Goal: Task Accomplishment & Management: Manage account settings

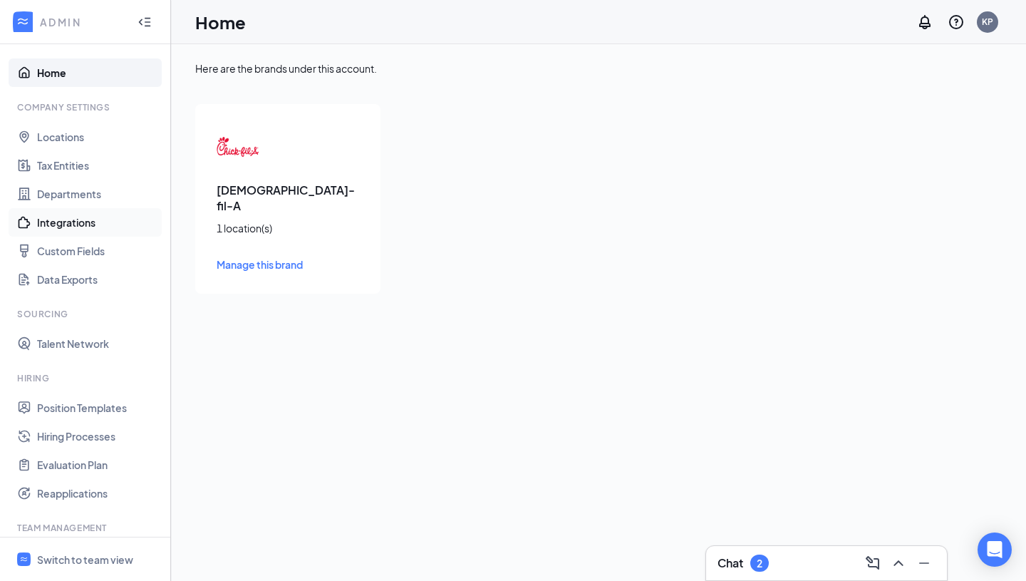
click at [68, 219] on link "Integrations" at bounding box center [98, 222] width 122 height 28
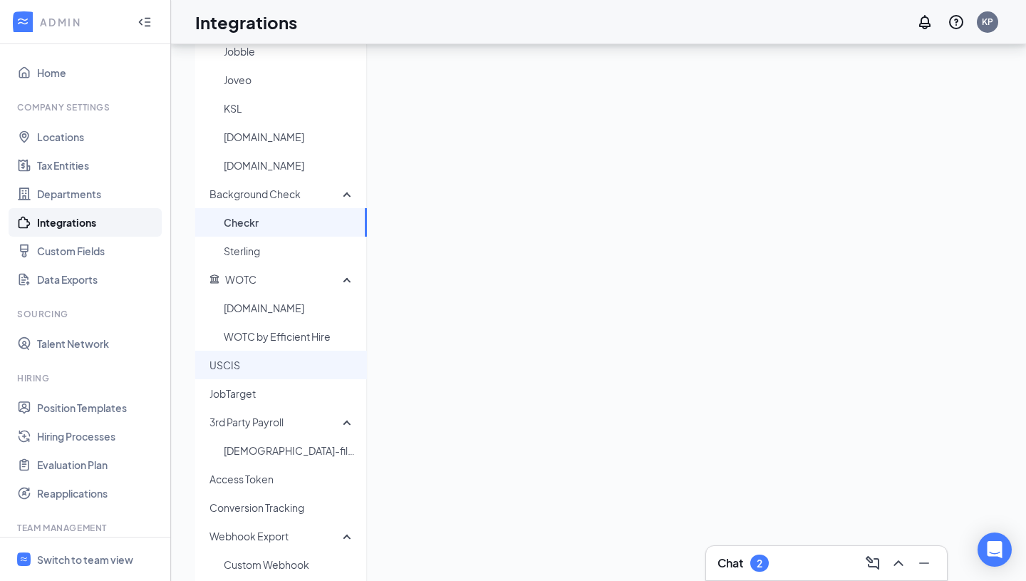
scroll to position [269, 0]
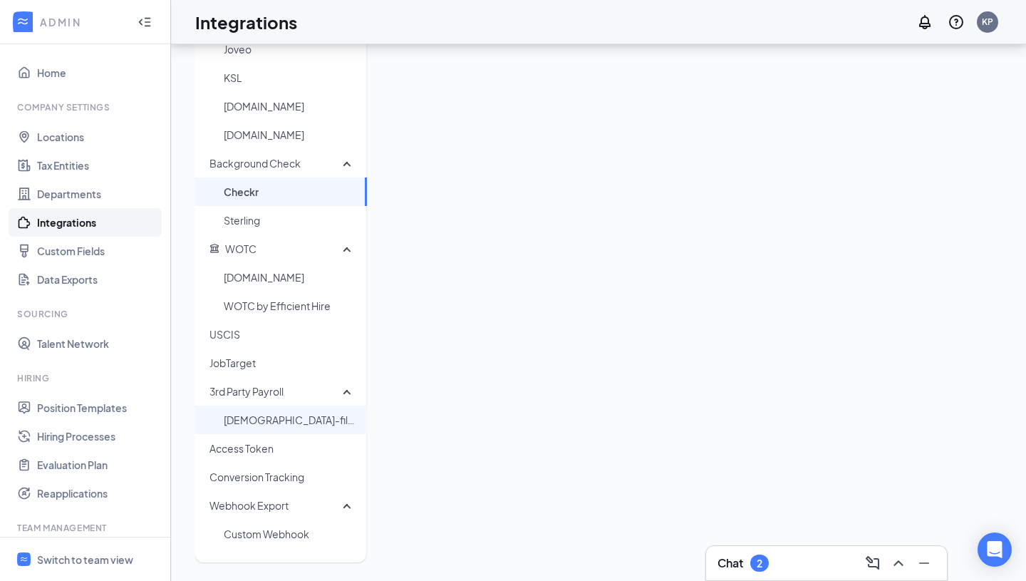
click at [268, 412] on span "[DEMOGRAPHIC_DATA]-fil-A HR/Payroll" at bounding box center [290, 419] width 132 height 28
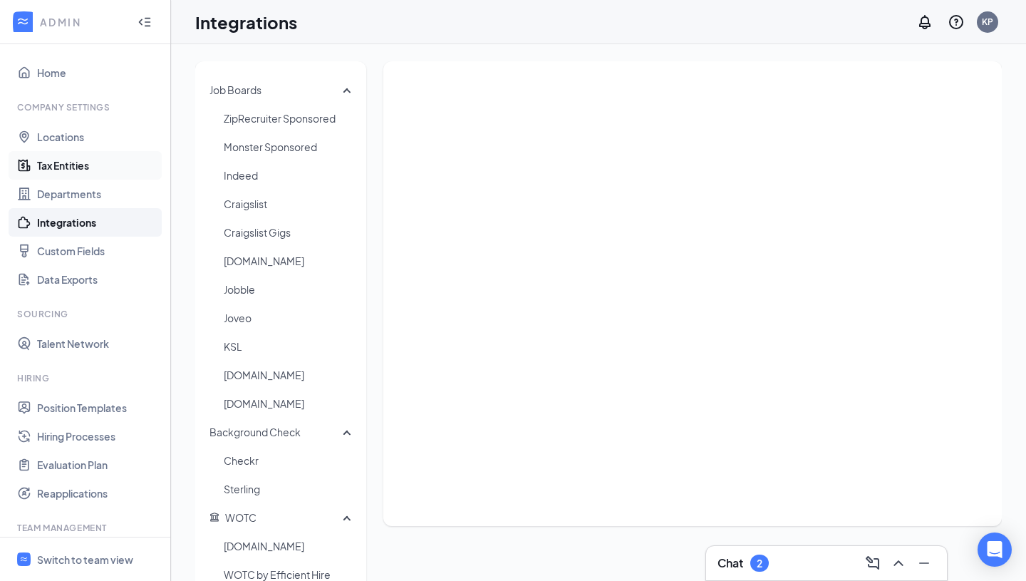
click at [82, 165] on link "Tax Entities" at bounding box center [98, 165] width 122 height 28
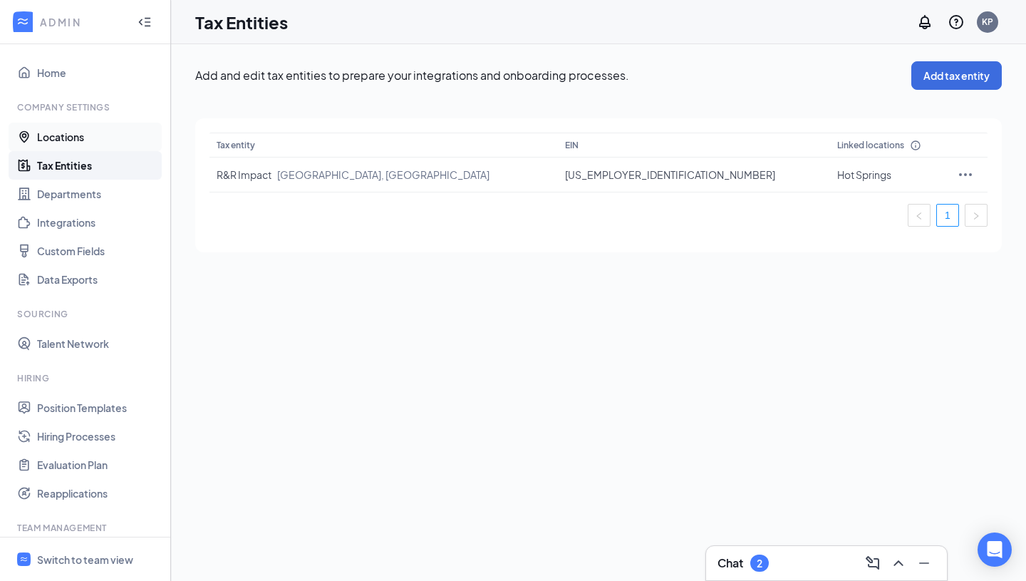
click at [66, 136] on link "Locations" at bounding box center [98, 137] width 122 height 28
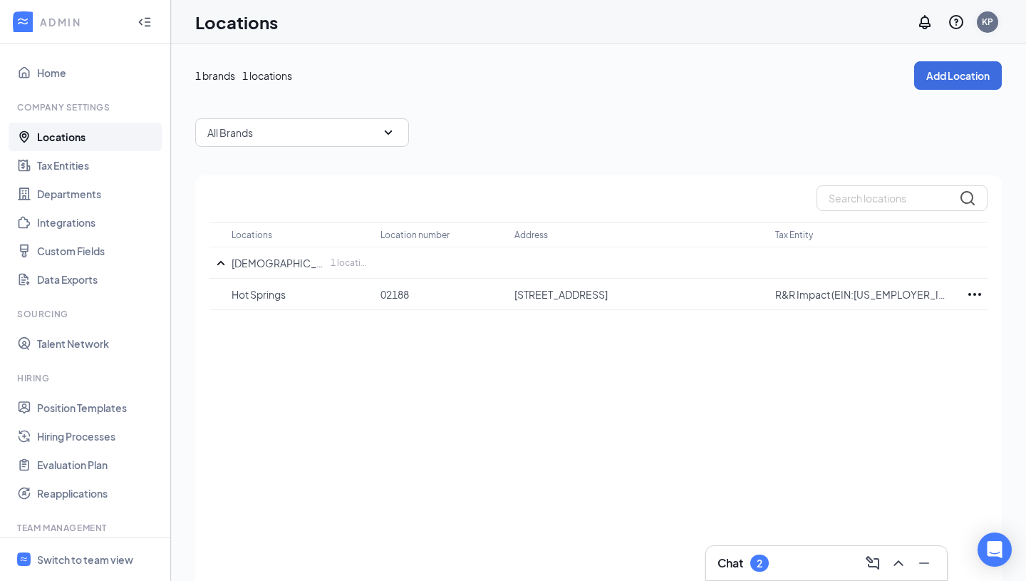
click at [993, 20] on div "KP" at bounding box center [987, 21] width 21 height 21
click at [920, 26] on icon "Notifications" at bounding box center [924, 22] width 11 height 14
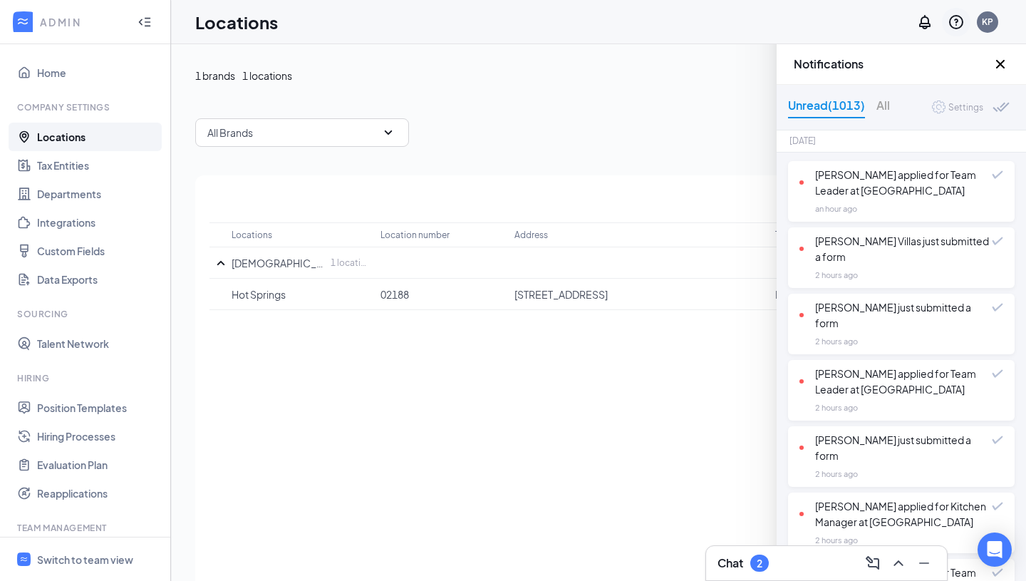
click at [951, 24] on icon "QuestionInfo" at bounding box center [955, 22] width 17 height 17
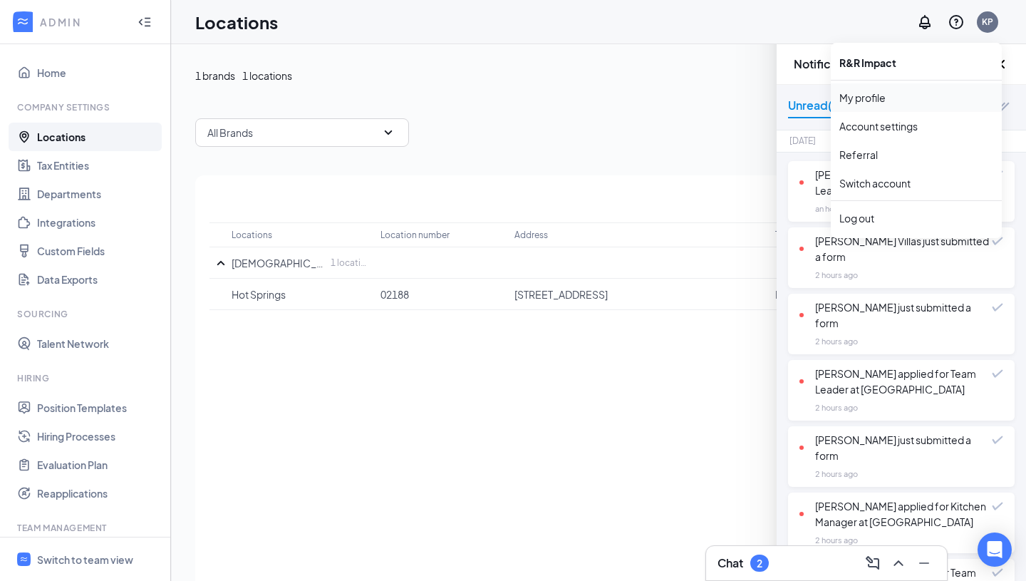
click at [858, 93] on link "My profile" at bounding box center [916, 97] width 154 height 14
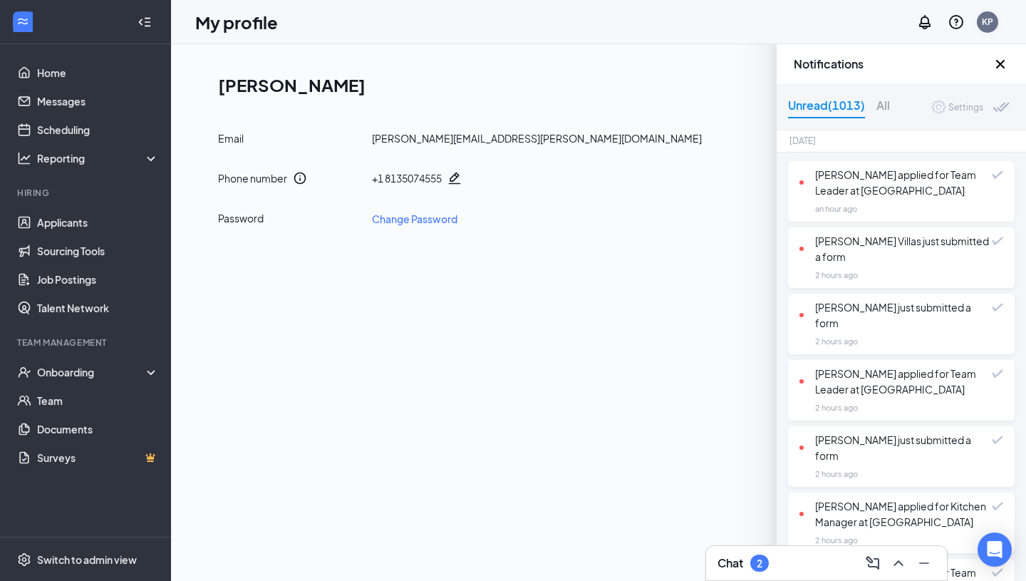
click at [990, 32] on div "KP" at bounding box center [987, 22] width 28 height 28
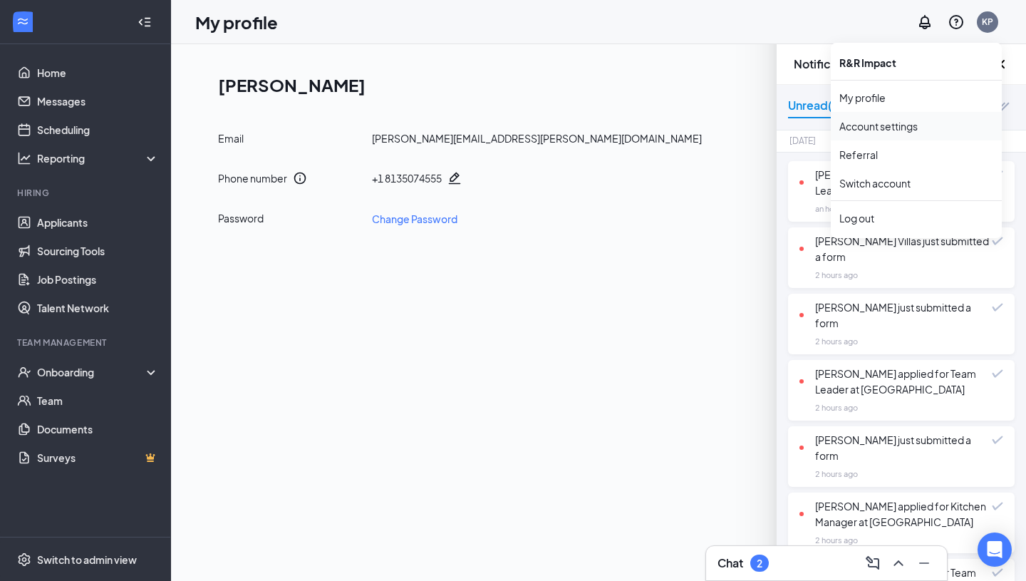
click at [879, 120] on link "Account settings" at bounding box center [916, 126] width 154 height 14
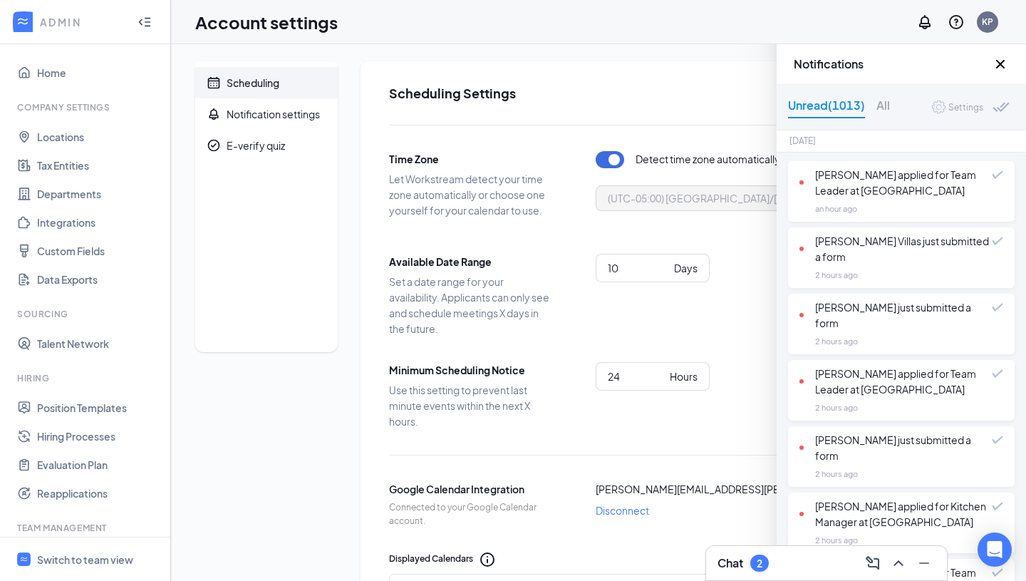
click at [999, 58] on icon "Cross" at bounding box center [1000, 64] width 17 height 17
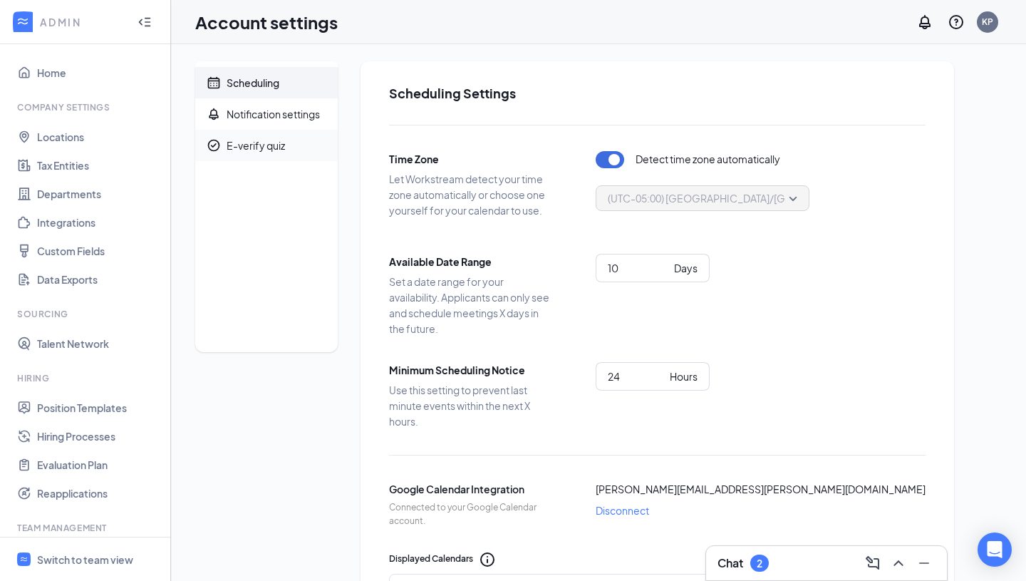
click at [286, 142] on span "E-verify quiz" at bounding box center [277, 145] width 100 height 31
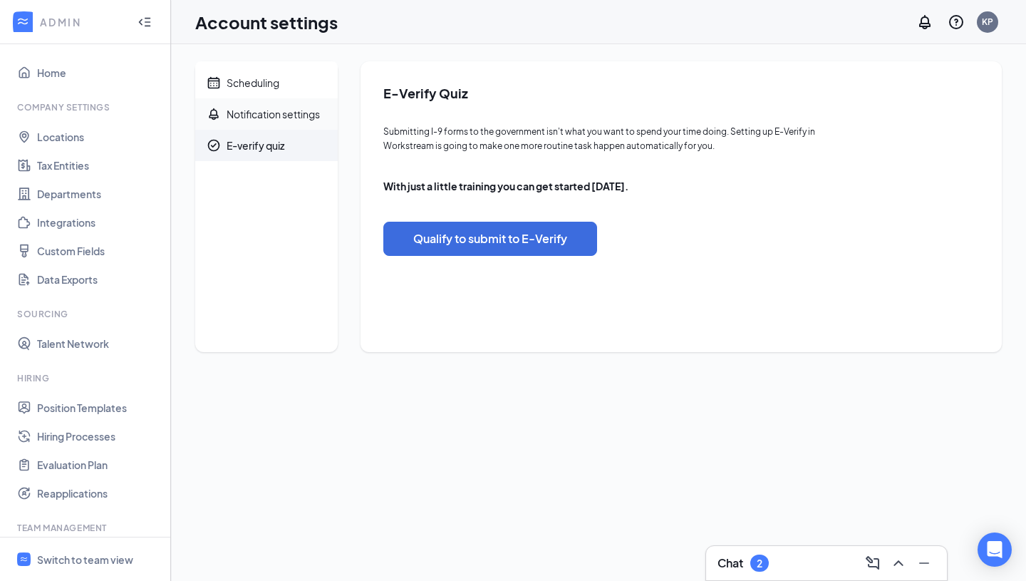
click at [277, 105] on span "Notification settings" at bounding box center [277, 113] width 100 height 31
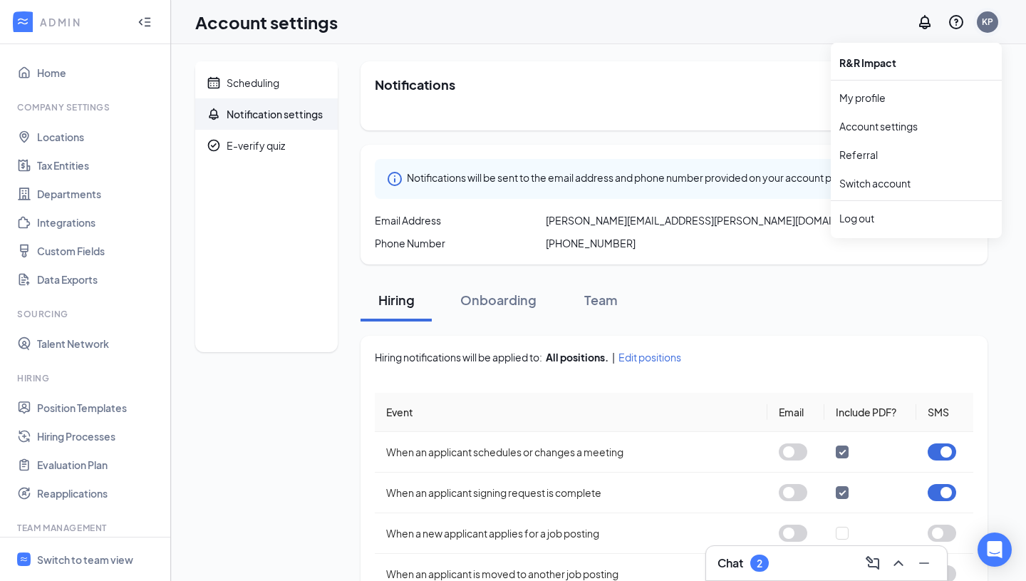
click at [982, 26] on div "KP" at bounding box center [987, 22] width 11 height 12
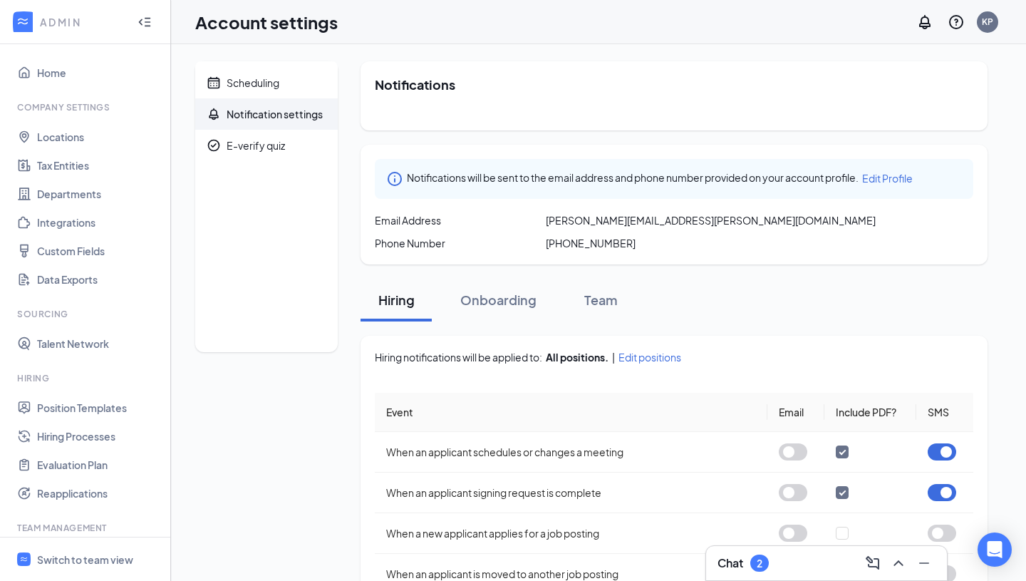
click at [728, 25] on div "Account settings KP" at bounding box center [598, 22] width 855 height 44
click at [74, 556] on div "Switch to team view" at bounding box center [85, 559] width 96 height 14
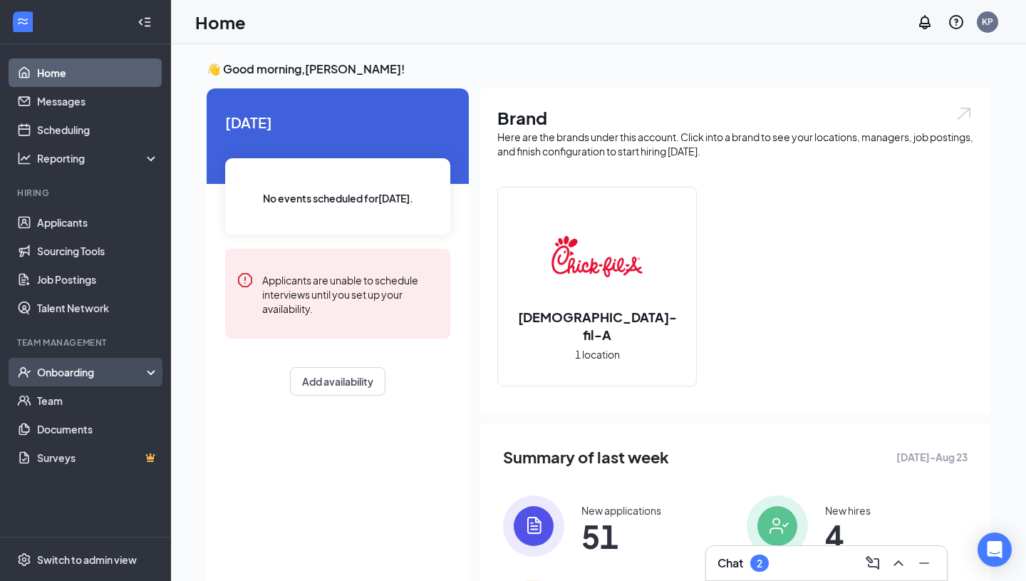
click at [73, 376] on div "Onboarding" at bounding box center [92, 372] width 110 height 14
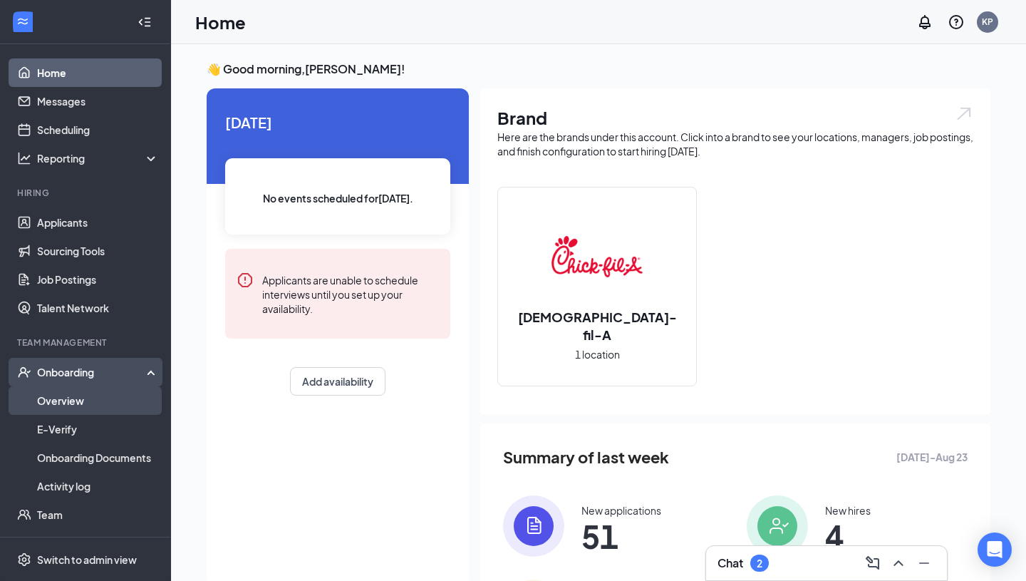
click at [83, 400] on link "Overview" at bounding box center [98, 400] width 122 height 28
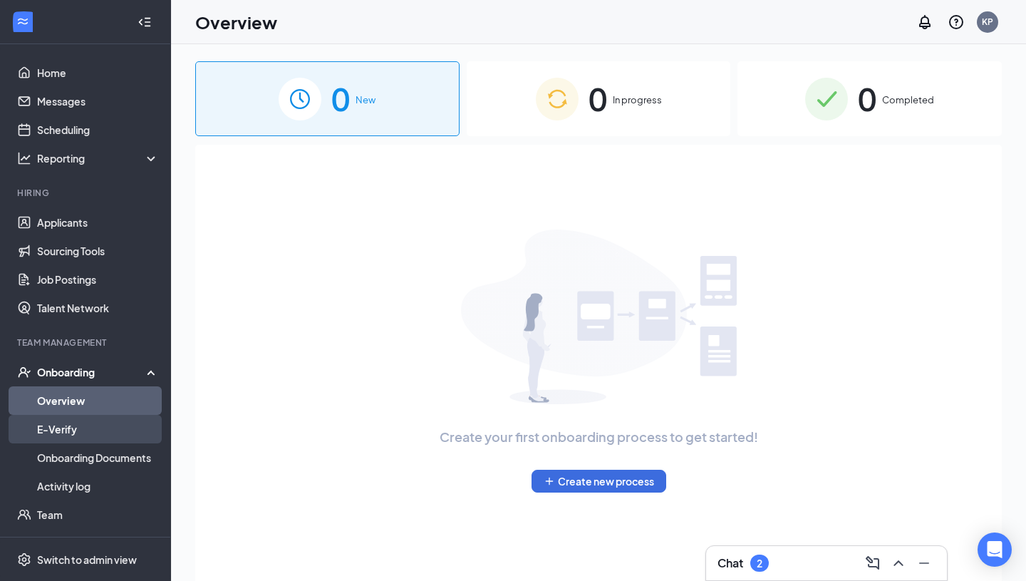
click at [85, 431] on link "E-Verify" at bounding box center [98, 429] width 122 height 28
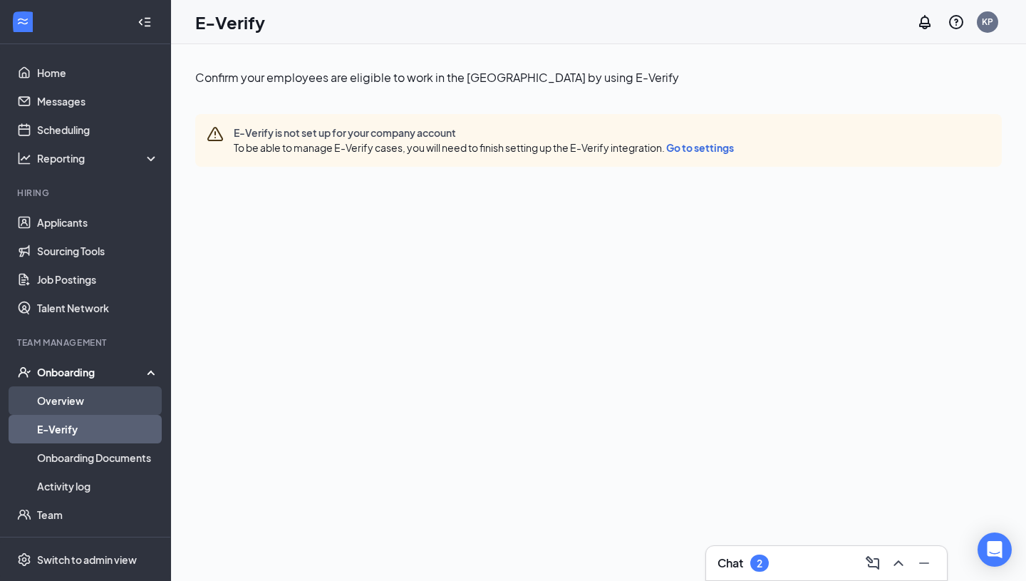
click at [90, 390] on link "Overview" at bounding box center [98, 400] width 122 height 28
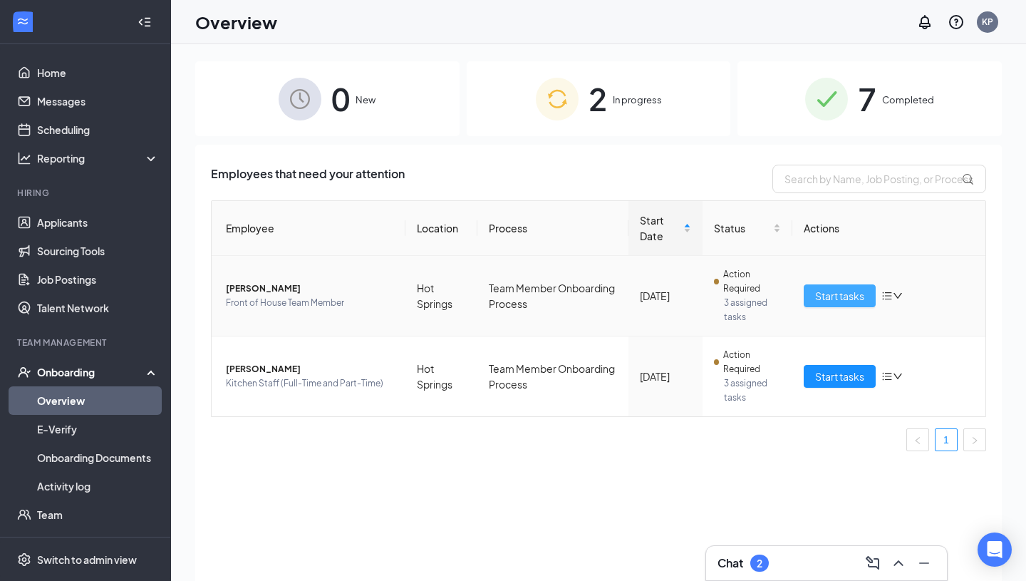
click at [831, 303] on button "Start tasks" at bounding box center [840, 295] width 72 height 23
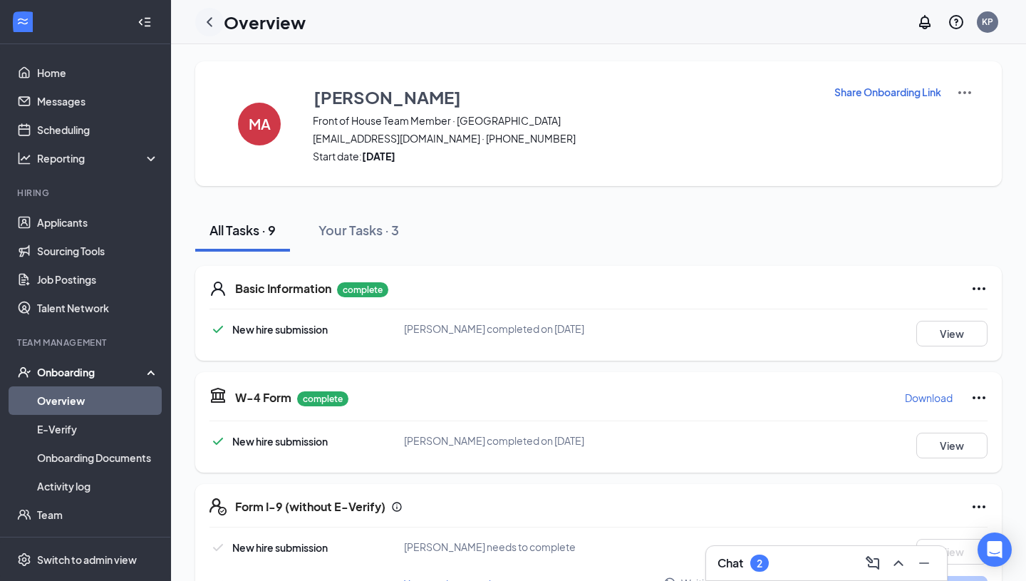
click at [211, 27] on icon "ChevronLeft" at bounding box center [209, 22] width 17 height 17
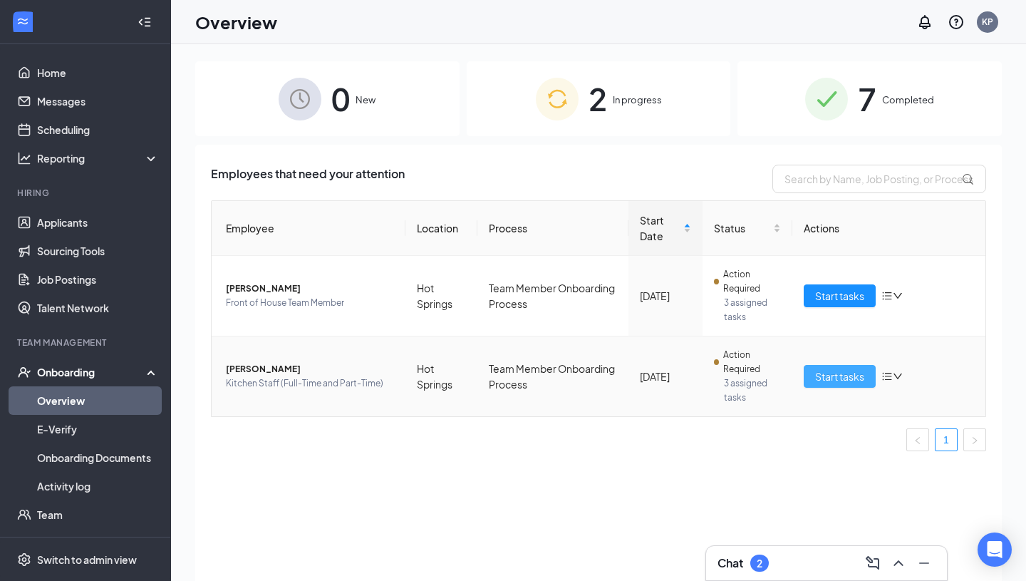
click at [849, 378] on span "Start tasks" at bounding box center [839, 376] width 49 height 16
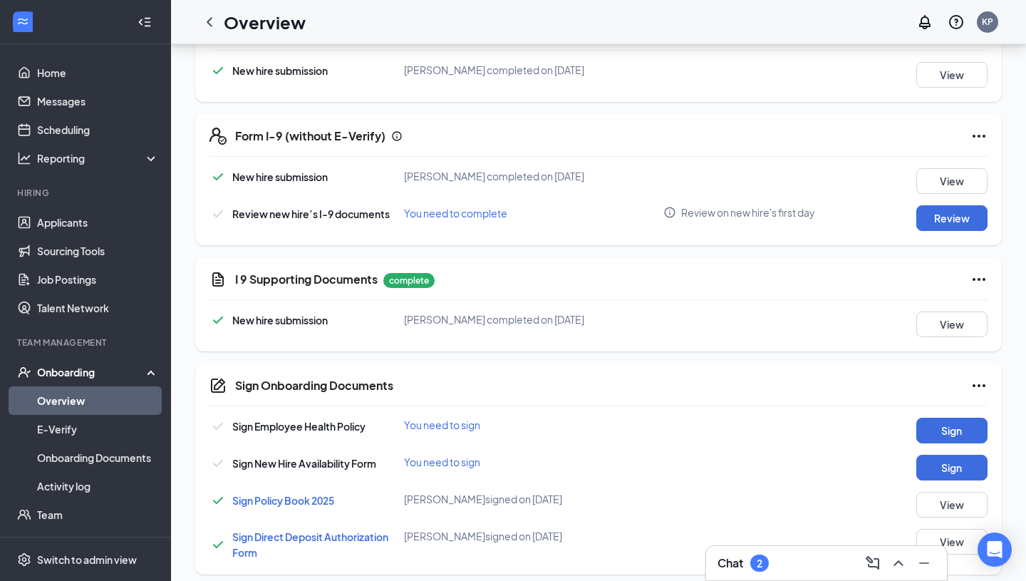
scroll to position [381, 0]
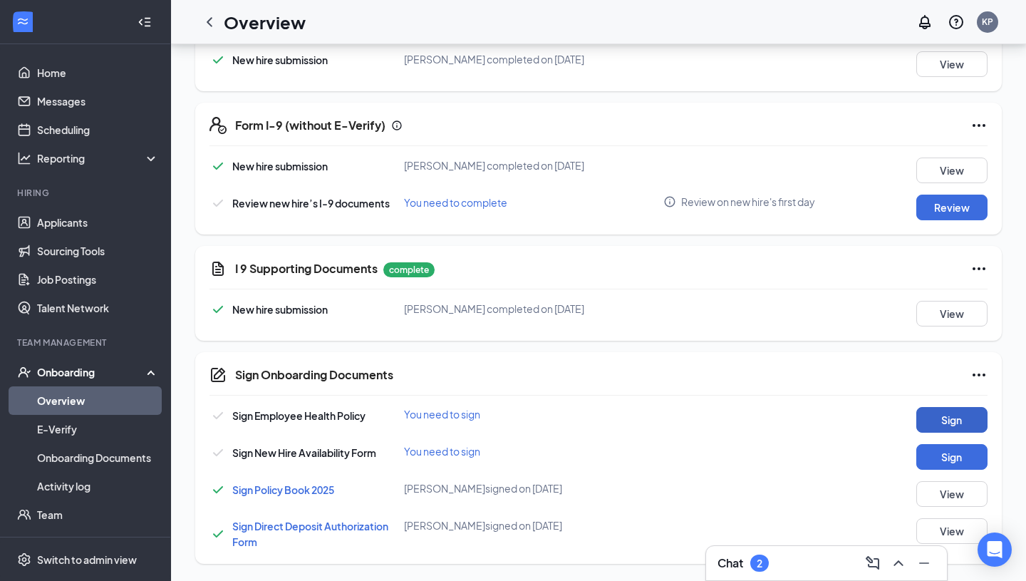
click at [943, 418] on button "Sign" at bounding box center [951, 420] width 71 height 26
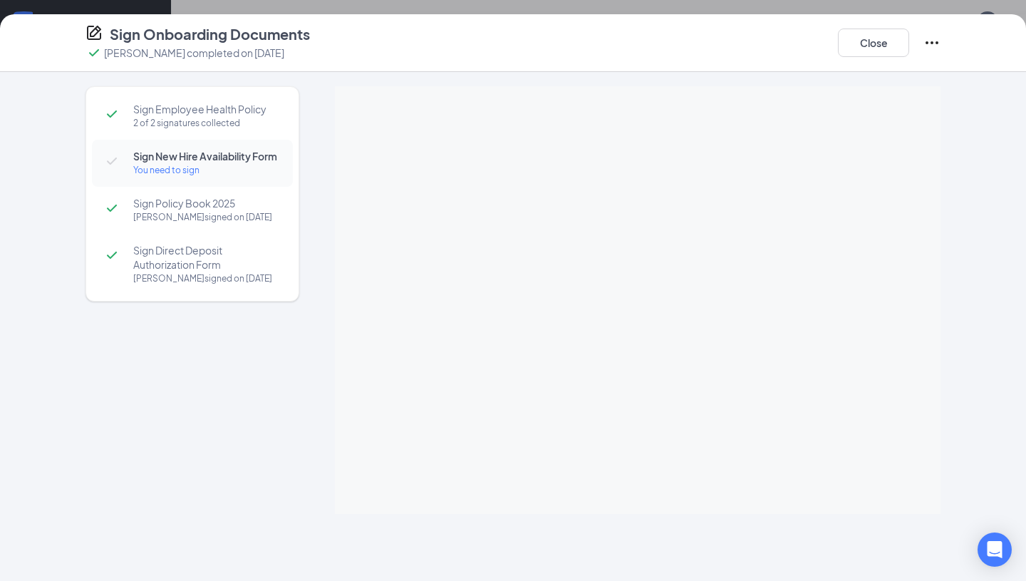
click at [637, 263] on div at bounding box center [638, 299] width 606 height 427
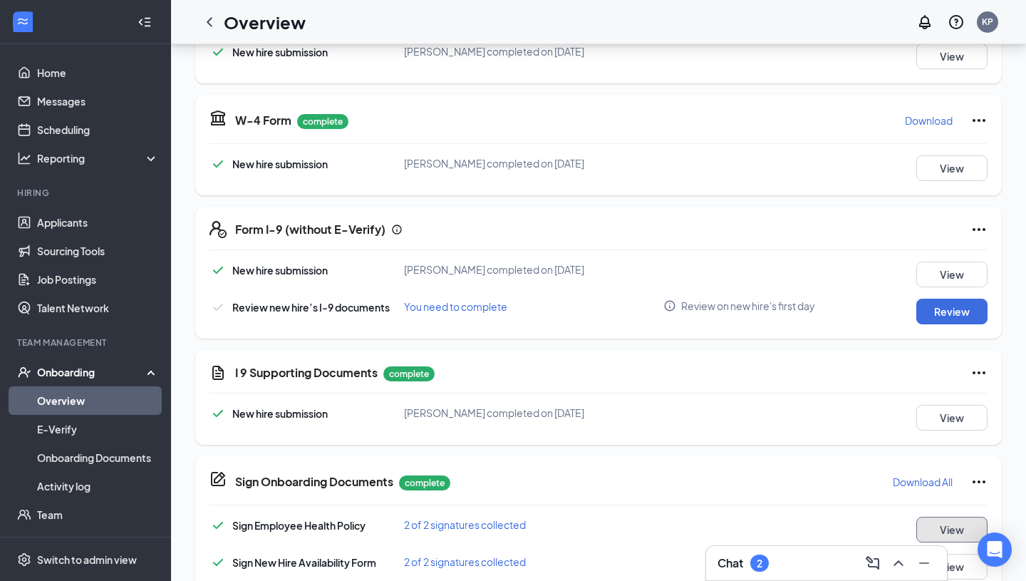
scroll to position [271, 0]
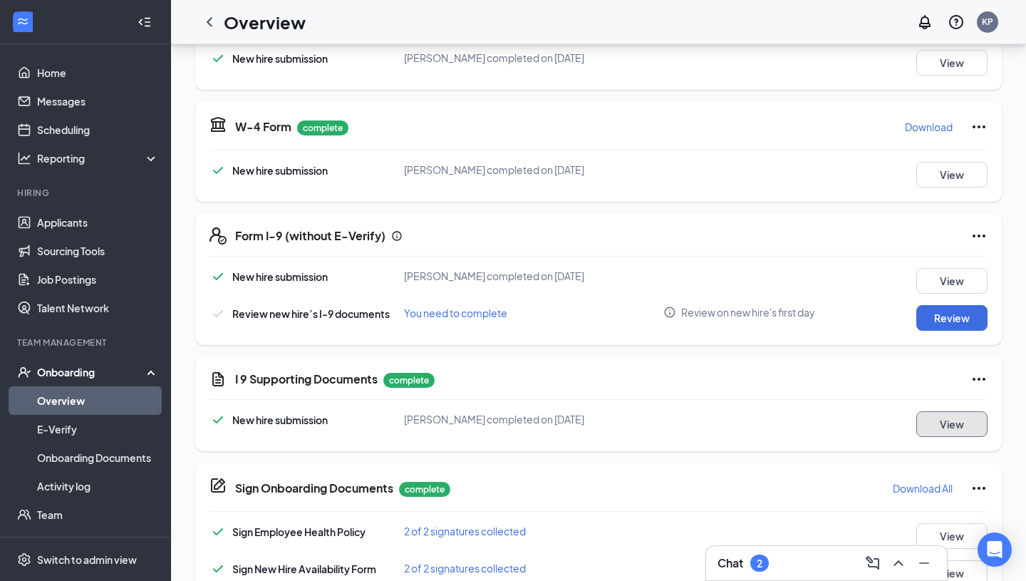
click at [957, 423] on button "View" at bounding box center [951, 424] width 71 height 26
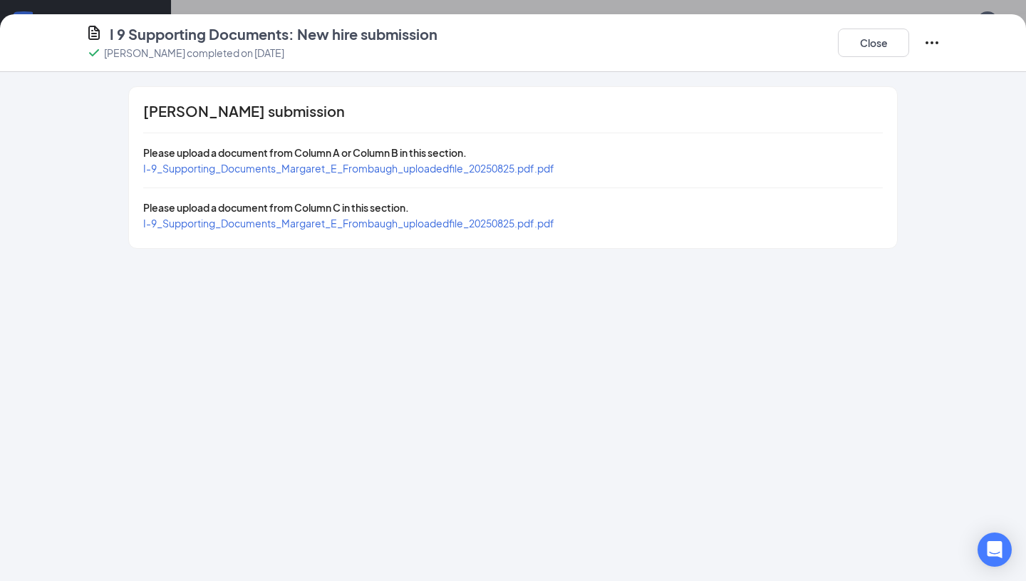
click at [276, 163] on span "I-9_Supporting_Documents_Margaret_E_Frombaugh_uploadedfile_20250825.pdf.pdf" at bounding box center [348, 168] width 411 height 13
click at [306, 222] on span "I-9_Supporting_Documents_Margaret_E_Frombaugh_uploadedfile_20250825.pdf.pdf" at bounding box center [348, 223] width 411 height 13
click at [890, 53] on button "Close" at bounding box center [873, 42] width 71 height 28
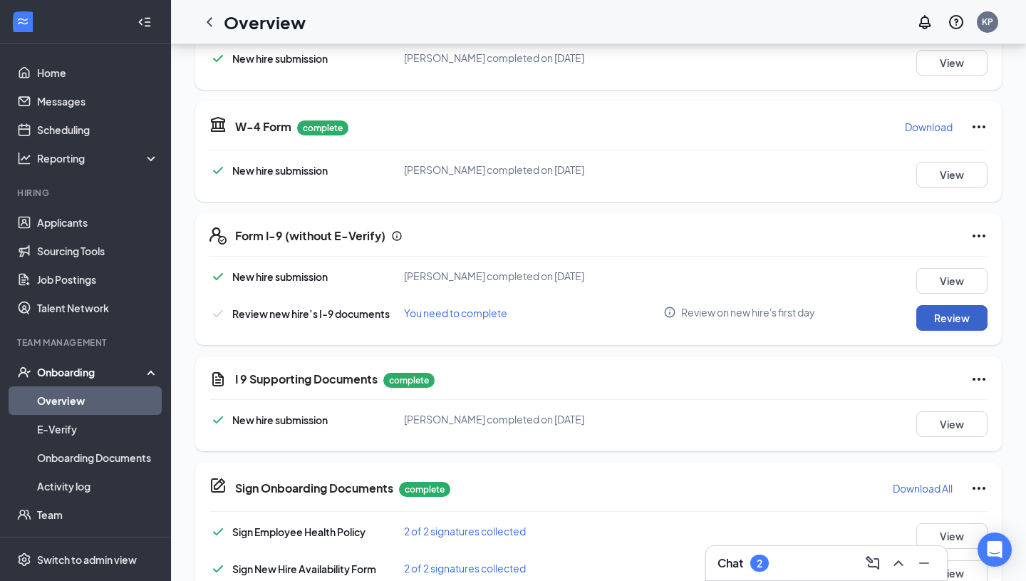
click at [949, 321] on button "Review" at bounding box center [951, 318] width 71 height 26
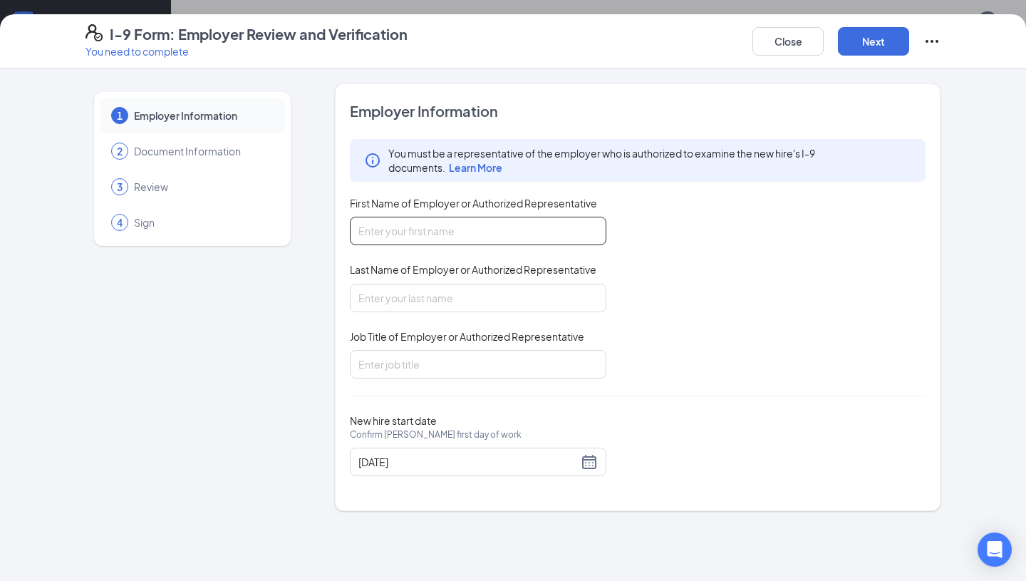
click at [452, 234] on input "First Name of Employer or Authorized Representative" at bounding box center [478, 231] width 256 height 28
type input "[PERSON_NAME]"
type input "Pike"
type input "Executive Assistant"
click at [884, 42] on button "Next" at bounding box center [873, 41] width 71 height 28
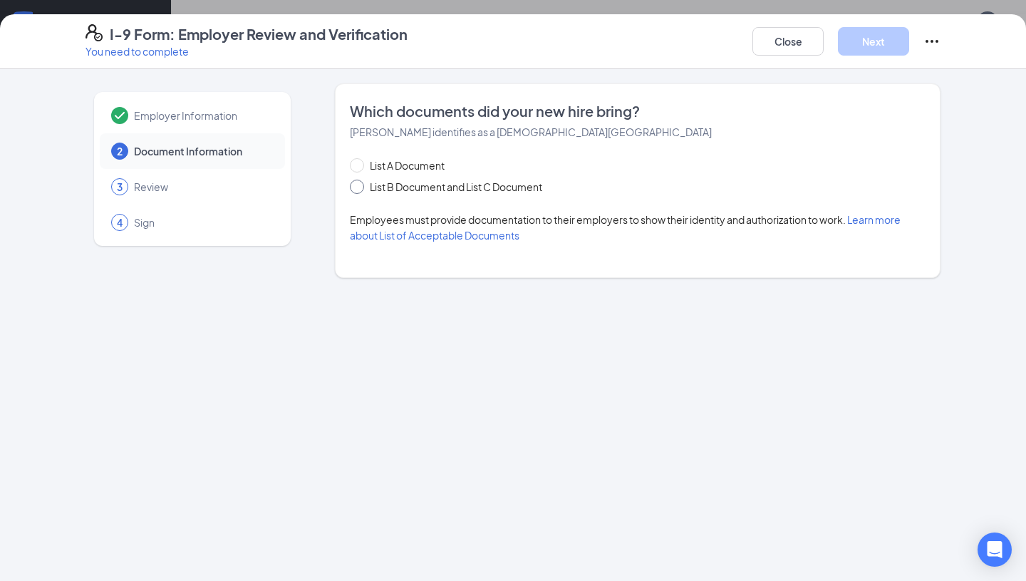
click at [455, 193] on span "List B Document and List C Document" at bounding box center [456, 187] width 184 height 16
click at [360, 189] on input "List B Document and List C Document" at bounding box center [355, 185] width 10 height 10
radio input "true"
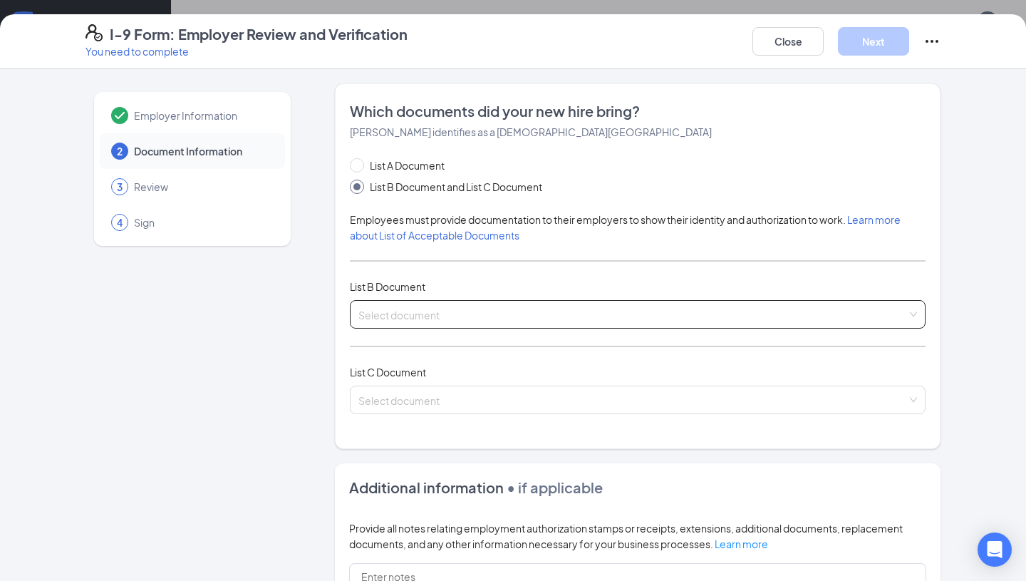
click at [400, 319] on input "search" at bounding box center [632, 311] width 549 height 21
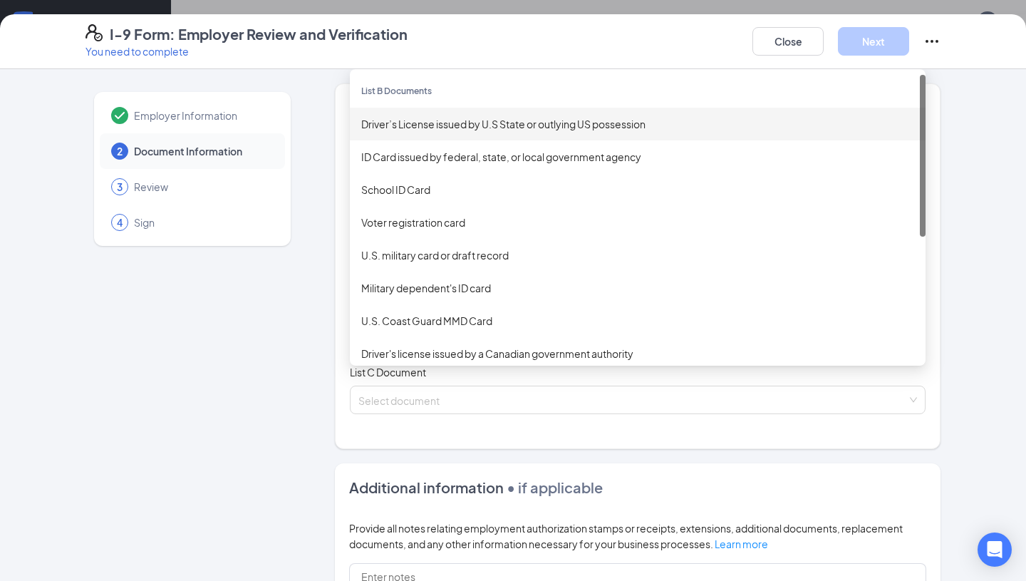
click at [434, 128] on div "Driver’s License issued by U.S State or outlying US possession" at bounding box center [637, 124] width 553 height 16
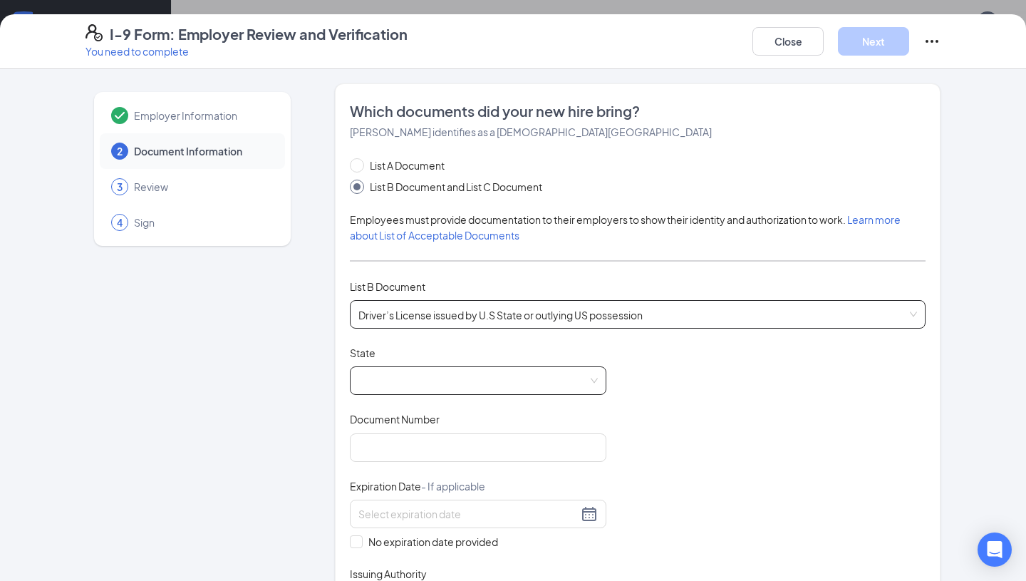
click at [431, 378] on span at bounding box center [477, 380] width 239 height 27
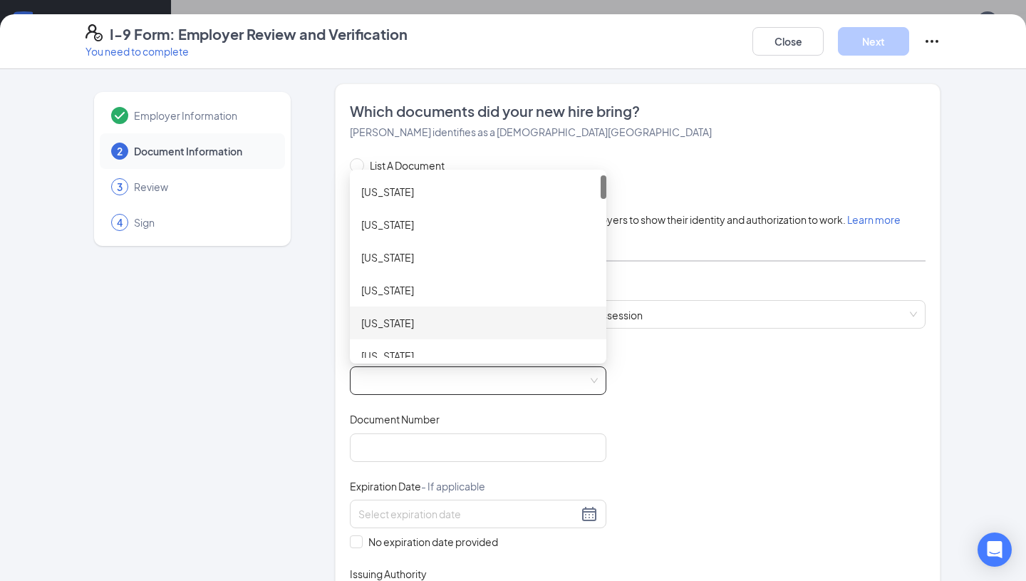
click at [410, 322] on div "[US_STATE]" at bounding box center [478, 323] width 234 height 16
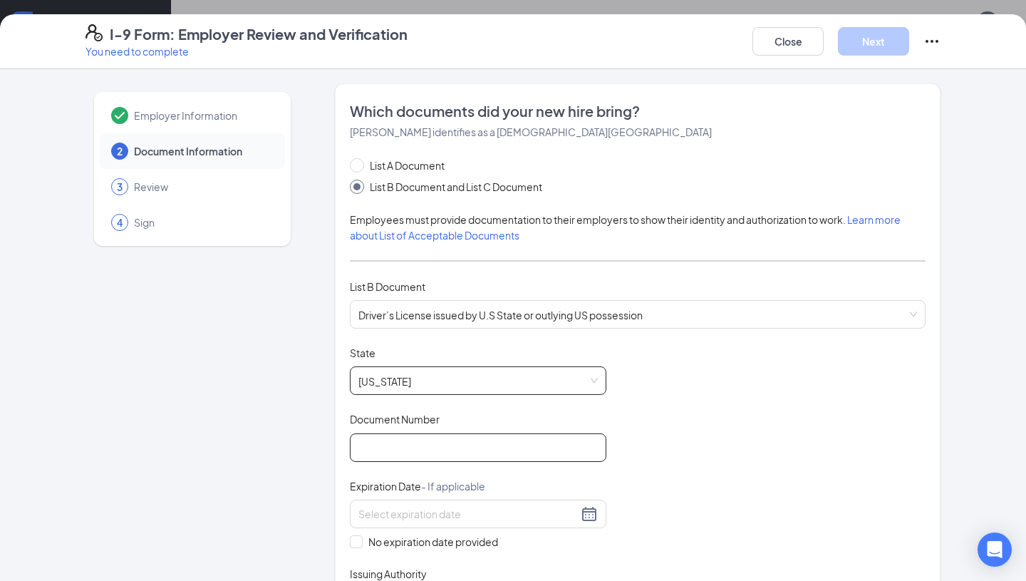
click at [405, 450] on input "Document Number" at bounding box center [478, 447] width 256 height 28
type input "926593743"
click at [414, 519] on input at bounding box center [467, 514] width 219 height 16
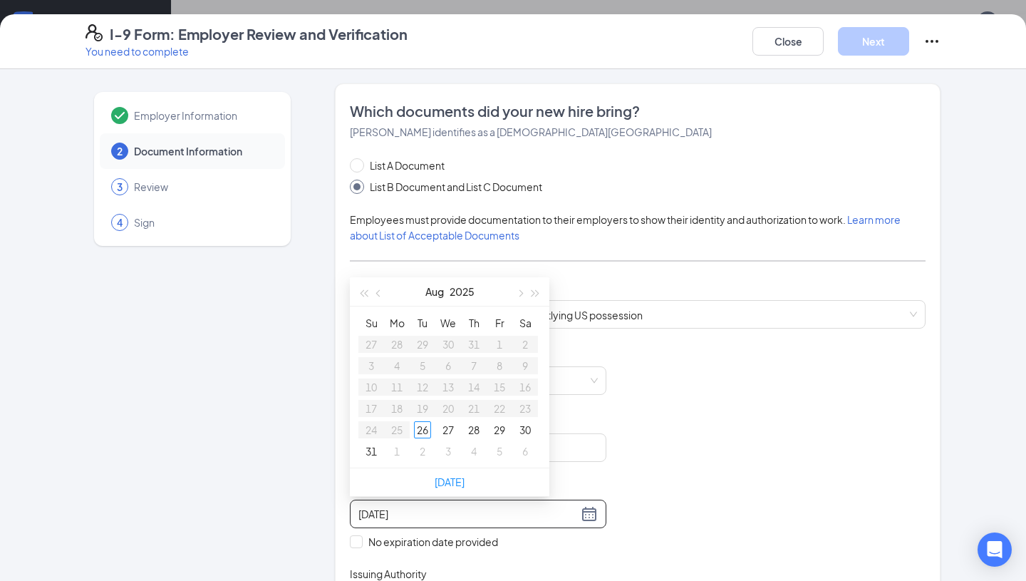
type input "[DATE]"
click at [461, 292] on button "2025" at bounding box center [462, 291] width 25 height 28
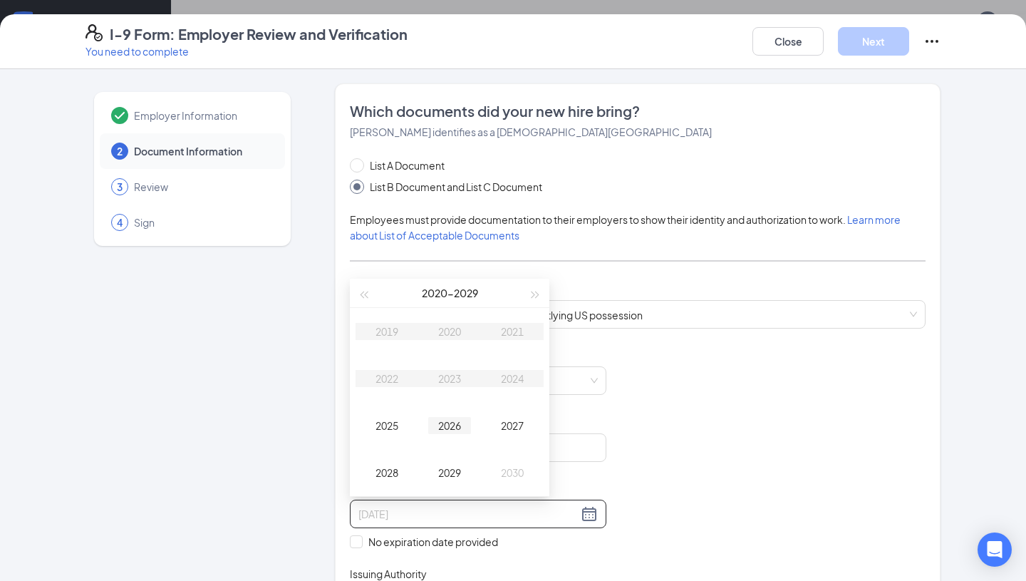
click at [451, 425] on div "2026" at bounding box center [449, 425] width 43 height 17
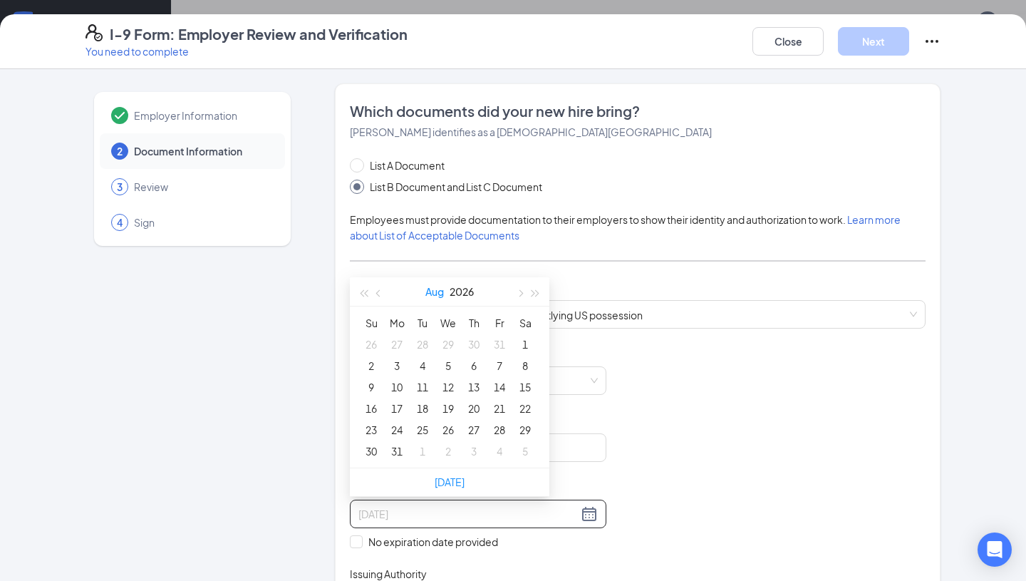
type input "[DATE]"
click at [435, 296] on button "Aug" at bounding box center [434, 291] width 19 height 28
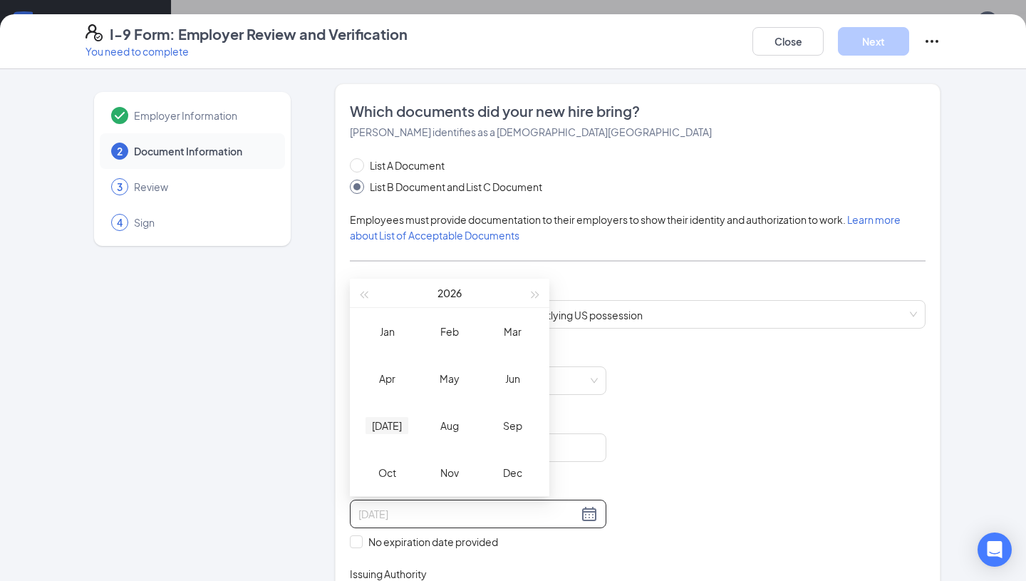
click at [385, 424] on div "[DATE]" at bounding box center [386, 425] width 43 height 17
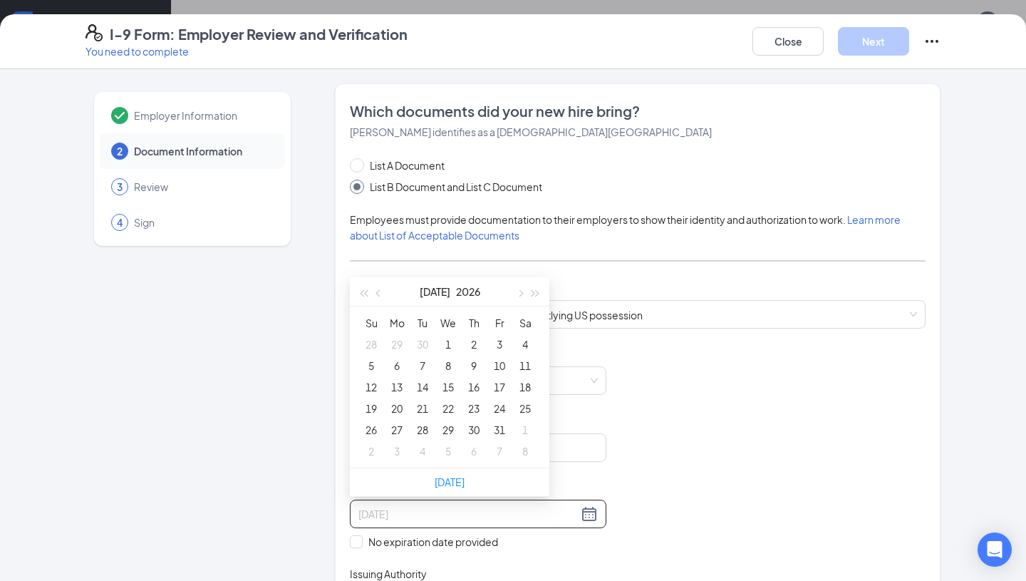
type input "[DATE]"
click at [449, 429] on div "29" at bounding box center [448, 429] width 17 height 17
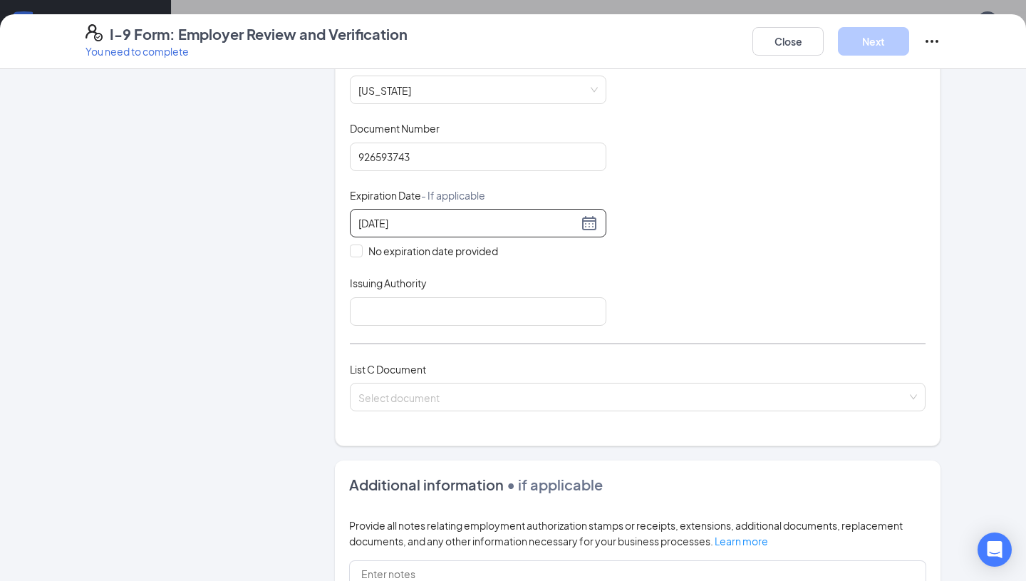
scroll to position [297, 0]
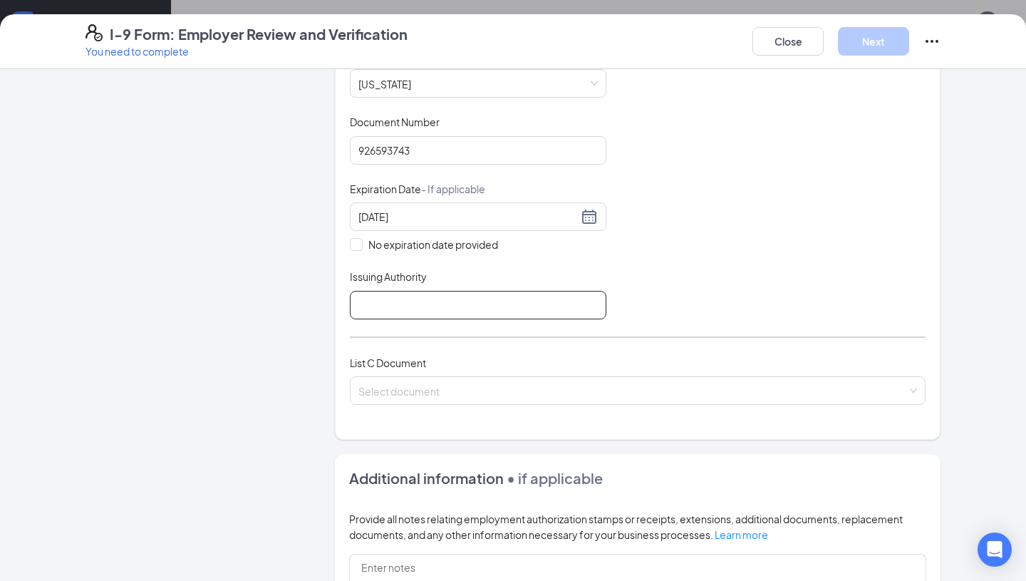
click at [493, 313] on input "Issuing Authority" at bounding box center [478, 305] width 256 height 28
type input "[US_STATE]"
click at [475, 377] on input "search" at bounding box center [632, 387] width 549 height 21
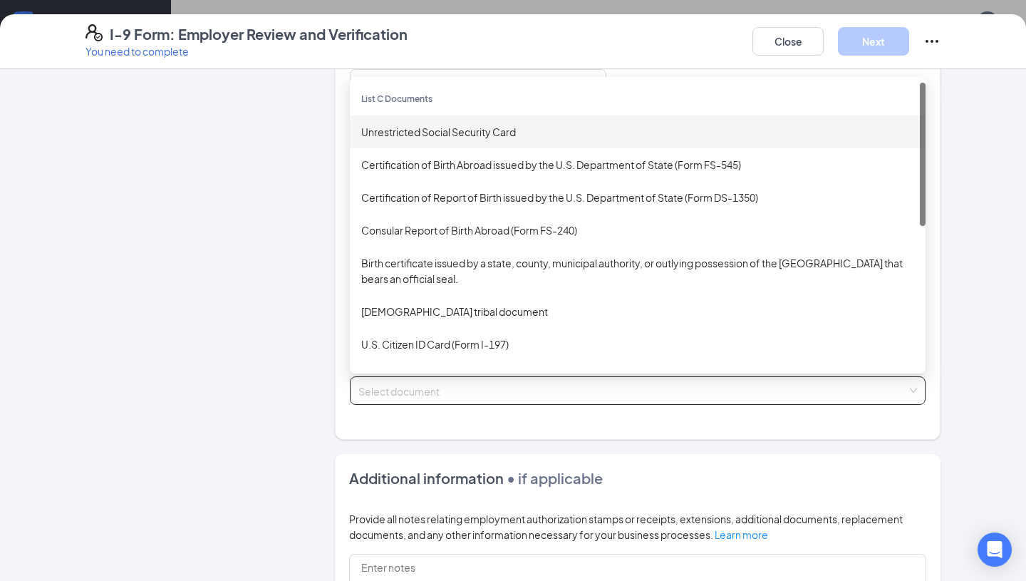
click at [457, 134] on div "Unrestricted Social Security Card" at bounding box center [637, 132] width 553 height 16
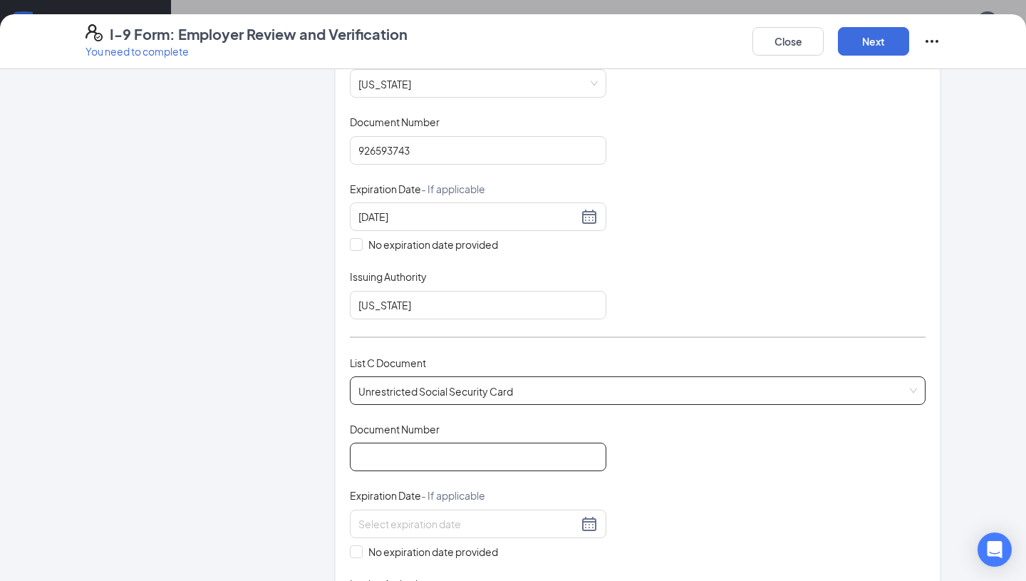
scroll to position [490, 0]
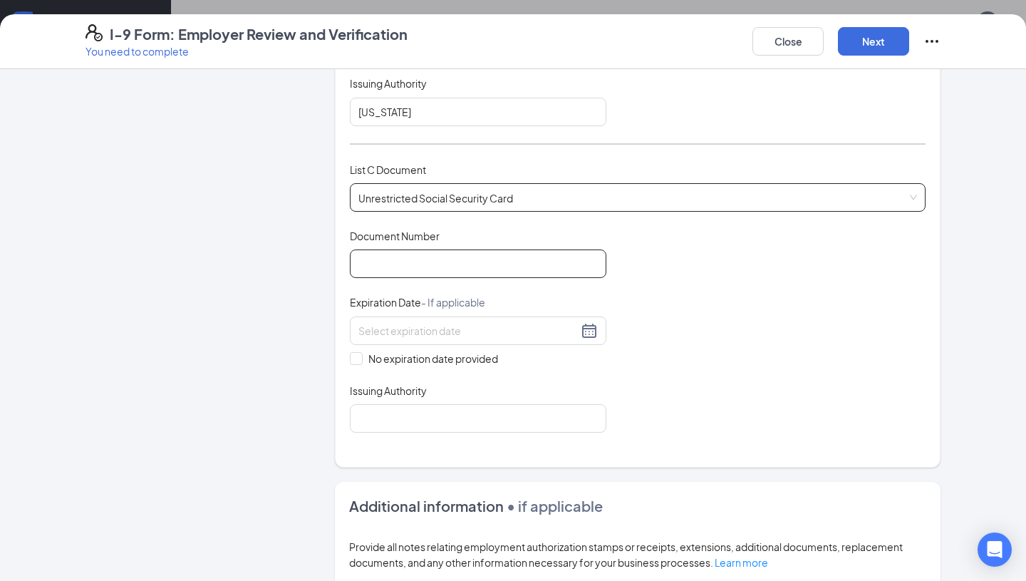
click at [415, 274] on input "Document Number" at bounding box center [478, 263] width 256 height 28
type input "290769199"
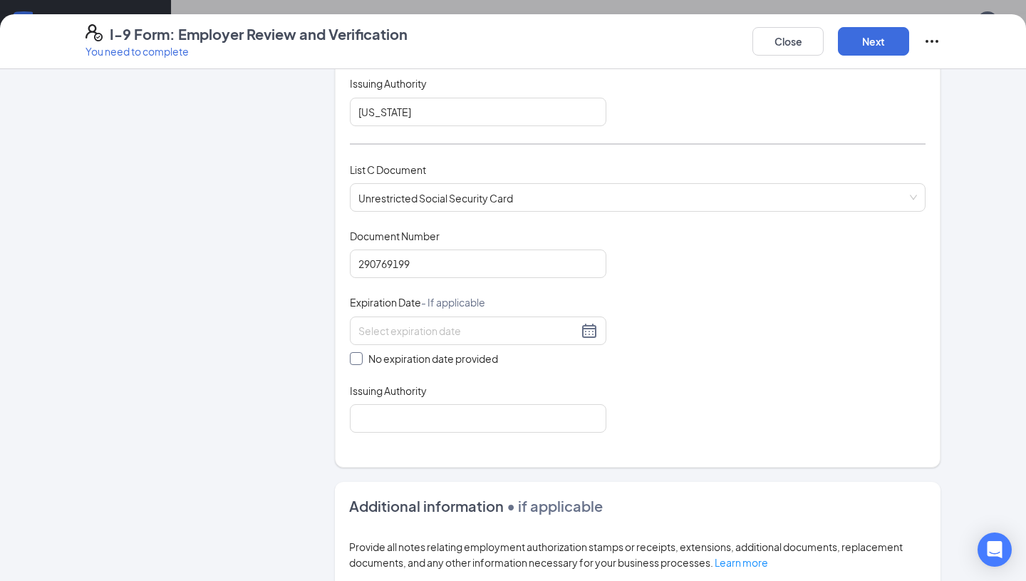
click at [406, 360] on span "No expiration date provided" at bounding box center [433, 358] width 141 height 16
click at [360, 360] on input "No expiration date provided" at bounding box center [355, 357] width 10 height 10
checkbox input "true"
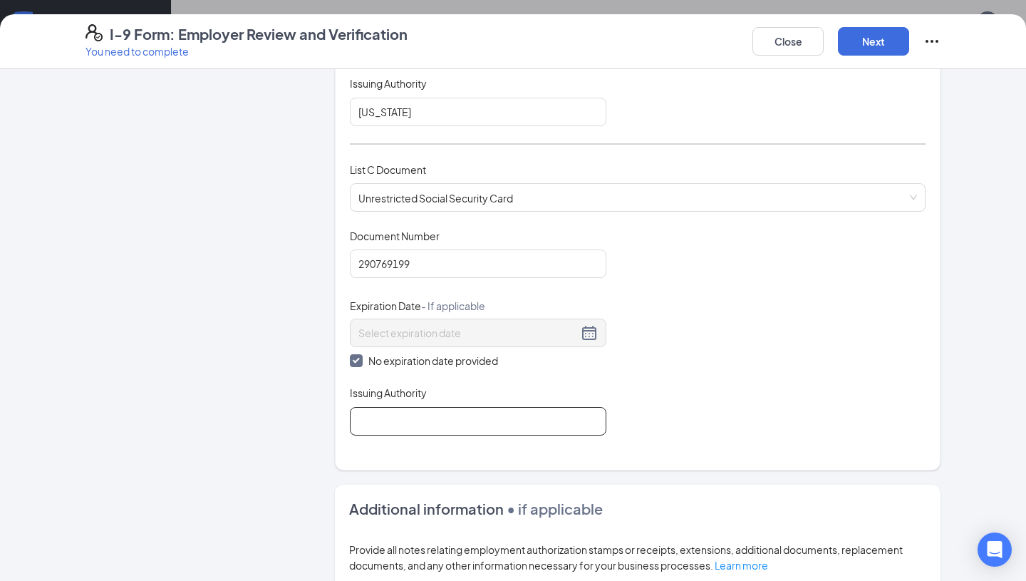
click at [409, 426] on input "Issuing Authority" at bounding box center [478, 421] width 256 height 28
type input "Social Security"
click at [882, 42] on button "Next" at bounding box center [873, 41] width 71 height 28
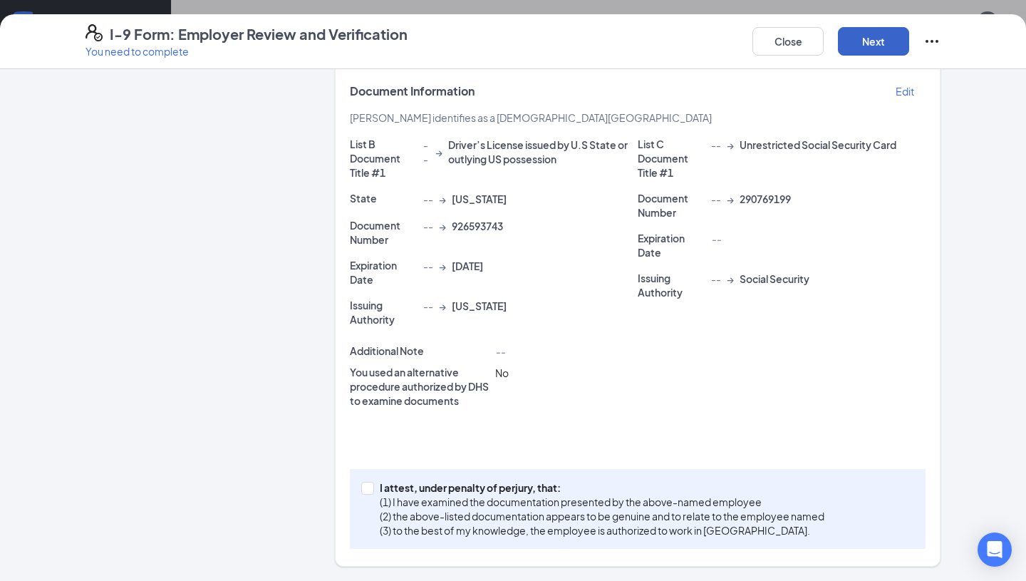
scroll to position [253, 0]
click at [364, 489] on input "I attest, under penalty of [PERSON_NAME], that: (1) I have examined the documen…" at bounding box center [366, 487] width 10 height 10
checkbox input "true"
click at [869, 41] on button "Next" at bounding box center [873, 41] width 71 height 28
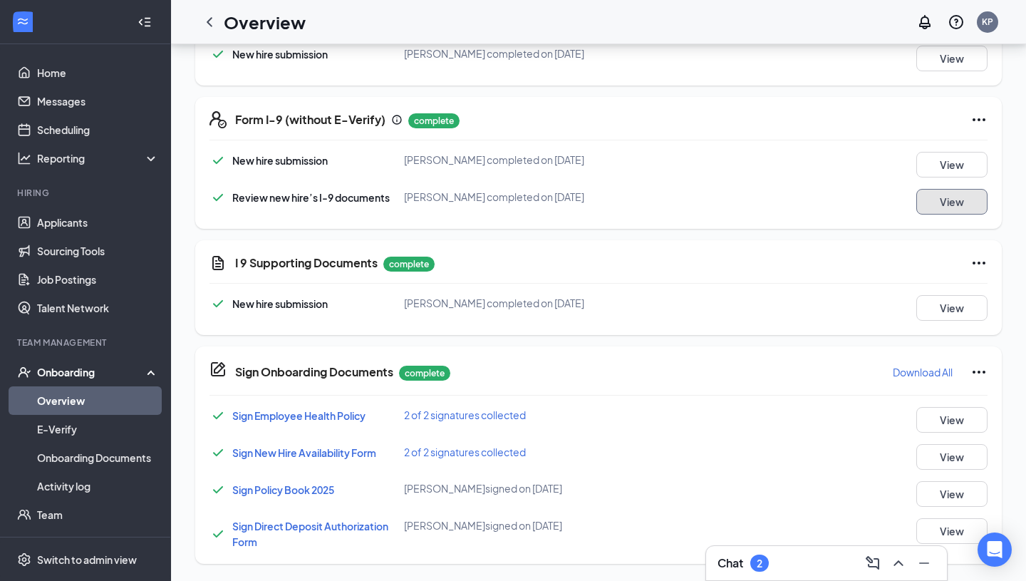
scroll to position [0, 0]
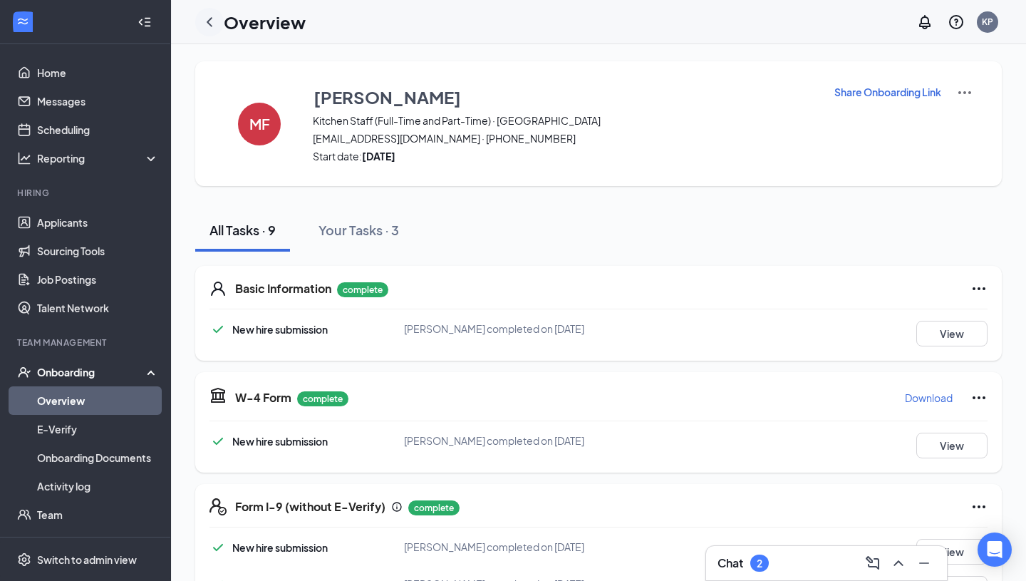
click at [211, 26] on icon "ChevronLeft" at bounding box center [209, 22] width 17 height 17
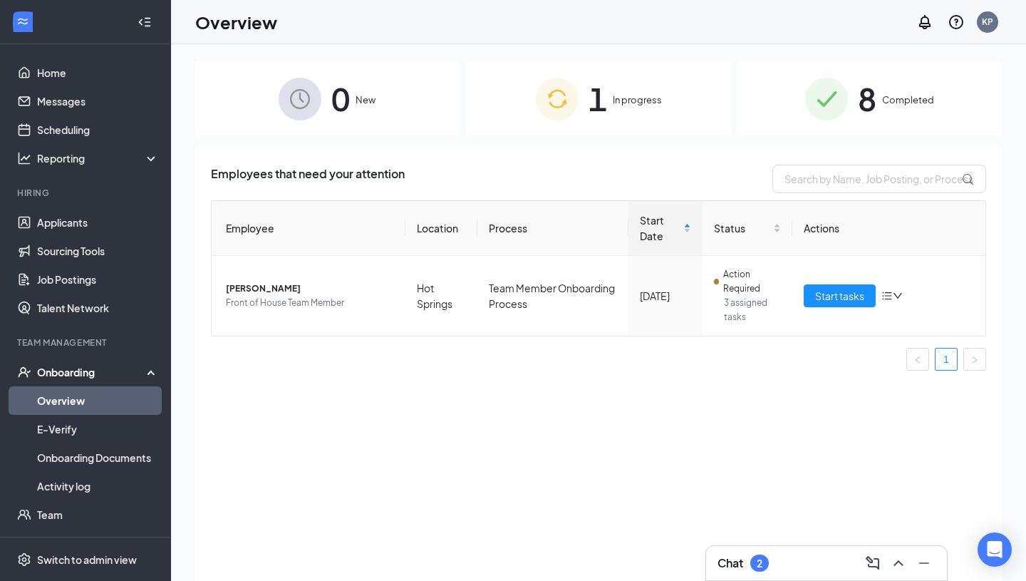
click at [868, 112] on span "8" at bounding box center [867, 98] width 19 height 49
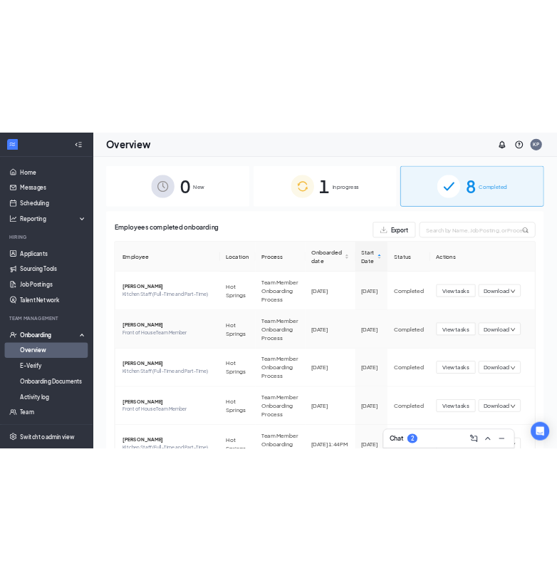
scroll to position [289, 0]
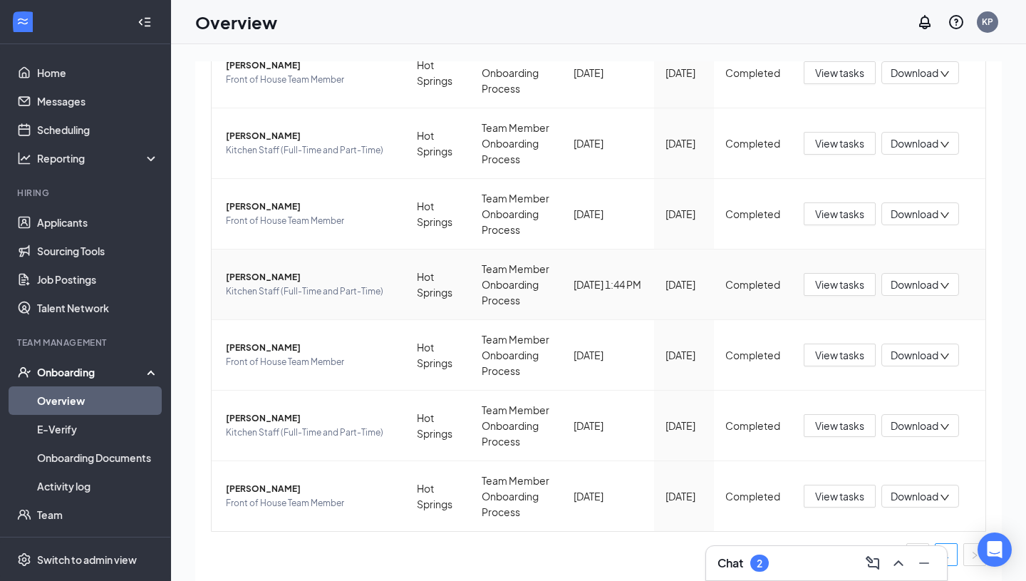
click at [292, 277] on span "[PERSON_NAME]" at bounding box center [310, 277] width 168 height 14
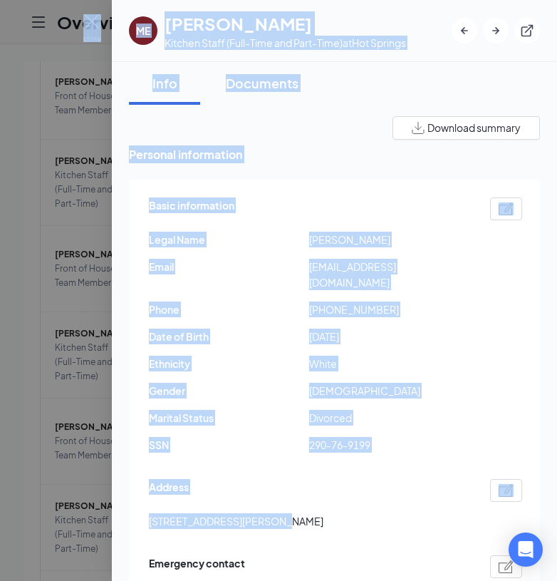
drag, startPoint x: 267, startPoint y: 504, endPoint x: 103, endPoint y: 500, distance: 163.9
click at [103, 500] on div "ME [PERSON_NAME] Kitchen Staff (Full-Time and Part-Time) at Hot Springs Info Do…" at bounding box center [278, 290] width 557 height 581
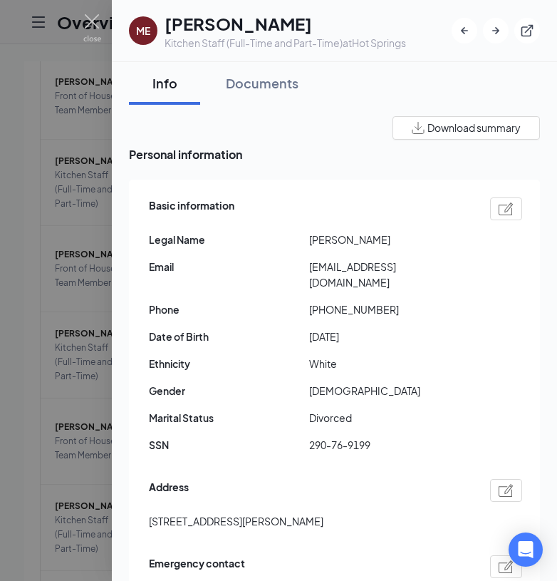
drag, startPoint x: 264, startPoint y: 507, endPoint x: 143, endPoint y: 507, distance: 121.1
click at [143, 507] on div "Basic information Legal Name [PERSON_NAME] Email [EMAIL_ADDRESS][DOMAIN_NAME] P…" at bounding box center [334, 455] width 411 height 551
copy span "[STREET_ADDRESS][PERSON_NAME]"
drag, startPoint x: 385, startPoint y: 294, endPoint x: 322, endPoint y: 296, distance: 62.8
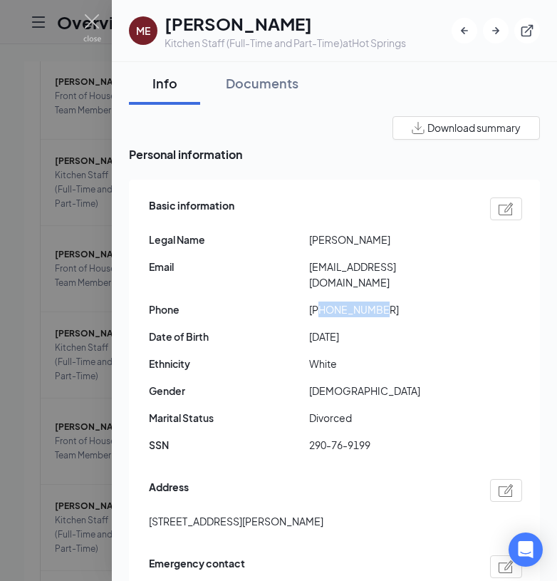
click at [322, 301] on span "[PHONE_NUMBER]" at bounding box center [389, 309] width 160 height 16
copy span "5016177917"
click at [371, 267] on span "[EMAIL_ADDRESS][DOMAIN_NAME]" at bounding box center [389, 274] width 160 height 31
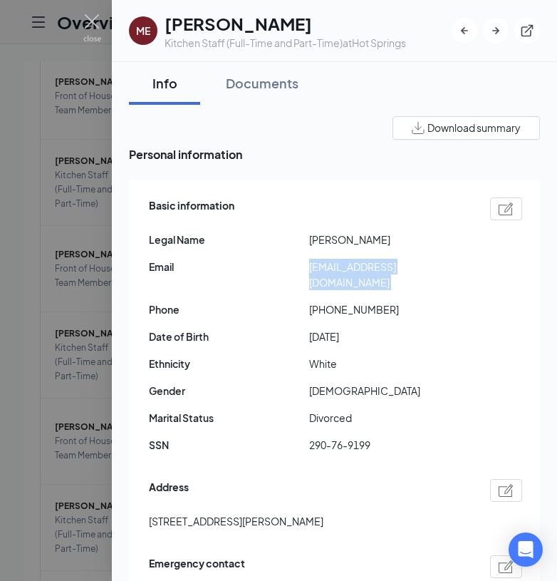
click at [371, 267] on span "[EMAIL_ADDRESS][DOMAIN_NAME]" at bounding box center [389, 274] width 160 height 31
copy span "[EMAIL_ADDRESS][DOMAIN_NAME]"
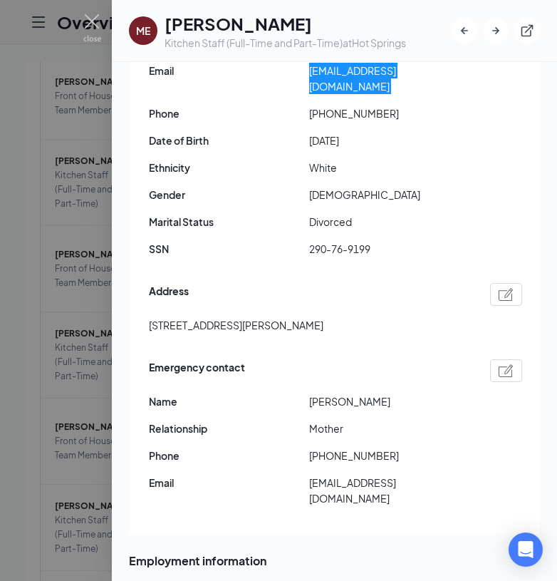
scroll to position [205, 0]
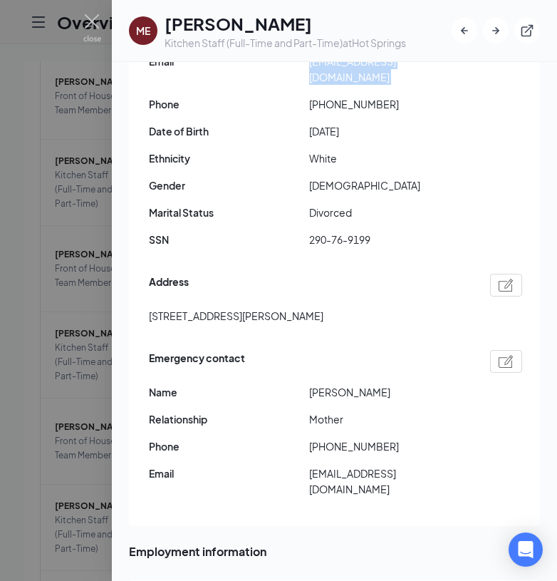
click at [325, 384] on span "[PERSON_NAME]" at bounding box center [389, 392] width 160 height 16
copy span "[PERSON_NAME]"
click at [355, 384] on span "[PERSON_NAME]" at bounding box center [389, 392] width 160 height 16
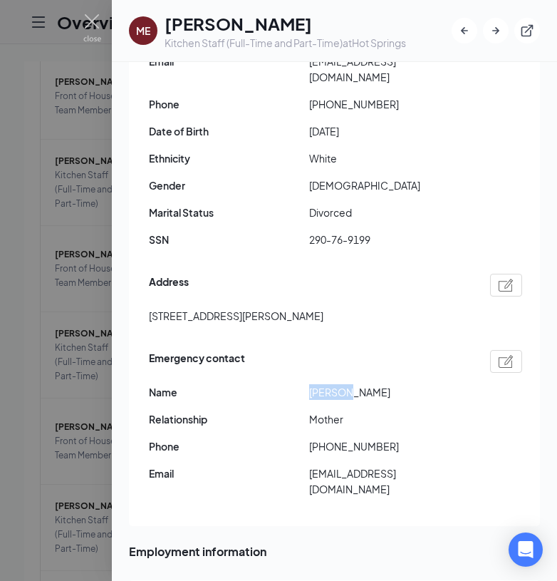
copy span "[PERSON_NAME]"
click at [363, 438] on span "[PHONE_NUMBER]" at bounding box center [389, 446] width 160 height 16
copy span "15015456791"
click at [387, 438] on span "[PHONE_NUMBER]" at bounding box center [389, 446] width 160 height 16
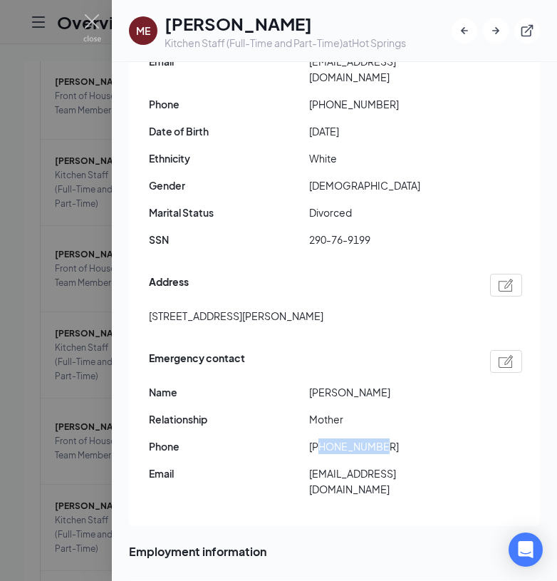
drag, startPoint x: 380, startPoint y: 432, endPoint x: 324, endPoint y: 432, distance: 56.3
click at [324, 438] on span "[PHONE_NUMBER]" at bounding box center [389, 446] width 160 height 16
copy span "5015456791"
click at [392, 465] on span "[EMAIL_ADDRESS][DOMAIN_NAME]" at bounding box center [389, 480] width 160 height 31
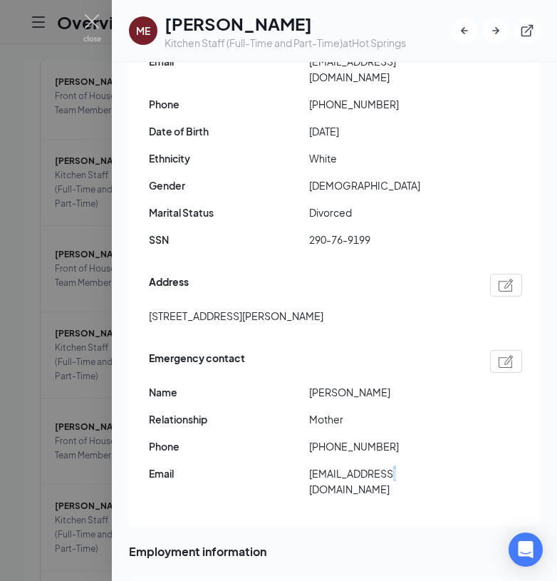
click at [392, 465] on span "[EMAIL_ADDRESS][DOMAIN_NAME]" at bounding box center [389, 480] width 160 height 31
copy div "[EMAIL_ADDRESS][DOMAIN_NAME]"
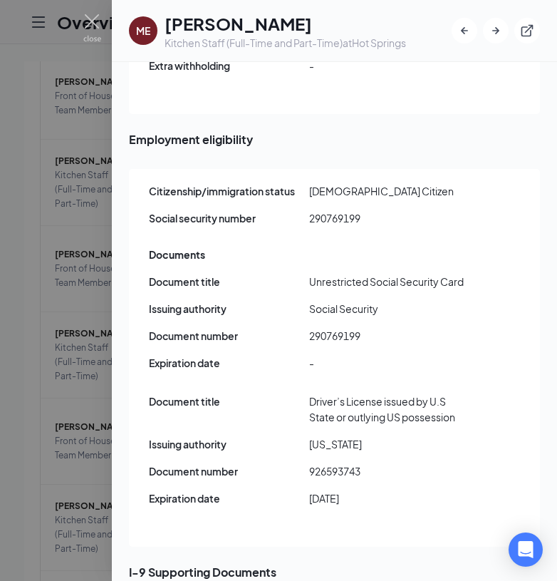
scroll to position [0, 0]
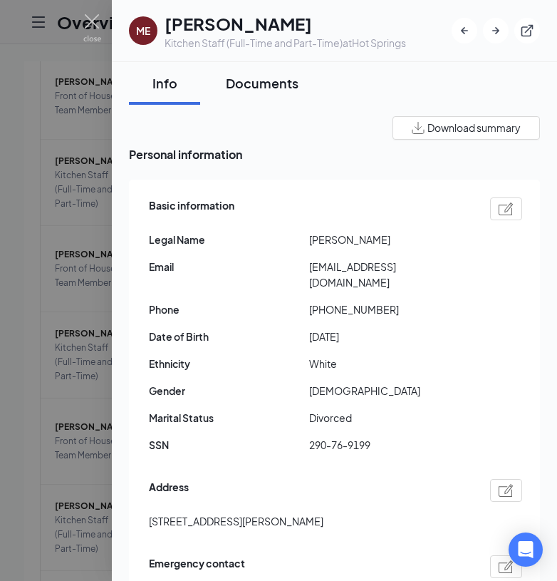
click at [266, 82] on div "Documents" at bounding box center [262, 83] width 73 height 18
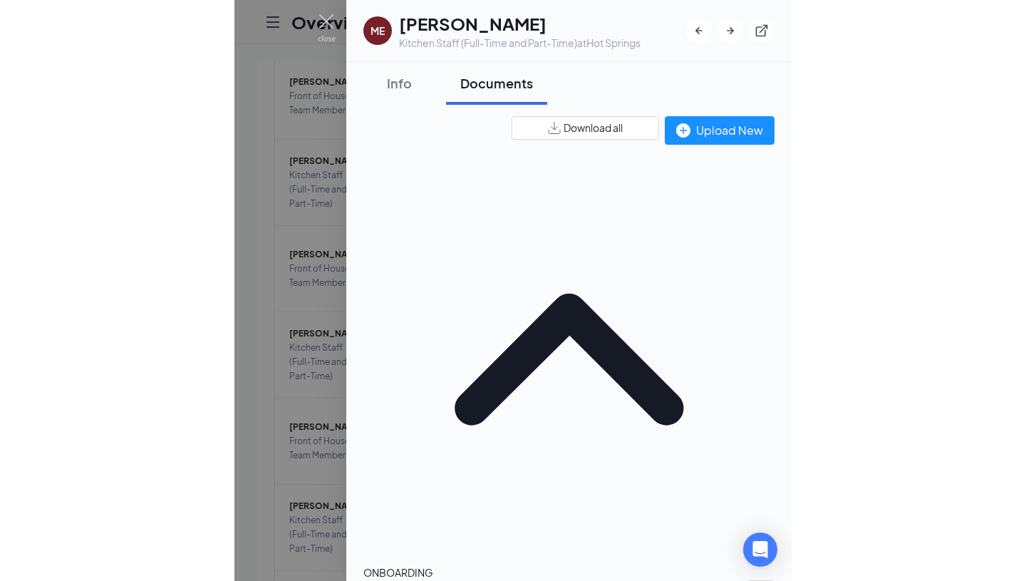
scroll to position [32, 0]
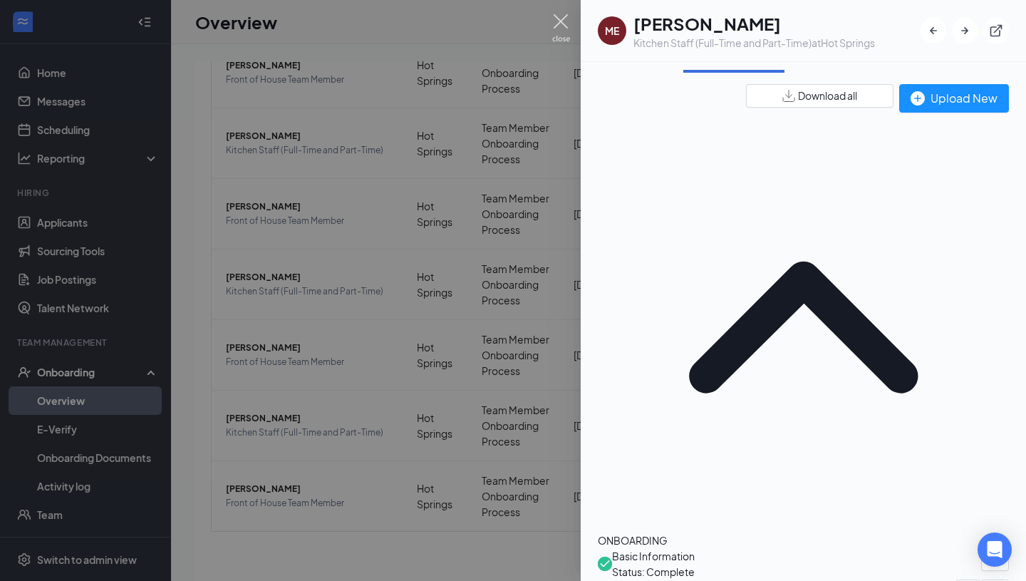
click at [557, 23] on img at bounding box center [561, 28] width 18 height 28
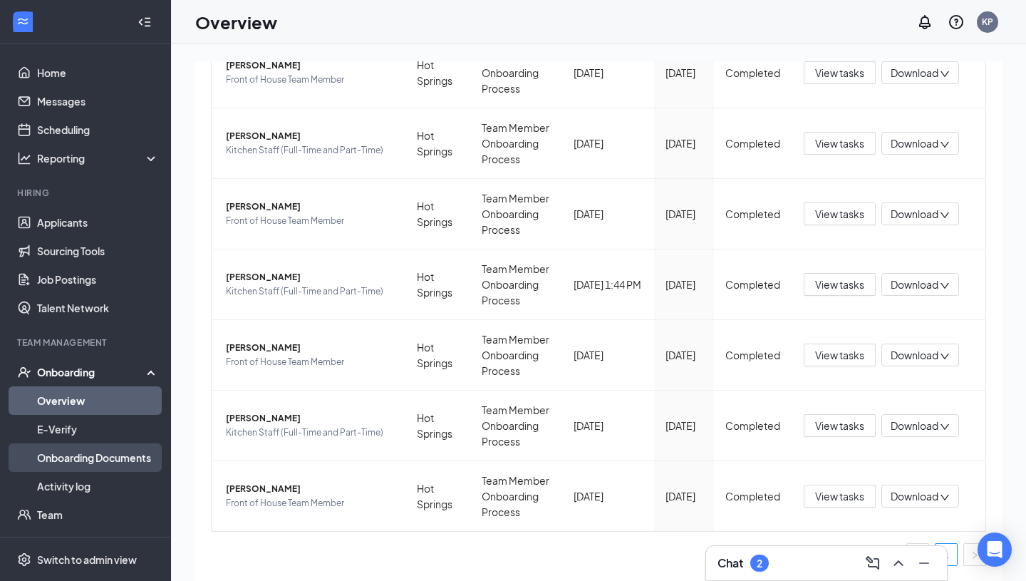
click at [106, 456] on link "Onboarding Documents" at bounding box center [98, 457] width 122 height 28
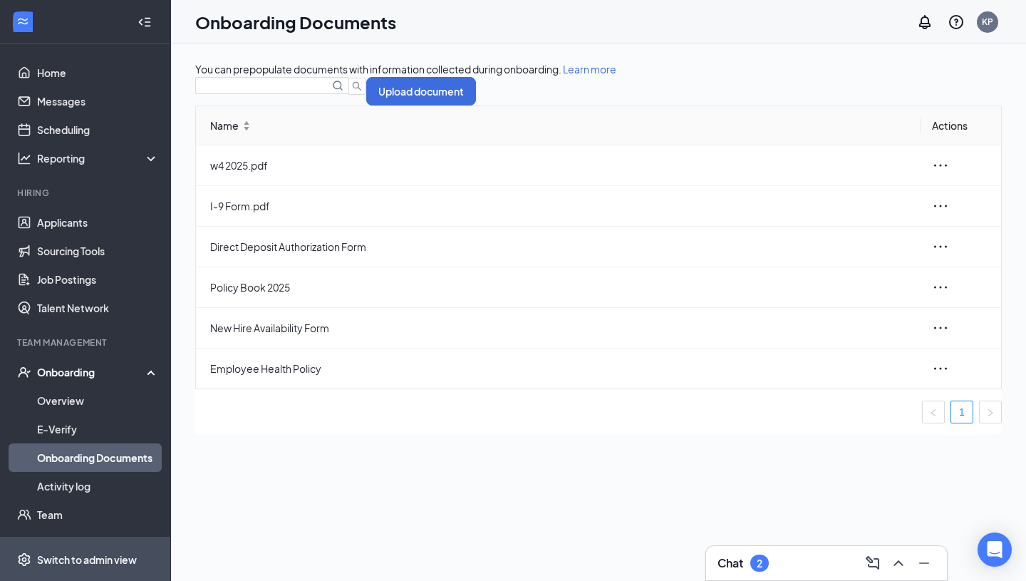
click at [85, 554] on div "Switch to admin view" at bounding box center [87, 559] width 100 height 14
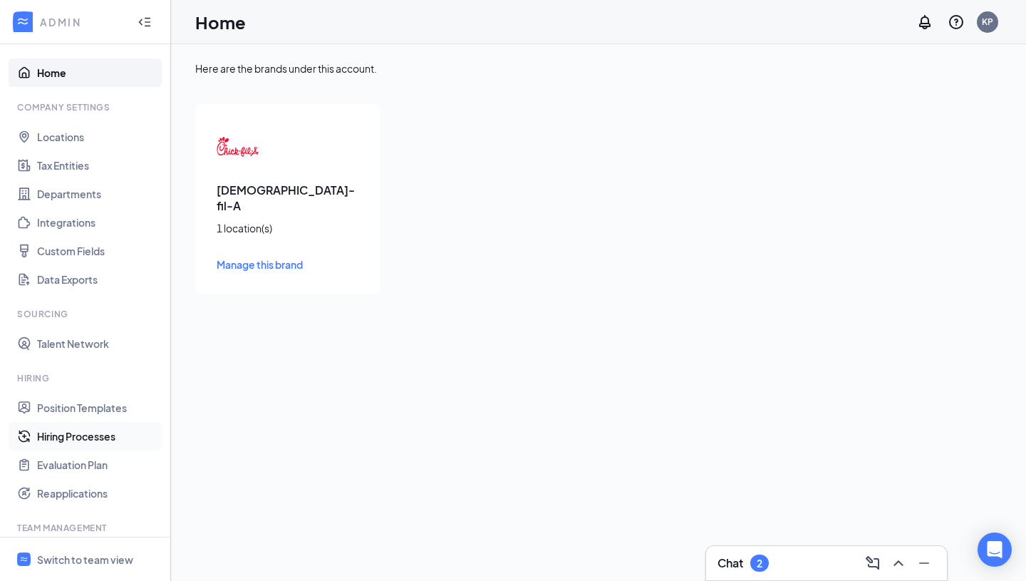
click at [103, 432] on link "Hiring Processes" at bounding box center [98, 436] width 122 height 28
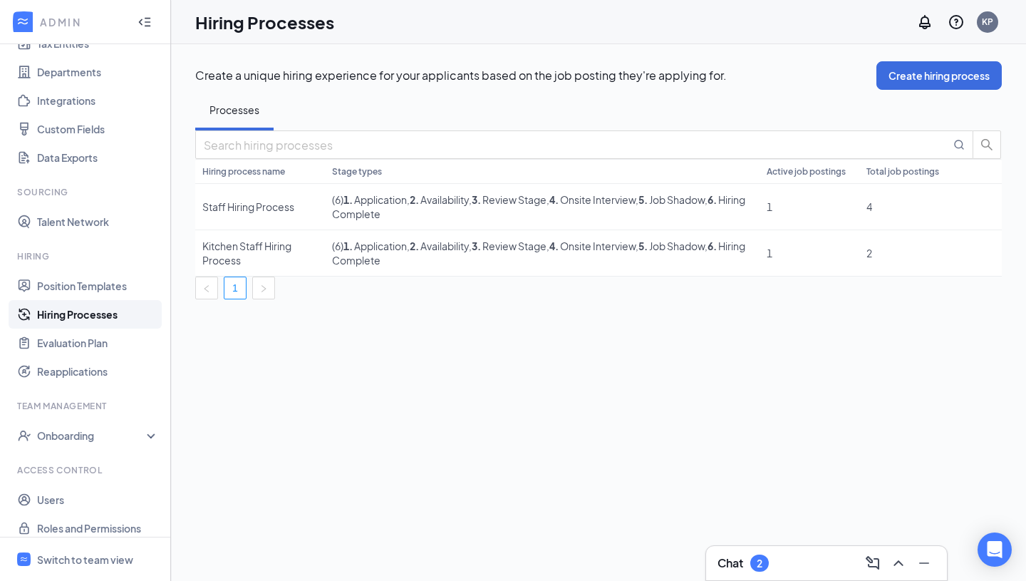
scroll to position [133, 0]
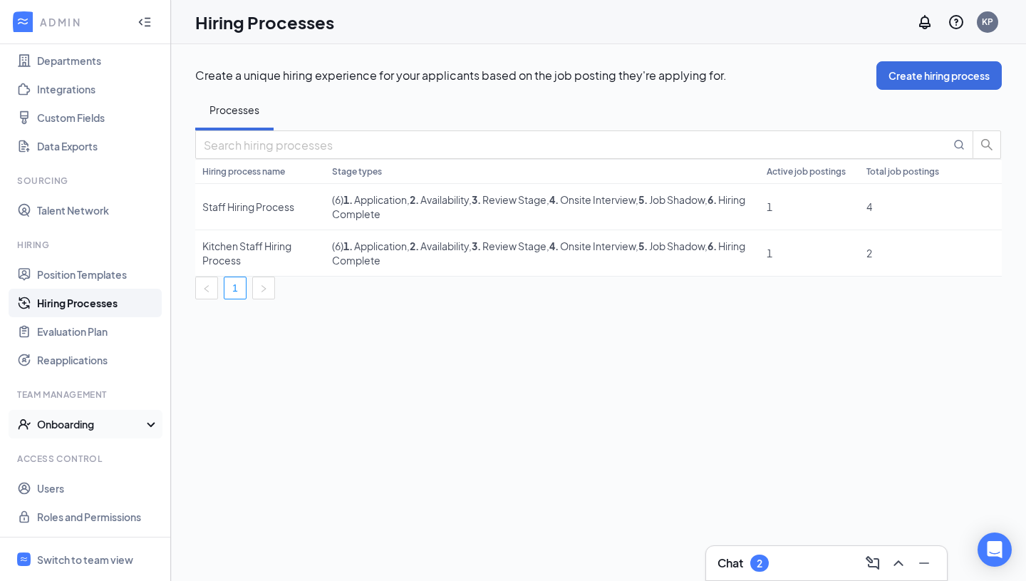
click at [109, 425] on div "Onboarding" at bounding box center [92, 424] width 110 height 14
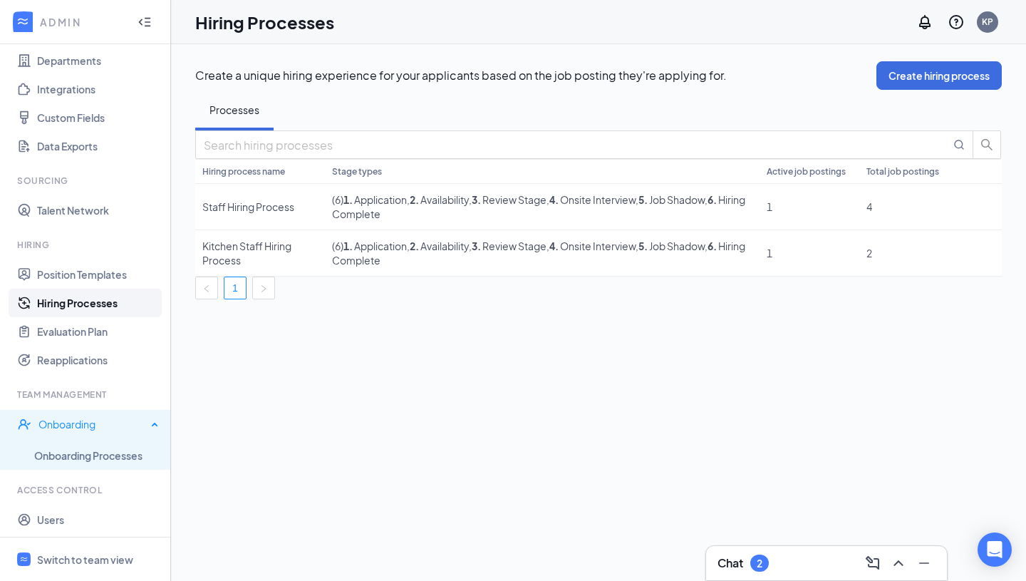
scroll to position [162, 0]
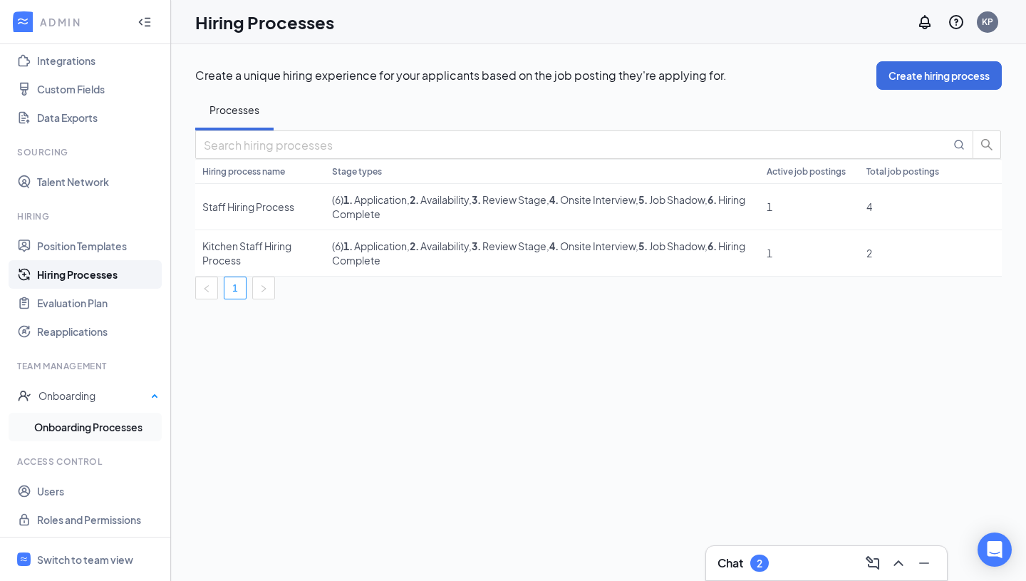
click at [112, 435] on link "Onboarding Processes" at bounding box center [96, 426] width 125 height 28
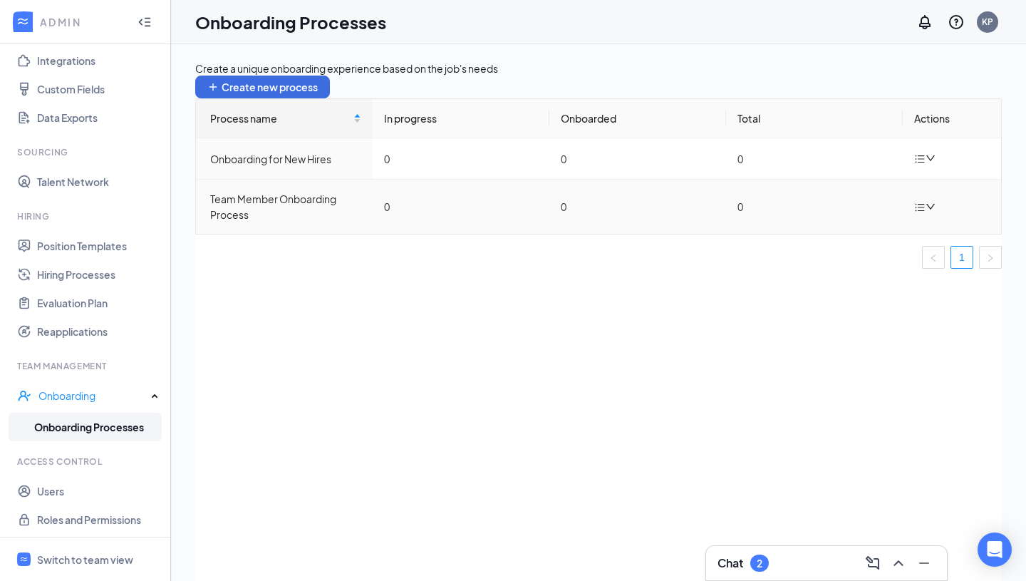
click at [915, 213] on icon "bars" at bounding box center [919, 207] width 11 height 11
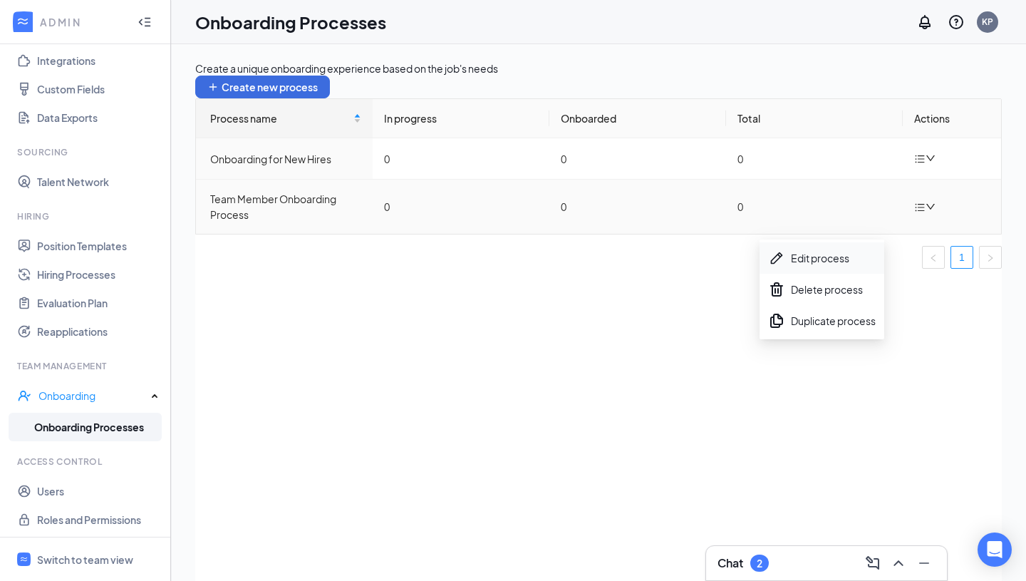
click at [853, 259] on div "Edit process" at bounding box center [822, 257] width 108 height 17
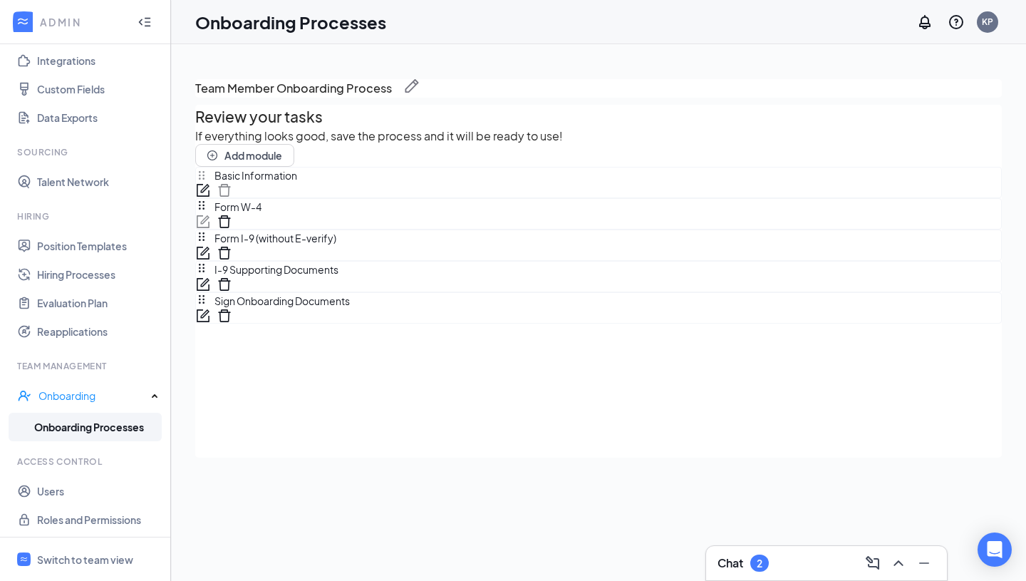
scroll to position [64, 0]
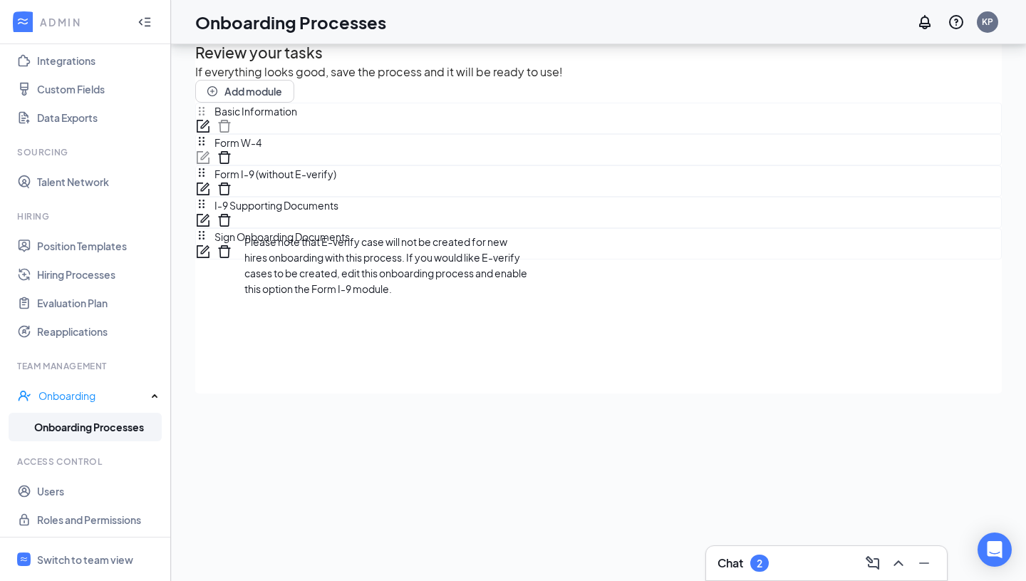
click at [336, 174] on icon "Info" at bounding box center [336, 174] width 0 height 0
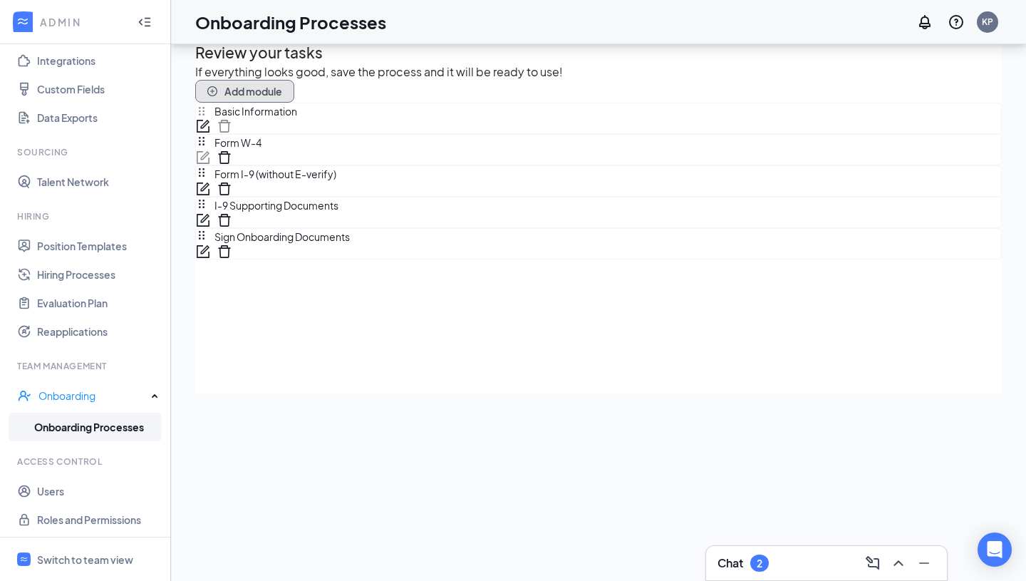
click at [294, 103] on button "Add module" at bounding box center [244, 91] width 99 height 23
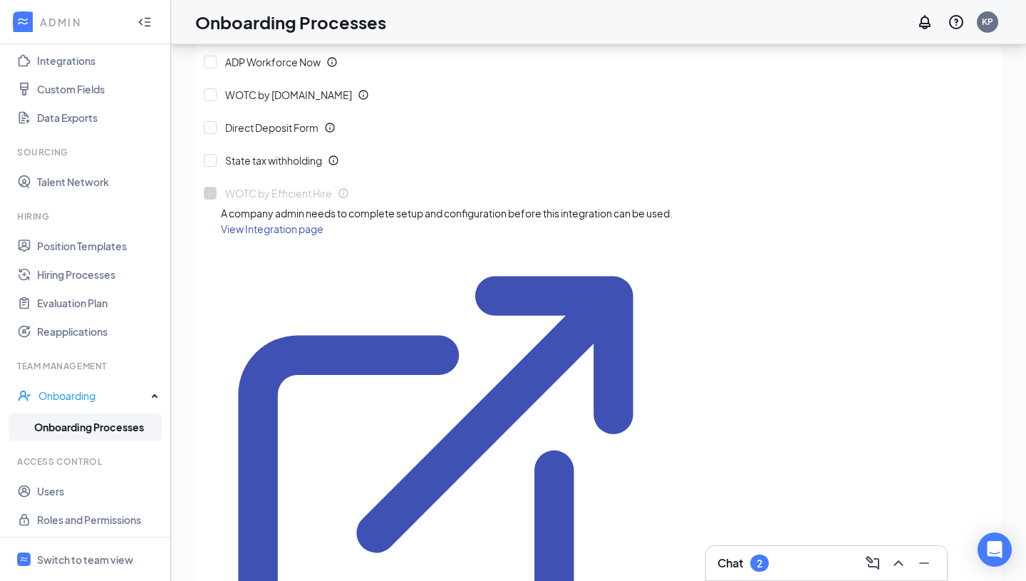
scroll to position [77, 0]
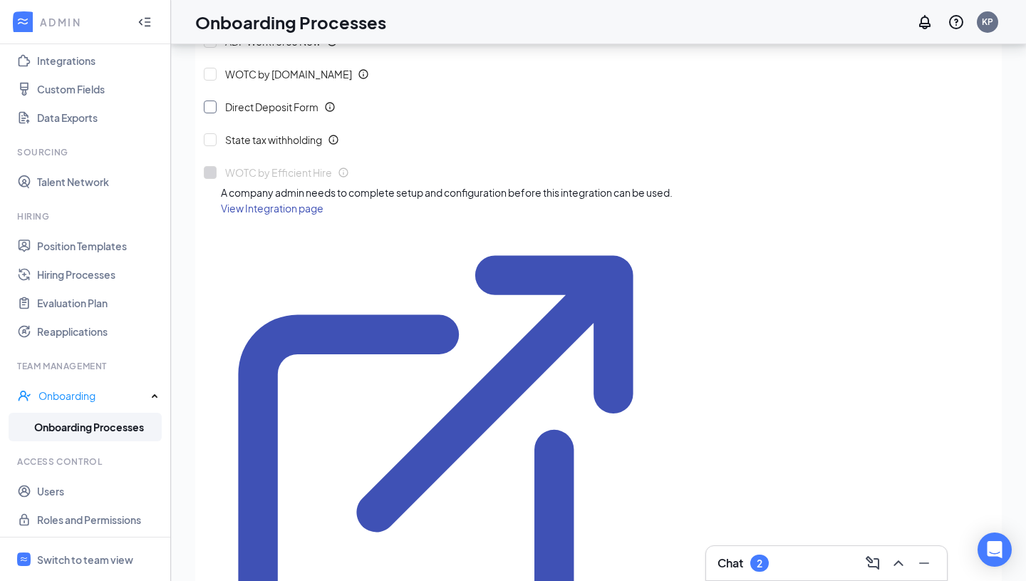
click at [336, 113] on icon "Info" at bounding box center [329, 106] width 11 height 11
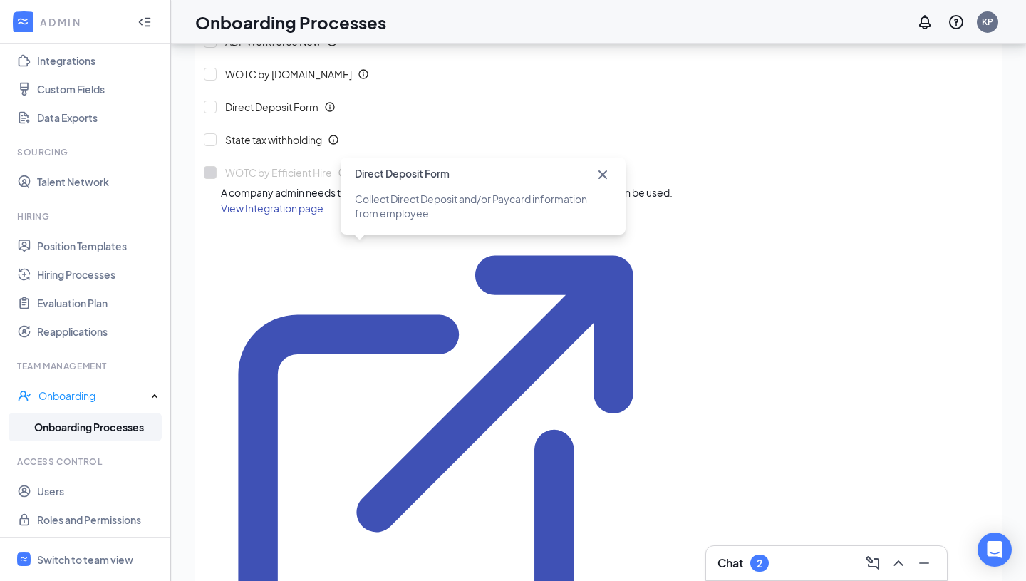
click at [606, 173] on icon "Cross" at bounding box center [602, 174] width 17 height 17
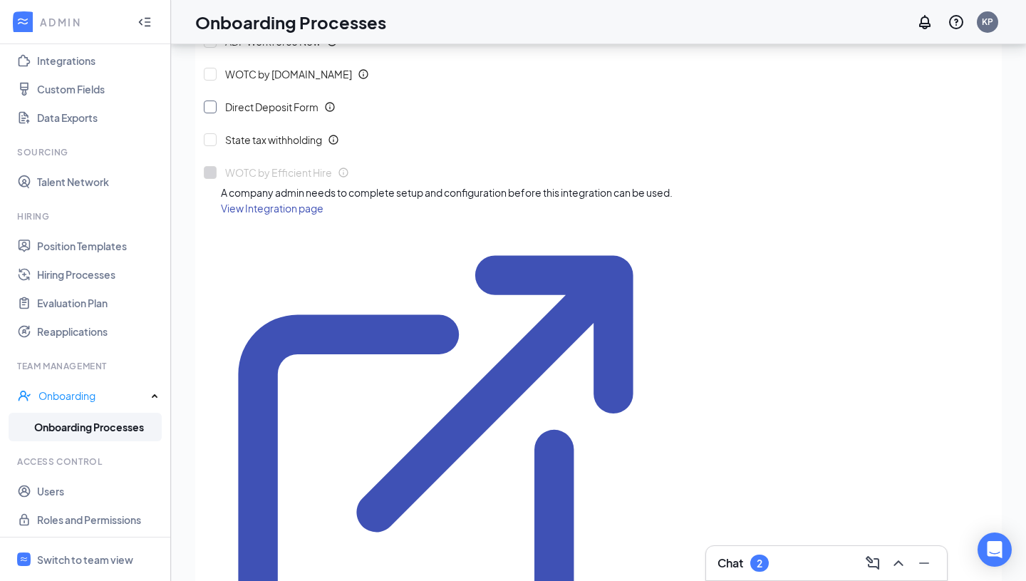
click at [301, 114] on span "Direct Deposit Form" at bounding box center [273, 107] width 102 height 14
click at [217, 113] on input "Direct Deposit Form" at bounding box center [210, 106] width 13 height 13
click at [334, 111] on icon "Info" at bounding box center [329, 106] width 9 height 9
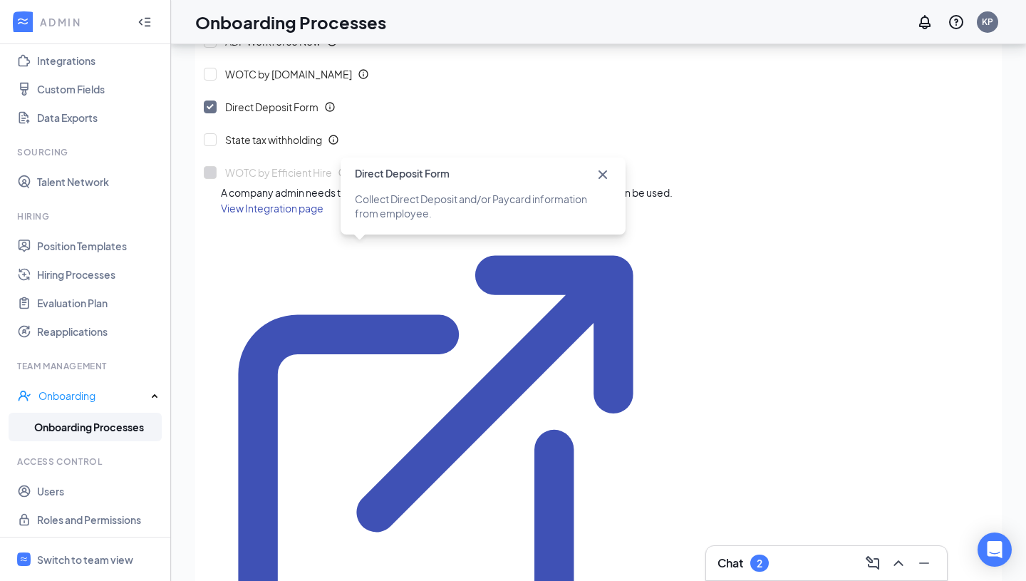
click at [602, 174] on icon "Cross" at bounding box center [602, 174] width 9 height 9
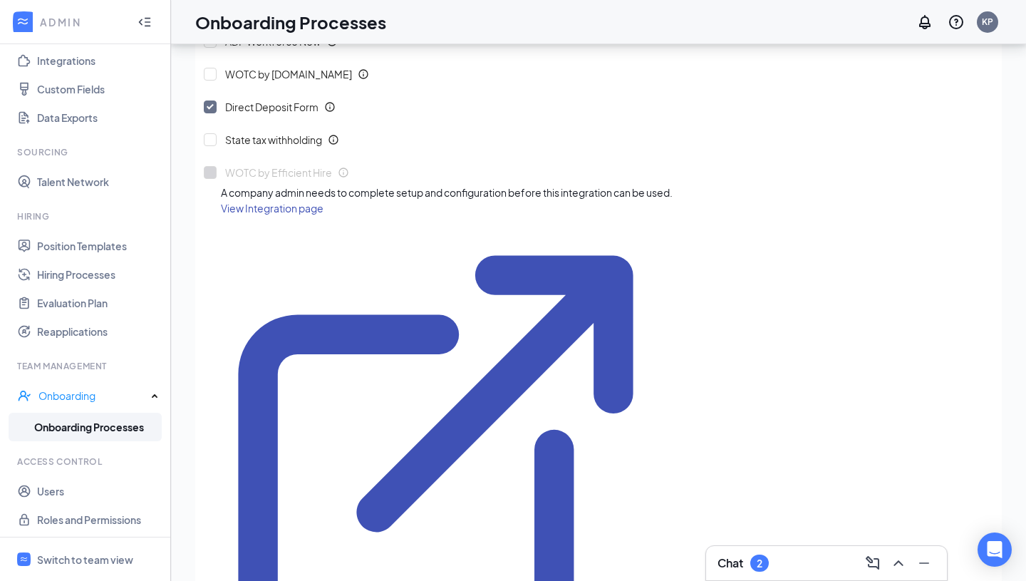
click at [217, 113] on input "Direct Deposit Form" at bounding box center [210, 106] width 13 height 13
checkbox input "false"
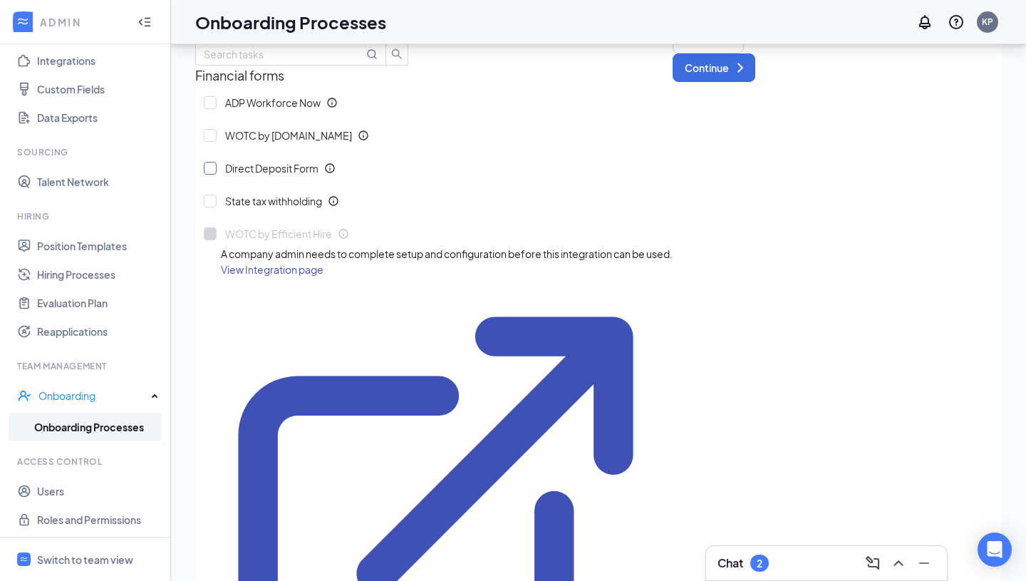
scroll to position [237, 0]
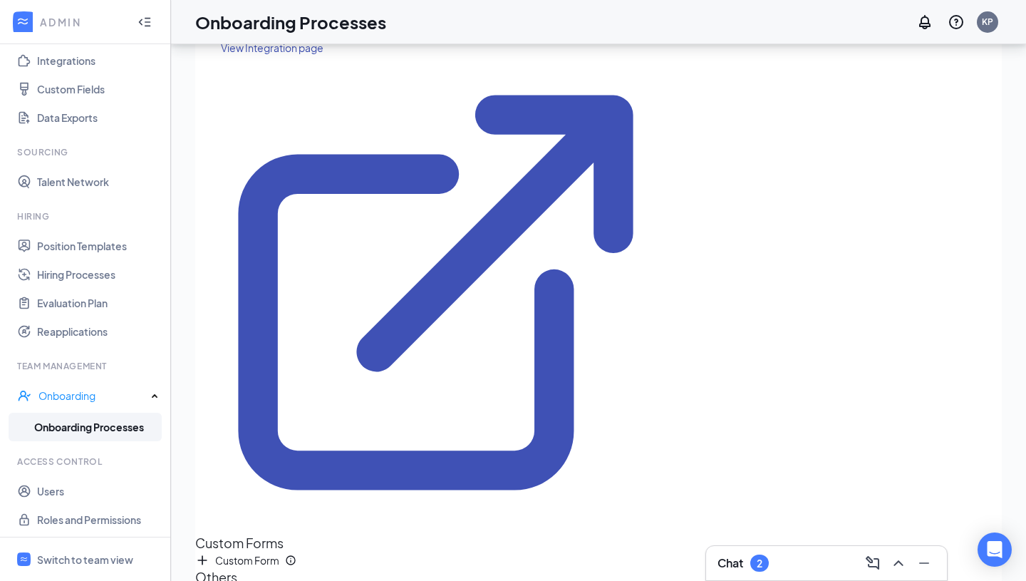
click at [285, 553] on span "Custom Form" at bounding box center [240, 560] width 90 height 14
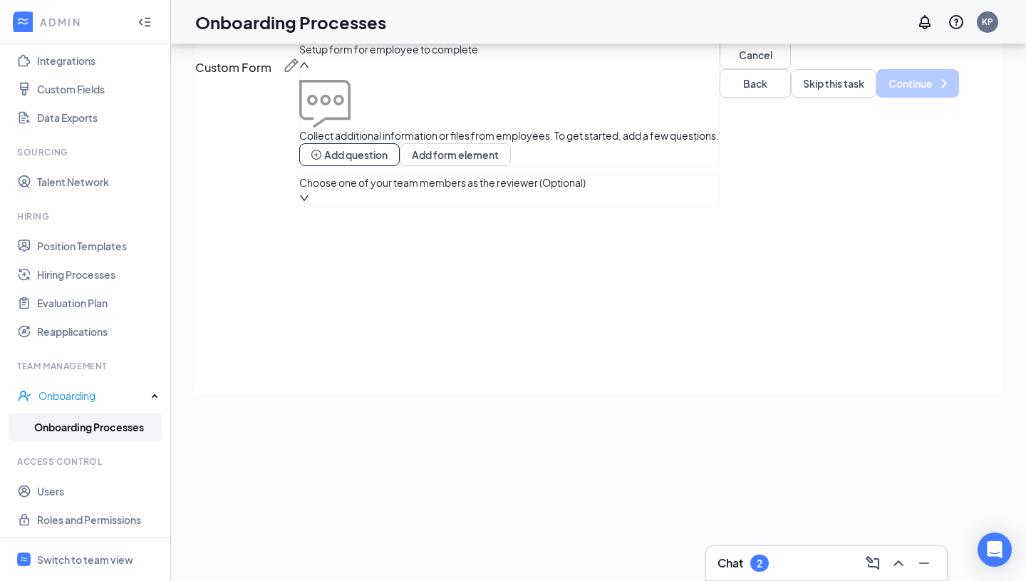
scroll to position [21, 0]
click at [511, 166] on button "Add form element" at bounding box center [455, 154] width 111 height 23
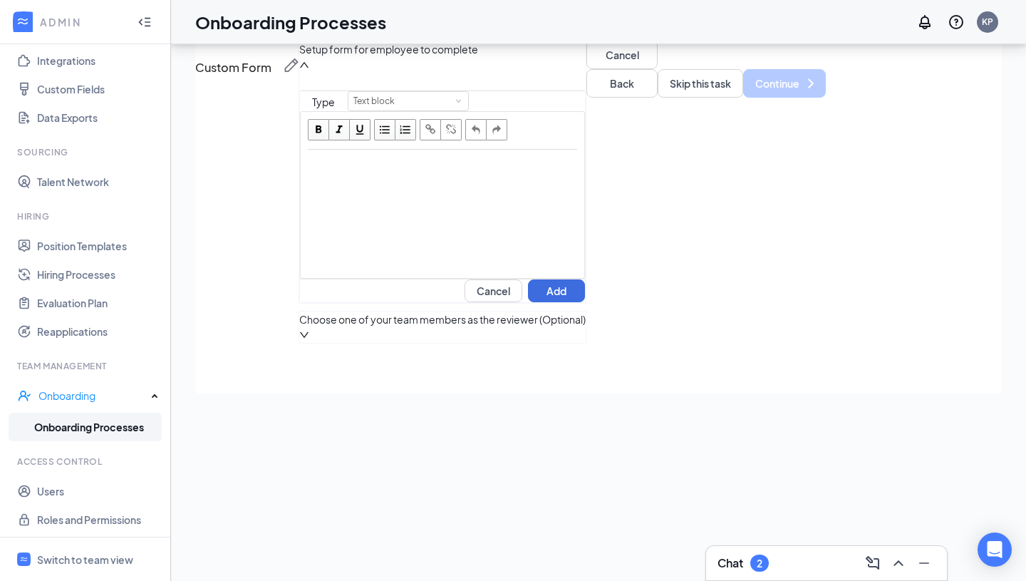
click at [299, 57] on span "Setup form for employee to complete" at bounding box center [442, 49] width 286 height 16
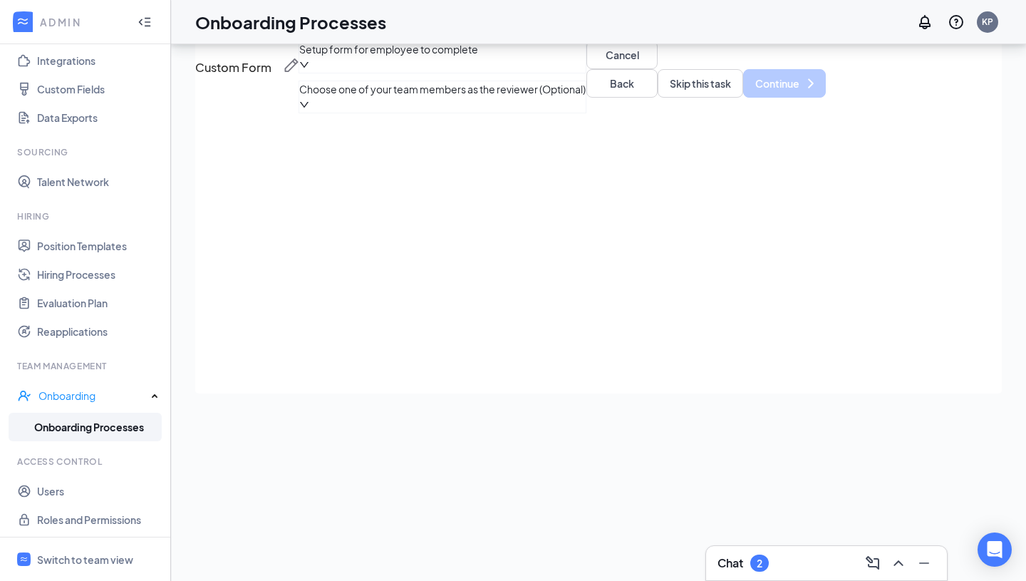
scroll to position [0, 0]
click at [298, 73] on img at bounding box center [291, 65] width 14 height 14
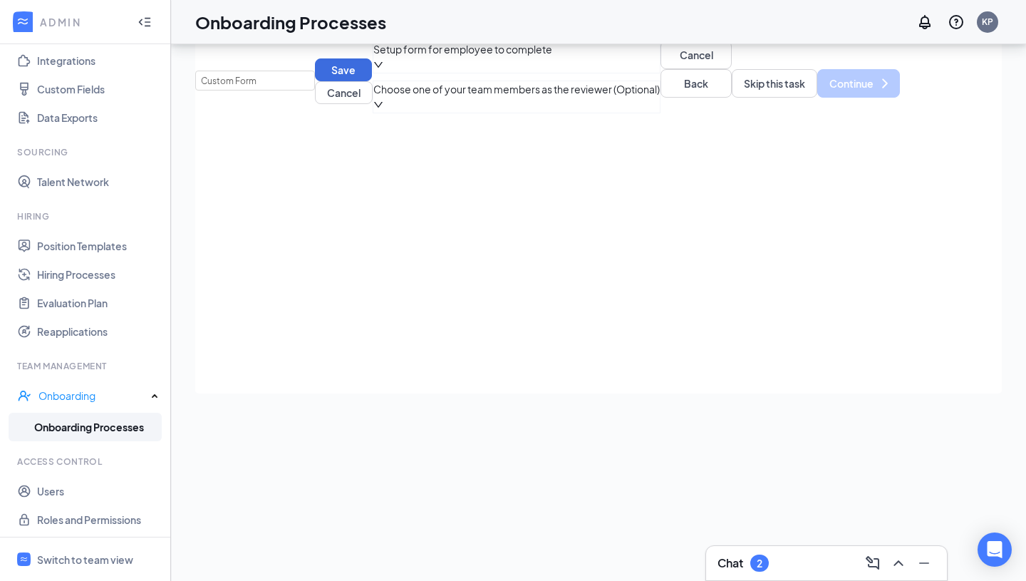
click at [392, 57] on span "Setup form for employee to complete" at bounding box center [516, 49] width 286 height 16
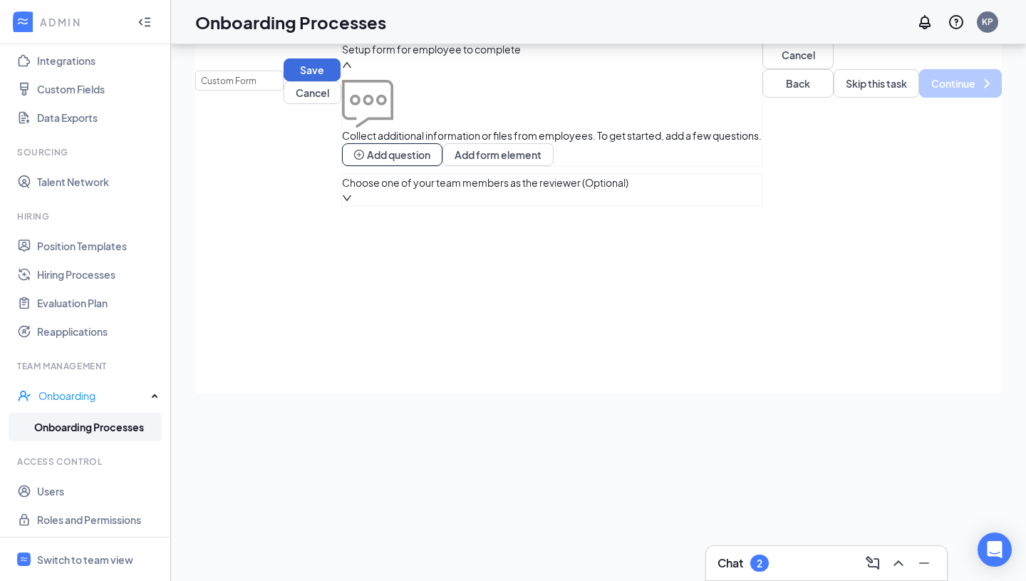
click at [389, 206] on div "Choose one of your team members as the reviewer (Optional)" at bounding box center [552, 190] width 420 height 31
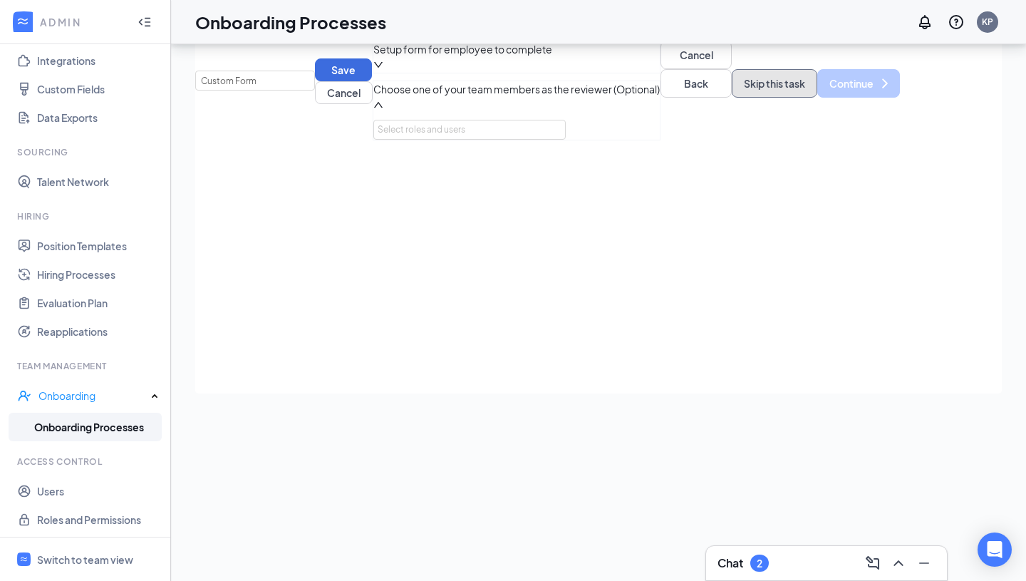
click at [734, 98] on button "Skip this task" at bounding box center [774, 83] width 85 height 28
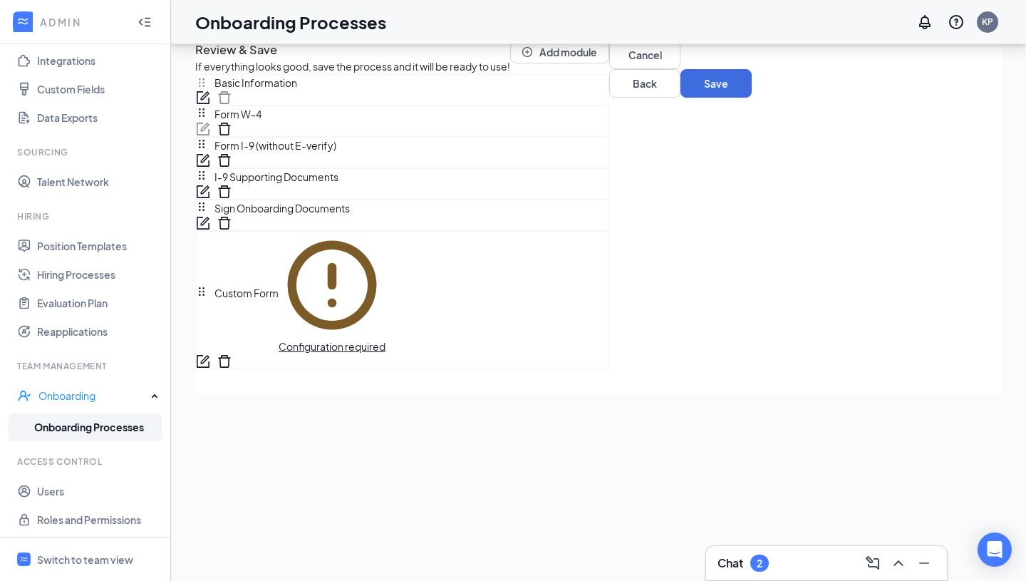
scroll to position [19, 0]
click at [270, 301] on span "Custom Form" at bounding box center [242, 293] width 71 height 16
click at [385, 353] on span "Configuration required" at bounding box center [332, 346] width 107 height 13
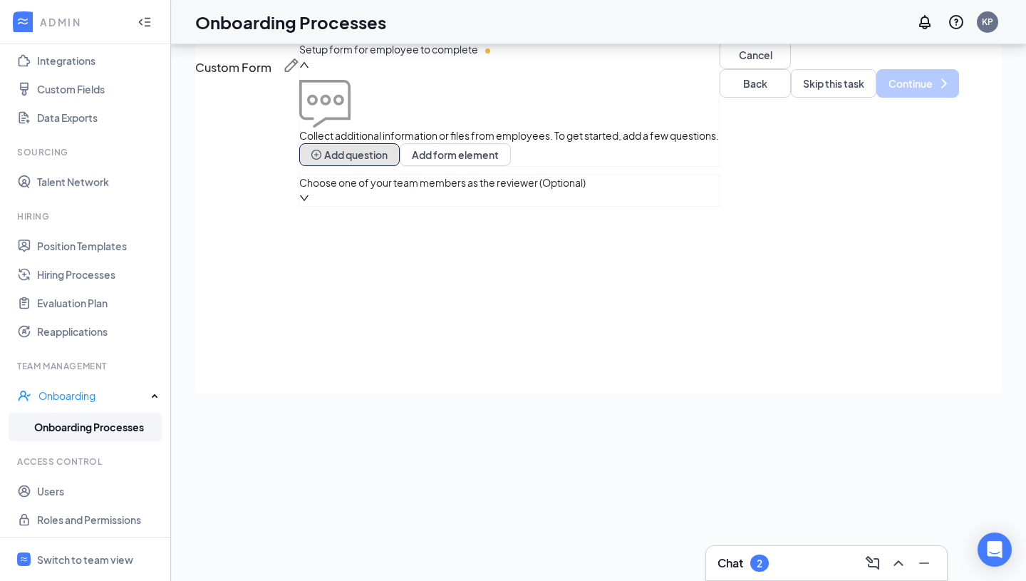
click at [400, 166] on button "Add question" at bounding box center [349, 154] width 100 height 23
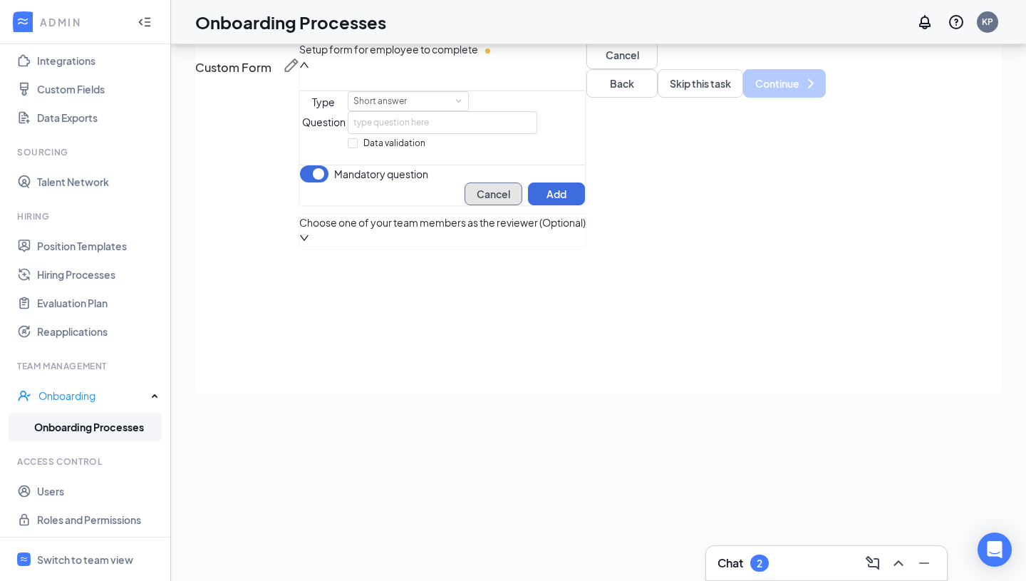
click at [522, 205] on button "Cancel" at bounding box center [493, 193] width 58 height 23
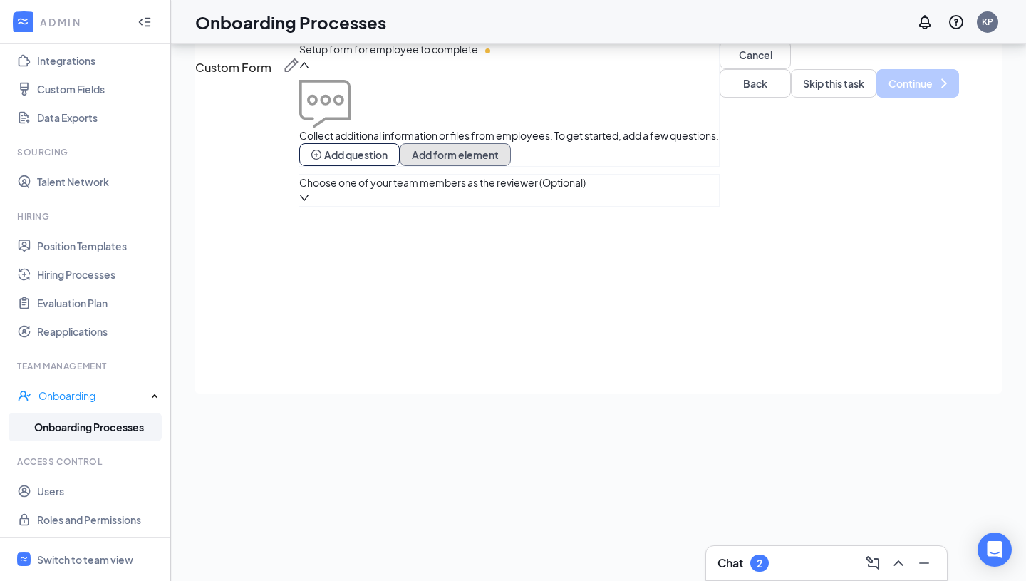
click at [511, 166] on button "Add form element" at bounding box center [455, 154] width 111 height 23
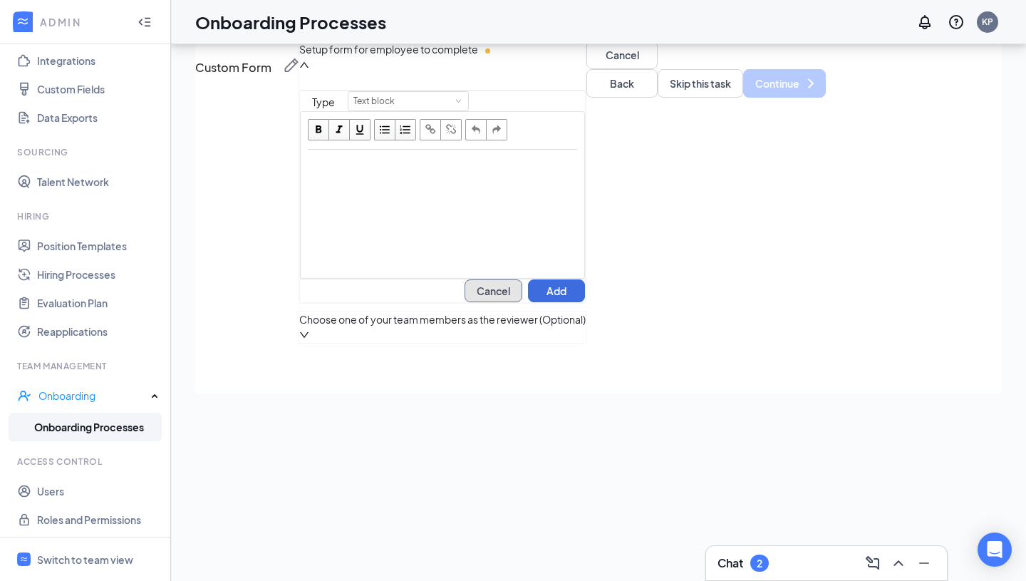
click at [522, 302] on button "Cancel" at bounding box center [493, 290] width 58 height 23
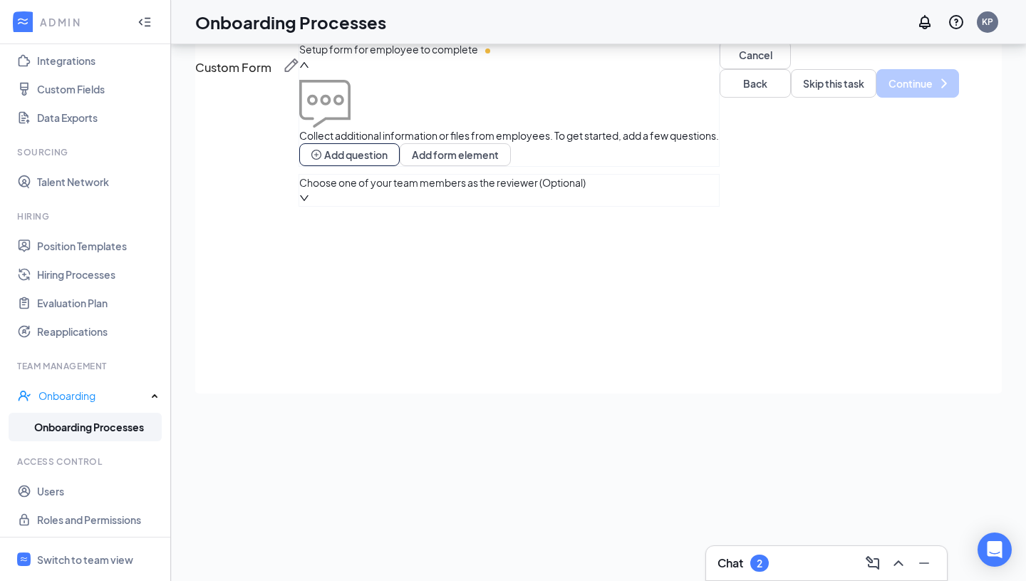
scroll to position [21, 0]
click at [400, 166] on button "Add question" at bounding box center [349, 154] width 100 height 23
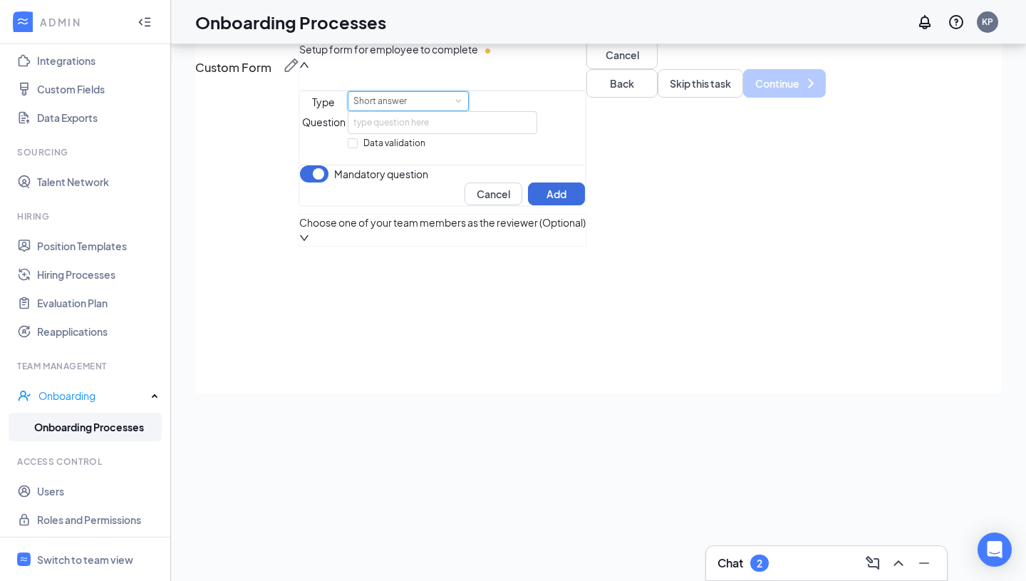
click at [415, 110] on div "Short answer" at bounding box center [384, 101] width 63 height 19
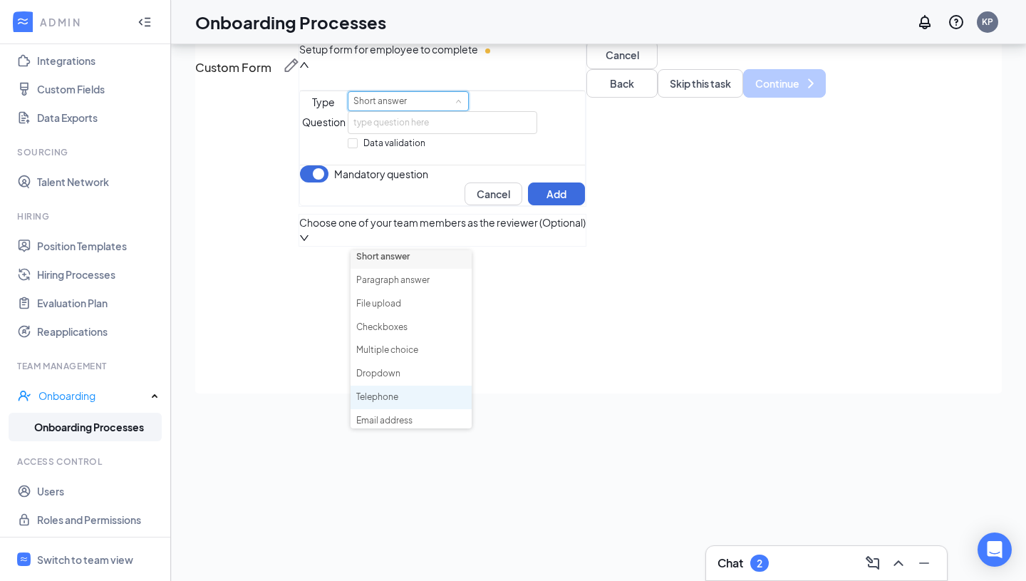
scroll to position [0, 0]
click at [415, 333] on li "Checkboxes" at bounding box center [410, 333] width 121 height 24
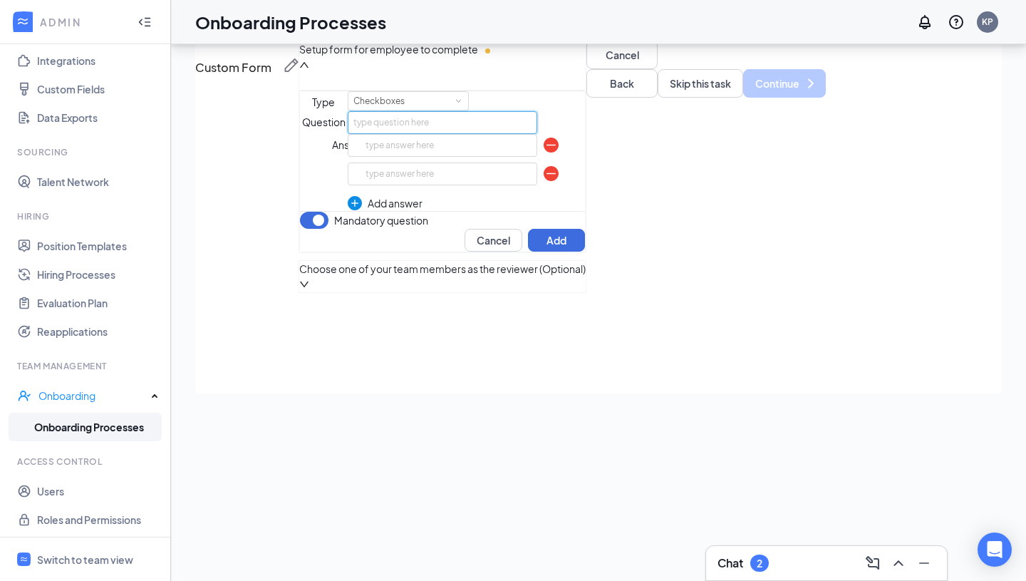
click at [417, 134] on input "text" at bounding box center [443, 122] width 190 height 23
click at [538, 134] on input "Have you downloaded the BAND app and been added to the group?" at bounding box center [443, 122] width 190 height 23
paste input "[URL][DOMAIN_NAME]"
drag, startPoint x: 504, startPoint y: 269, endPoint x: 798, endPoint y: 270, distance: 293.5
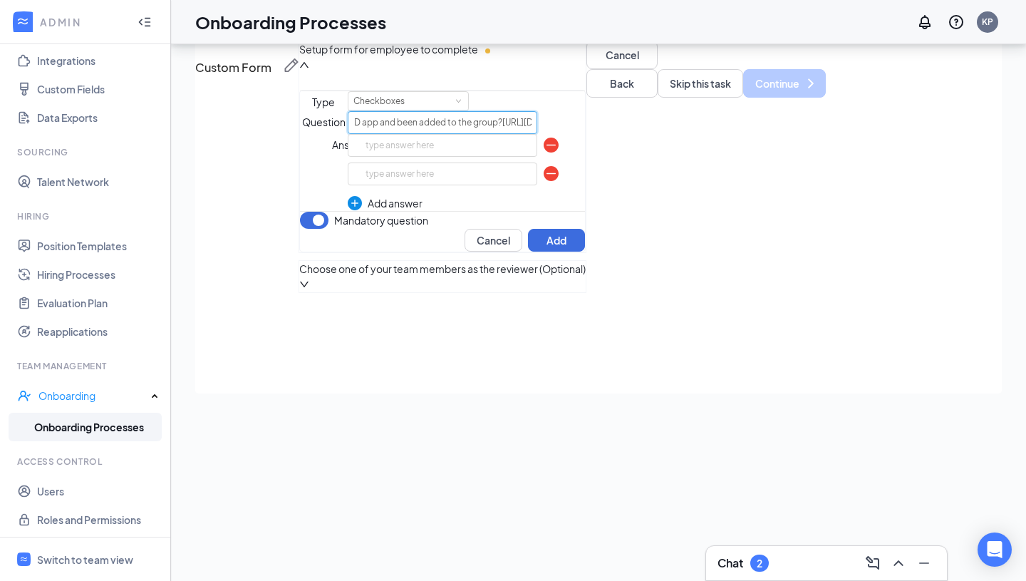
click at [586, 252] on div "To pick up a draggable item, press the space bar. While dragging, use the arrow…" at bounding box center [442, 166] width 286 height 172
type input "Have you downloaded the BAND app and been added to the group?"
click at [509, 157] on input "text" at bounding box center [443, 145] width 190 height 23
type input "Yes!"
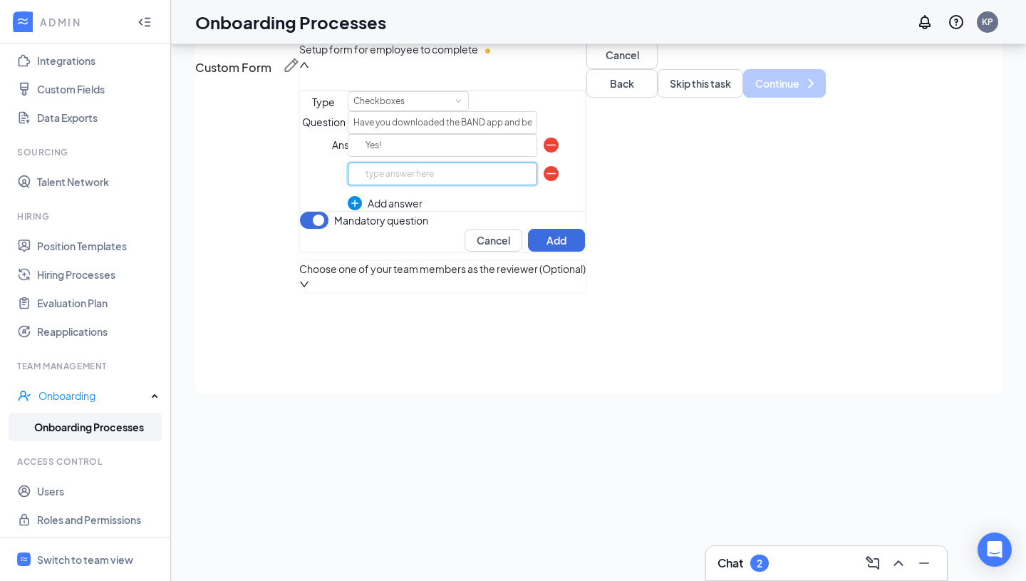
click at [507, 185] on input "text" at bounding box center [443, 173] width 190 height 23
type input "I need help!"
click at [585, 251] on button "Add" at bounding box center [556, 240] width 57 height 23
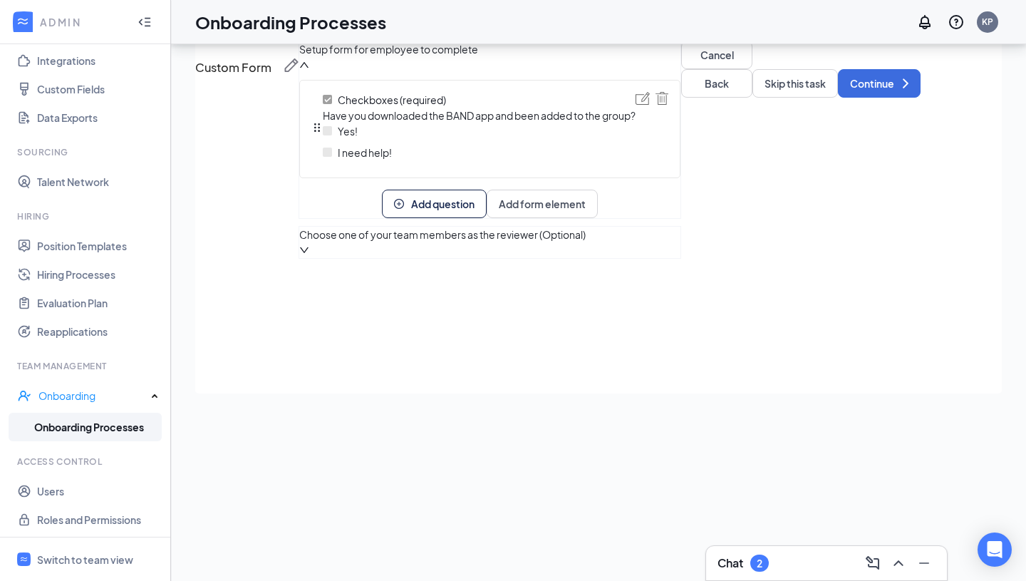
click at [489, 242] on span "Choose one of your team members as the reviewer (Optional)" at bounding box center [489, 235] width 381 height 16
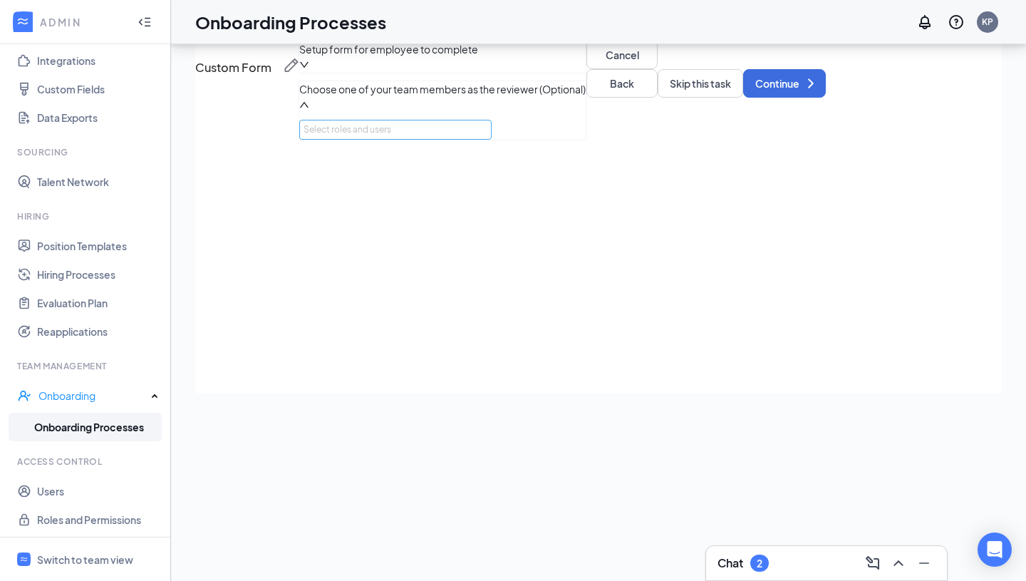
click at [351, 137] on div "Select roles and users" at bounding box center [391, 130] width 176 height 14
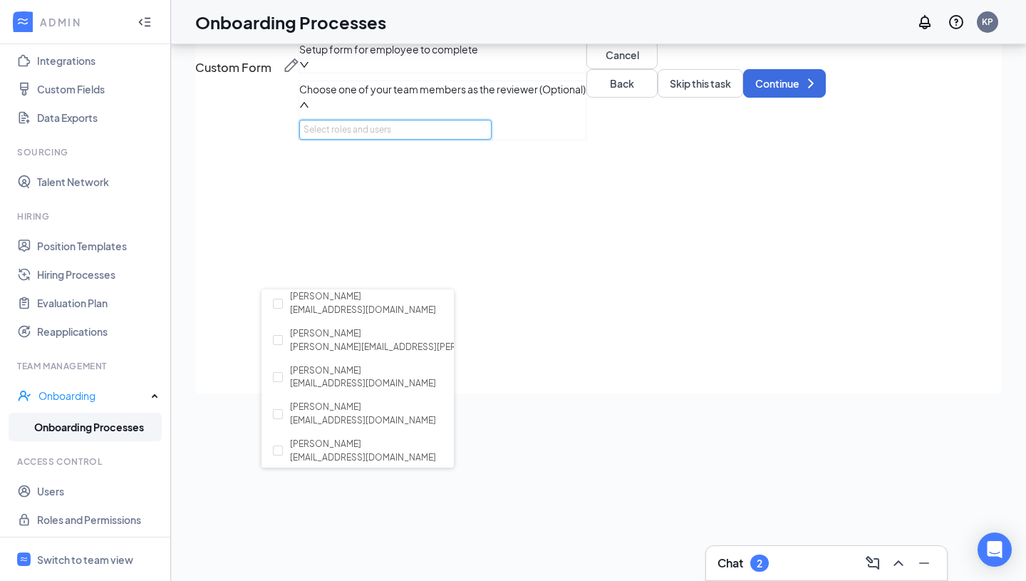
scroll to position [161, 0]
click at [283, 375] on div "[PERSON_NAME] [EMAIL_ADDRESS][DOMAIN_NAME]" at bounding box center [360, 376] width 175 height 27
checkbox input "true"
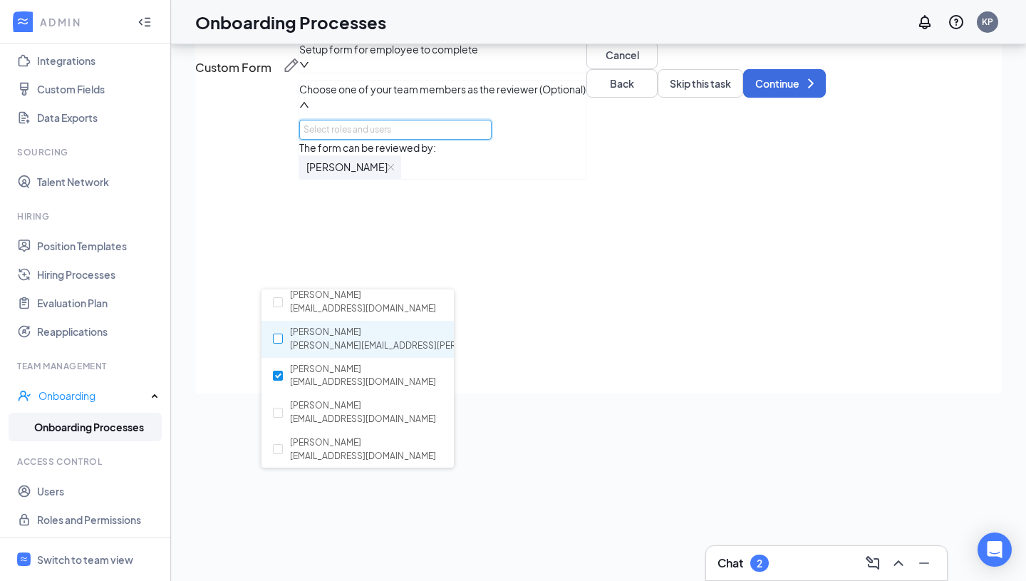
click at [280, 336] on input "checkbox" at bounding box center [278, 338] width 10 height 10
checkbox input "true"
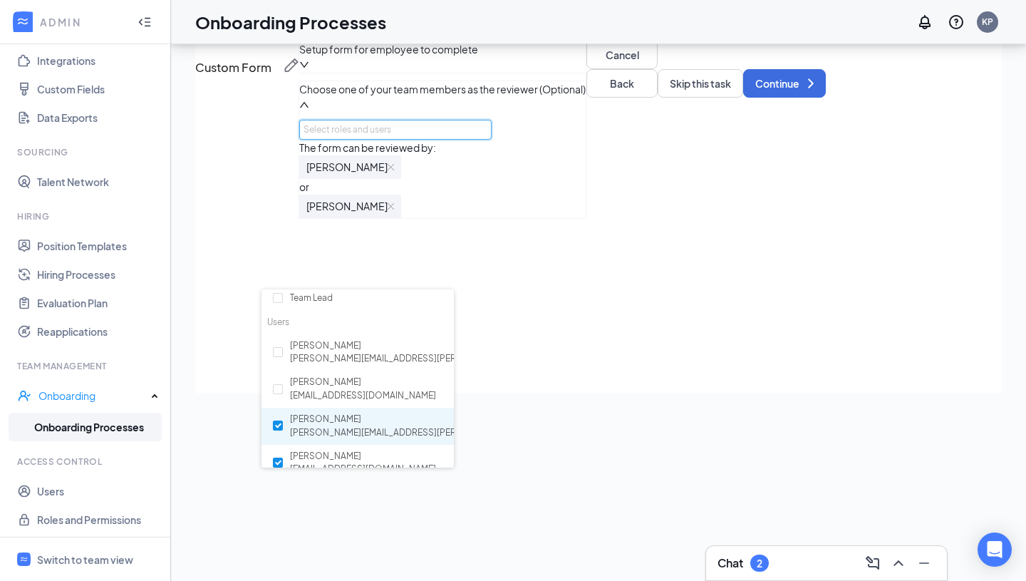
scroll to position [52, 0]
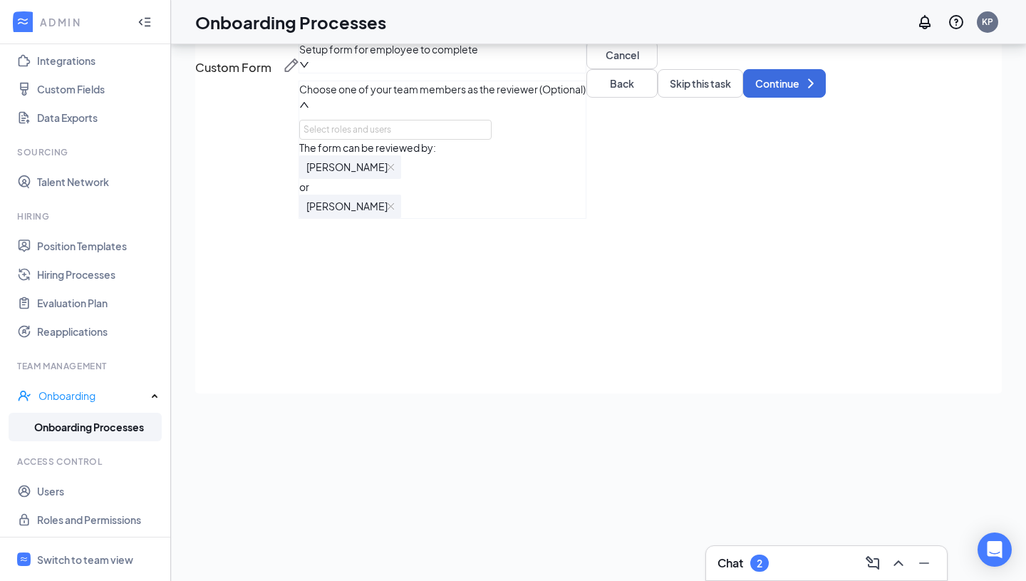
click at [586, 218] on div "The form can be reviewed by: [PERSON_NAME] or [PERSON_NAME]" at bounding box center [442, 179] width 286 height 78
click at [799, 98] on button "Continue" at bounding box center [784, 83] width 83 height 28
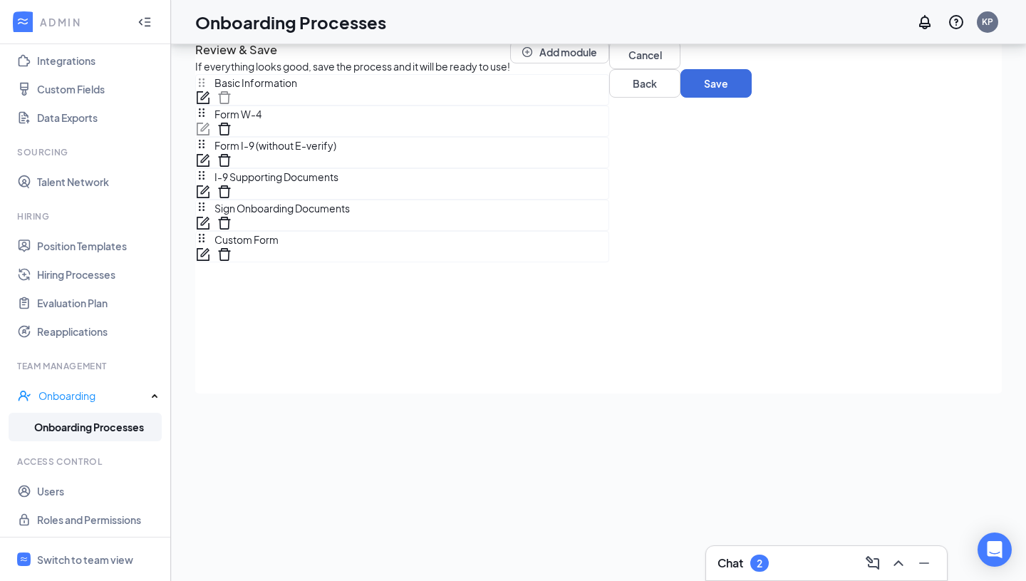
scroll to position [19, 0]
click at [210, 261] on icon "form" at bounding box center [203, 254] width 14 height 14
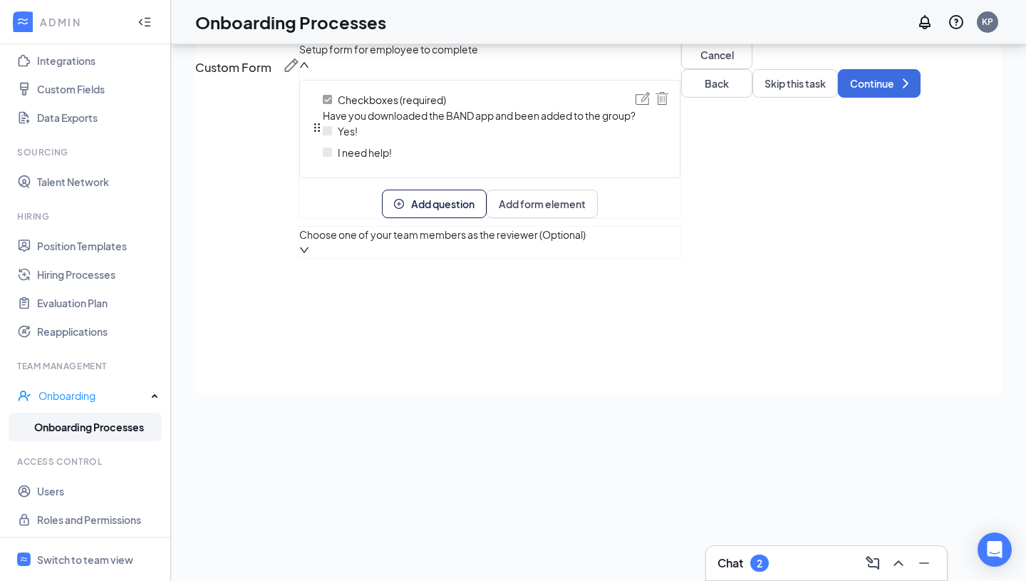
scroll to position [0, 0]
click at [298, 73] on img at bounding box center [291, 65] width 14 height 14
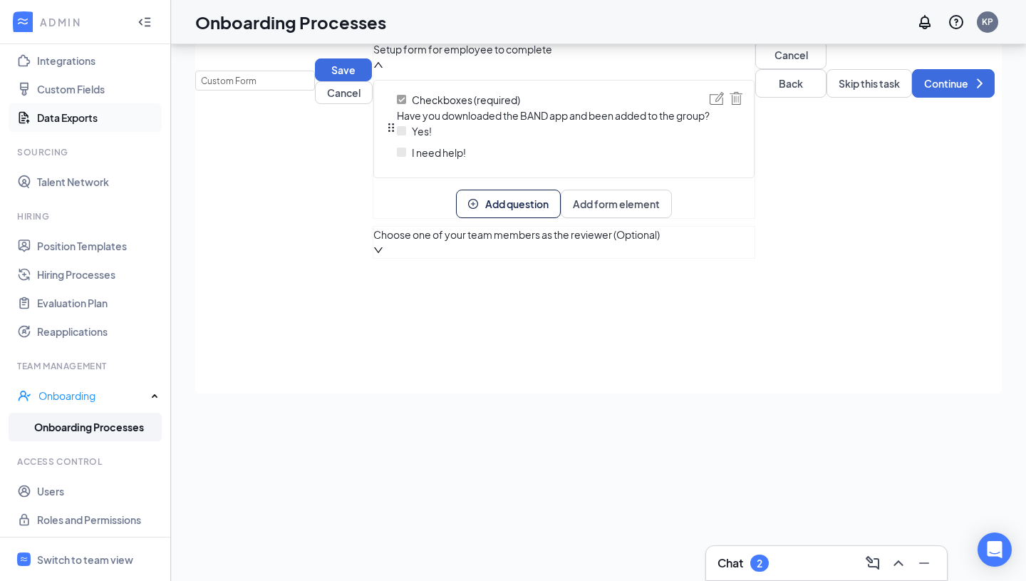
drag, startPoint x: 325, startPoint y: 137, endPoint x: 24, endPoint y: 115, distance: 302.1
click at [24, 115] on div "ADMIN Home Company Settings Locations Tax Entities Departments Integrations Cus…" at bounding box center [513, 258] width 1026 height 645
type input "BAND App"
click at [372, 81] on button "Save" at bounding box center [343, 69] width 57 height 23
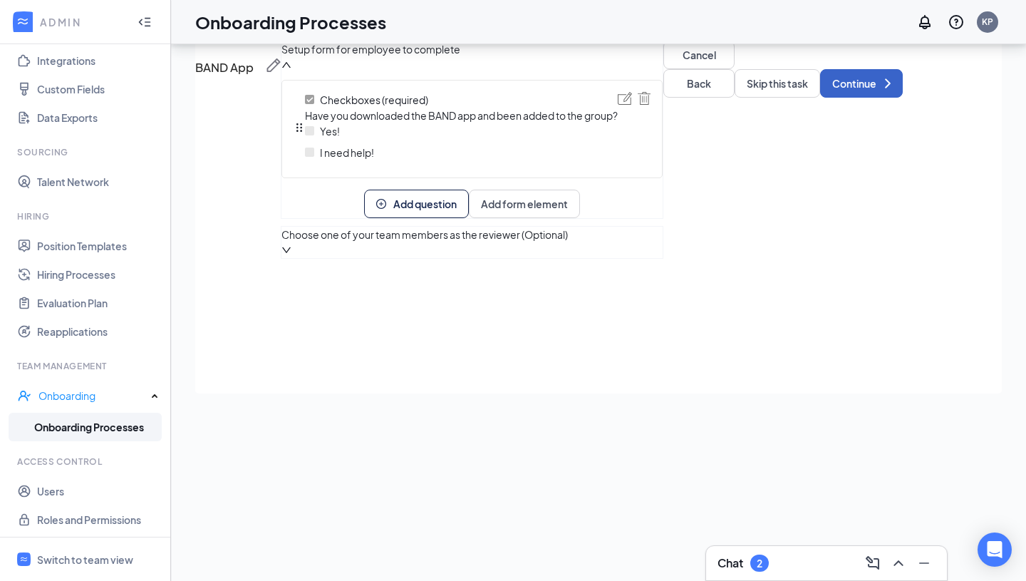
click at [820, 98] on button "Continue" at bounding box center [861, 83] width 83 height 28
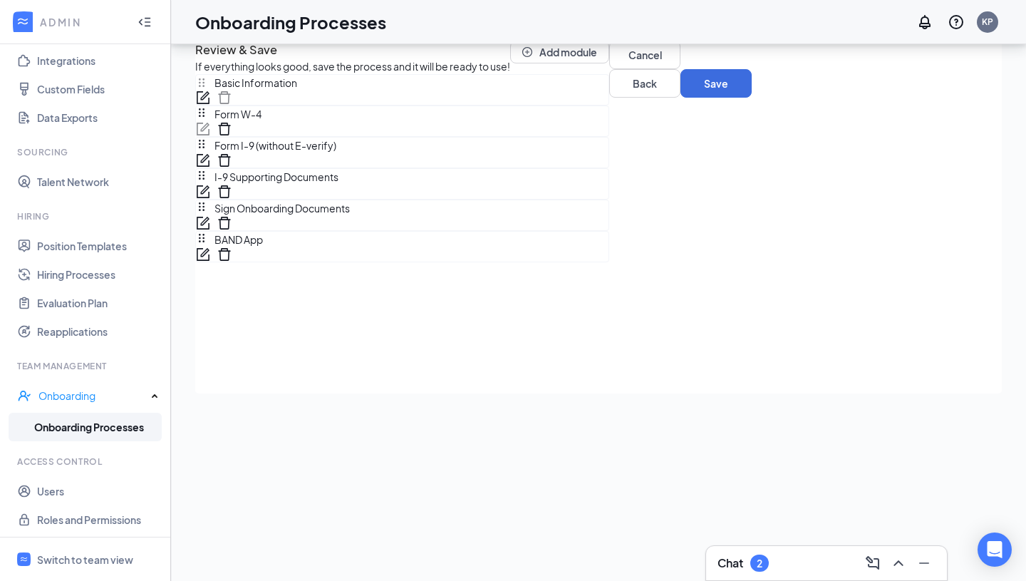
scroll to position [19, 0]
click at [609, 63] on button "Add module" at bounding box center [559, 52] width 99 height 23
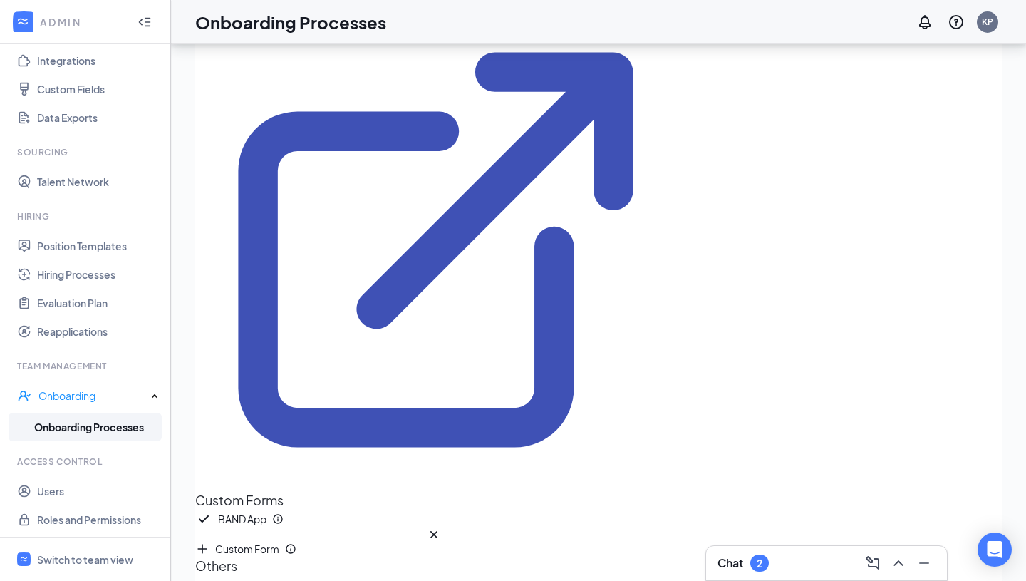
scroll to position [279, 0]
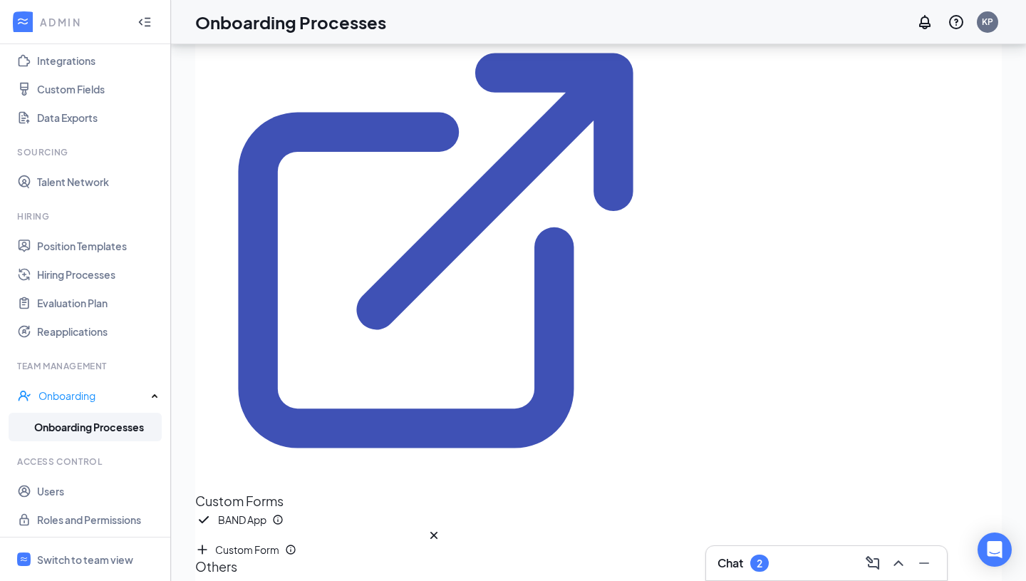
click at [249, 542] on span "Custom Form" at bounding box center [240, 549] width 90 height 14
click at [283, 573] on span "Custom Form" at bounding box center [240, 580] width 90 height 14
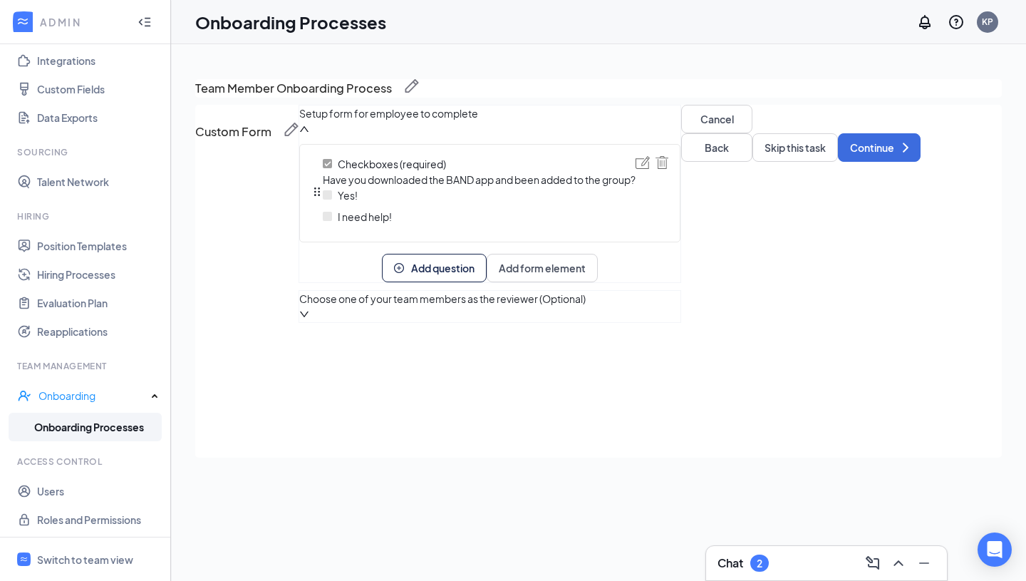
scroll to position [64, 0]
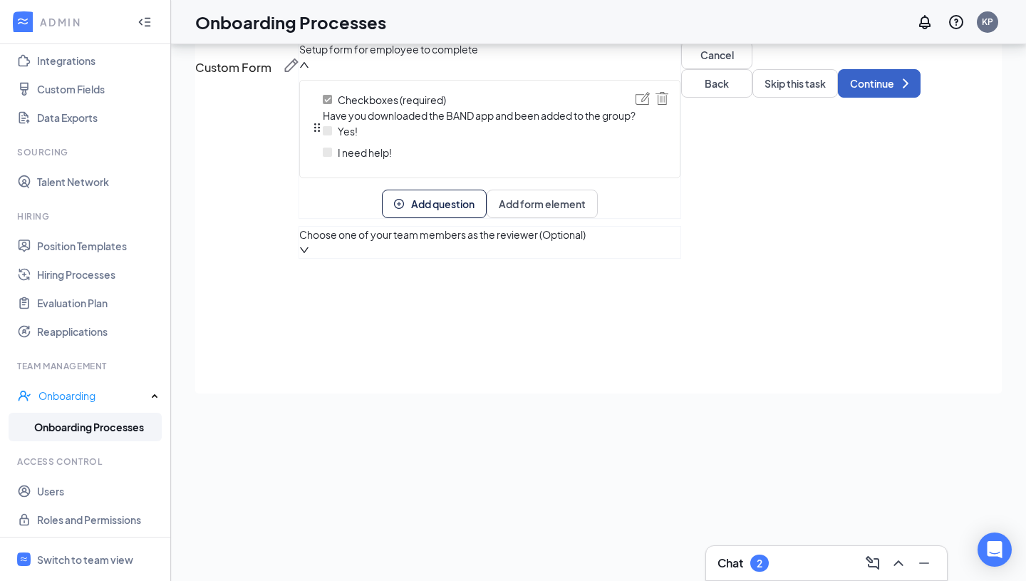
click at [838, 98] on button "Continue" at bounding box center [879, 83] width 83 height 28
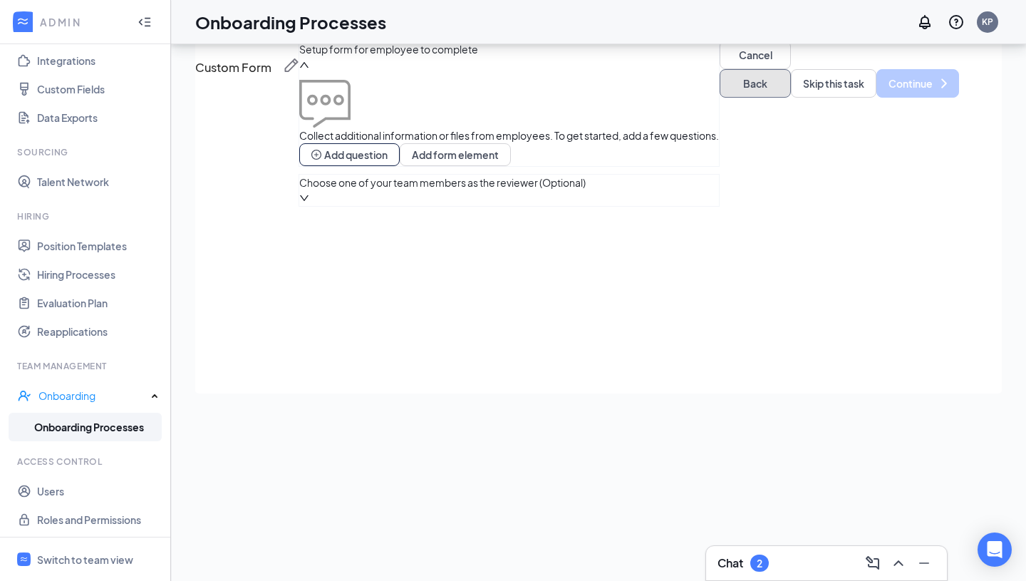
click at [720, 98] on button "Back" at bounding box center [755, 83] width 71 height 28
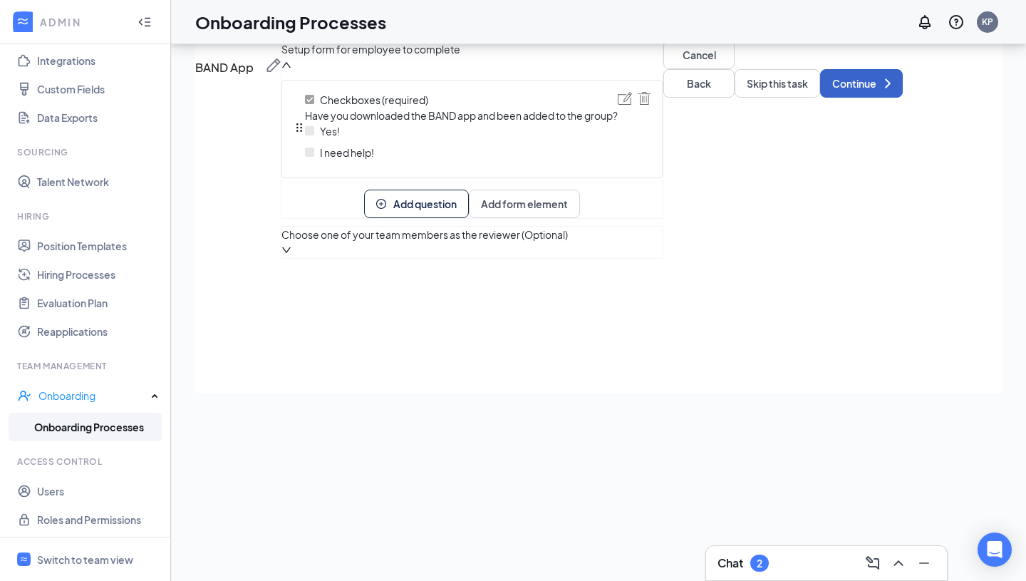
click at [879, 92] on icon "ChevronRight" at bounding box center [887, 83] width 17 height 17
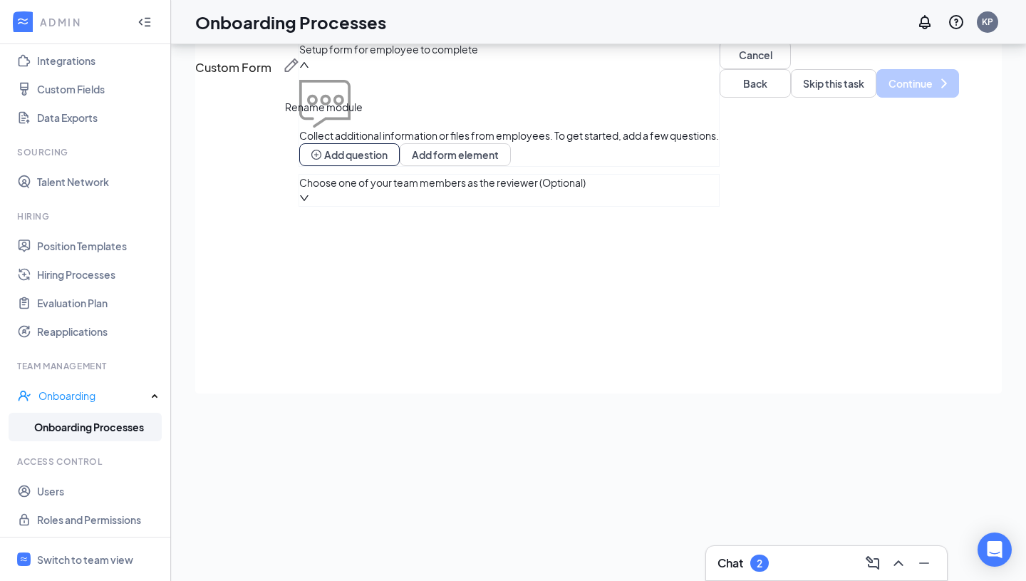
click at [316, 120] on div "Rename module" at bounding box center [324, 109] width 78 height 21
click at [298, 73] on img at bounding box center [291, 65] width 14 height 14
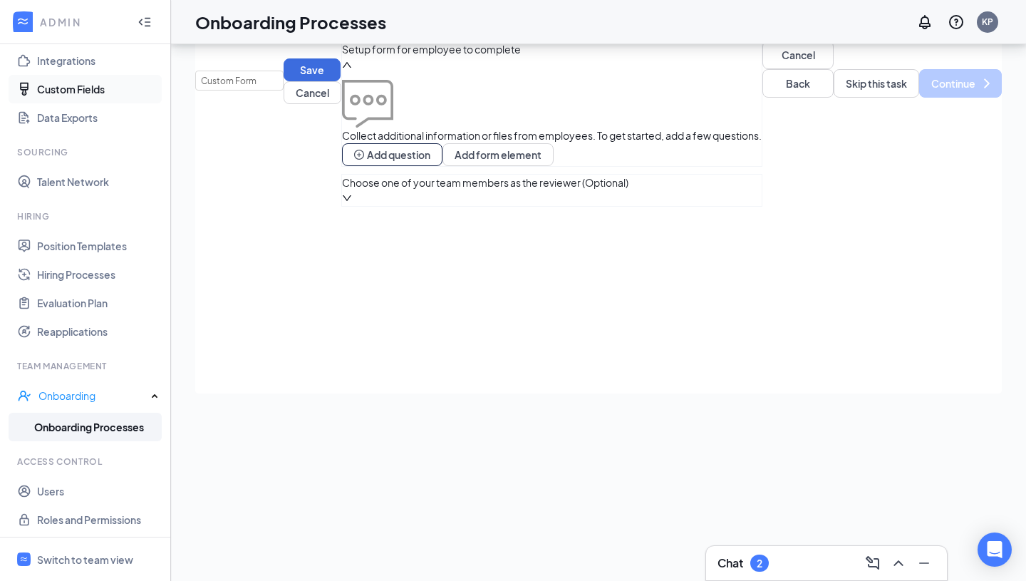
drag, startPoint x: 326, startPoint y: 135, endPoint x: 63, endPoint y: 99, distance: 265.4
click at [63, 99] on div "ADMIN Home Company Settings Locations Tax Entities Departments Integrations Cus…" at bounding box center [513, 258] width 1026 height 645
click at [266, 90] on input "HotSchdules" at bounding box center [239, 81] width 88 height 20
type input "HotSchedules"
click at [341, 81] on button "Save" at bounding box center [312, 69] width 57 height 23
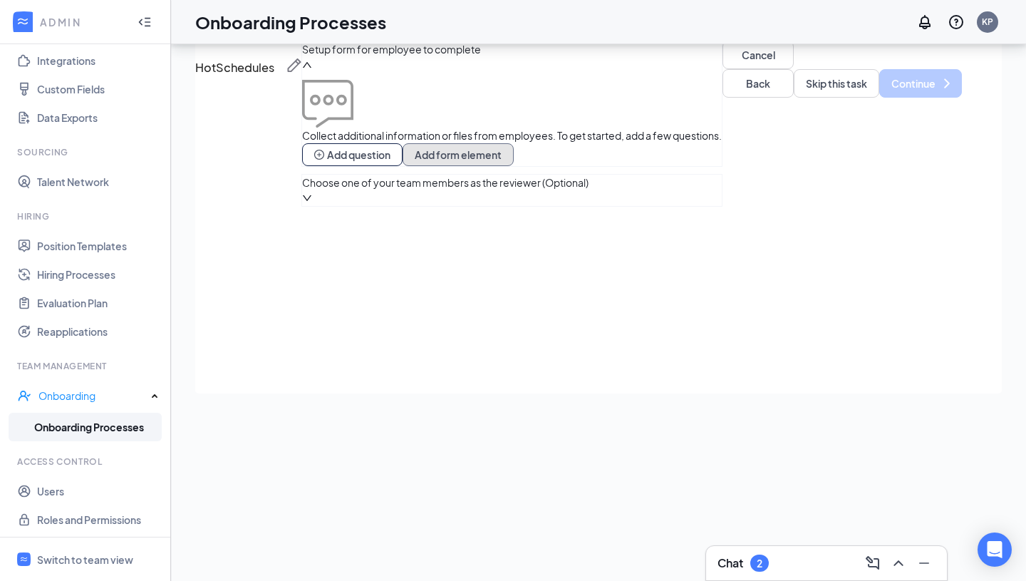
click at [514, 166] on button "Add form element" at bounding box center [457, 154] width 111 height 23
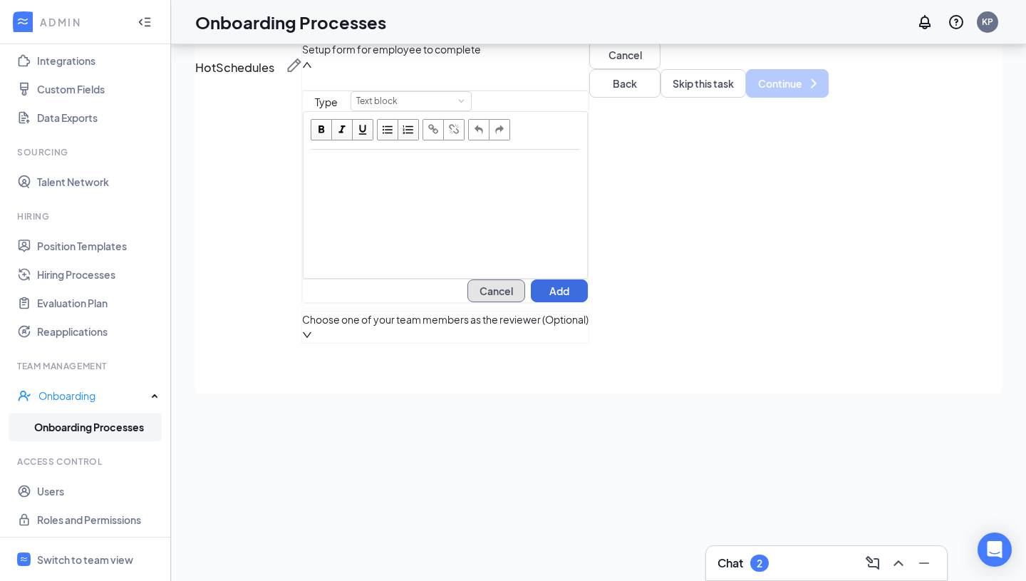
click at [525, 302] on button "Cancel" at bounding box center [496, 290] width 58 height 23
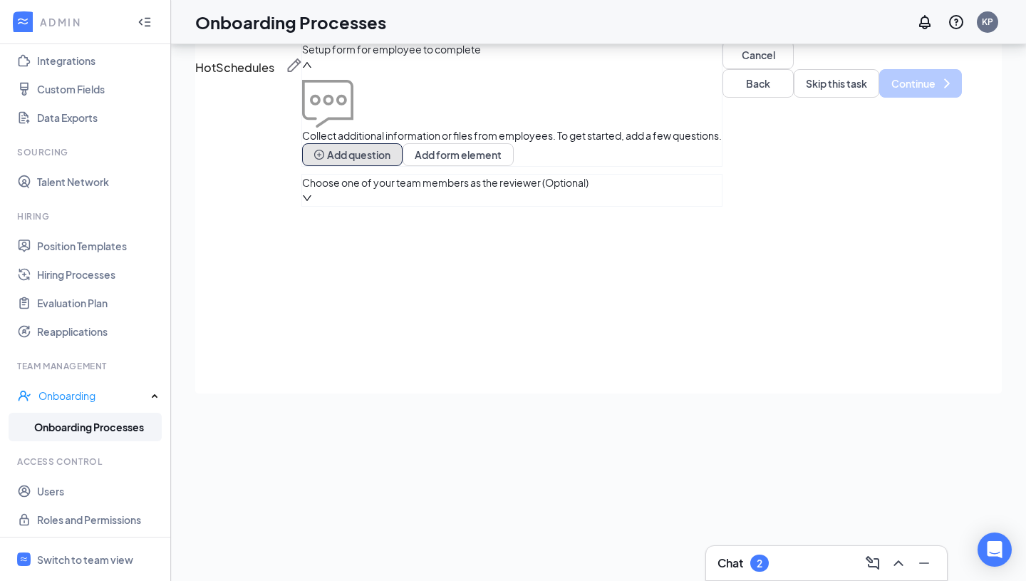
click at [402, 166] on button "Add question" at bounding box center [352, 154] width 100 height 23
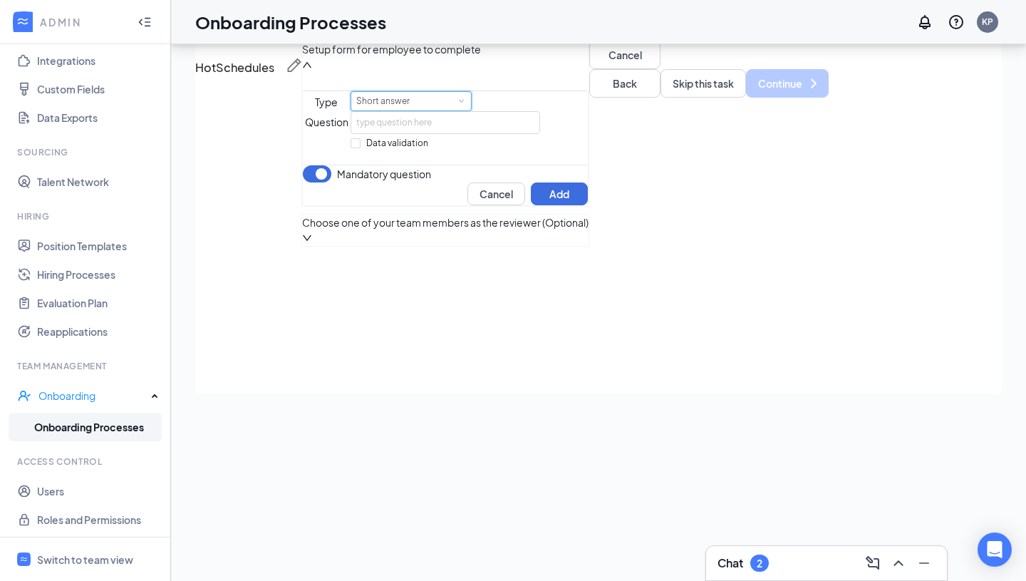
click at [397, 110] on div "Short answer" at bounding box center [387, 101] width 63 height 19
click at [410, 331] on li "Multiple choice" at bounding box center [410, 330] width 121 height 24
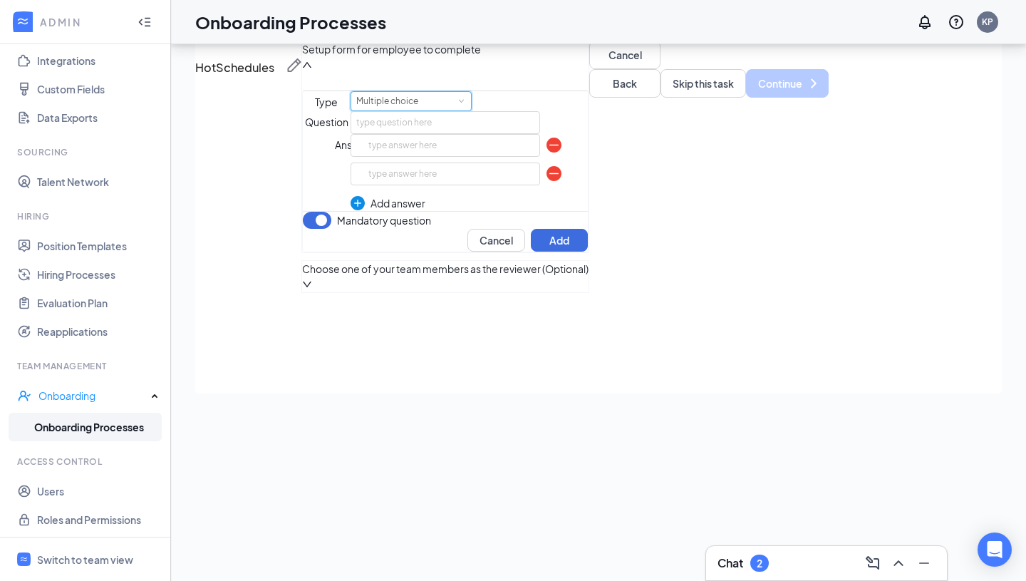
click at [410, 110] on div "Multiple choice" at bounding box center [392, 101] width 72 height 19
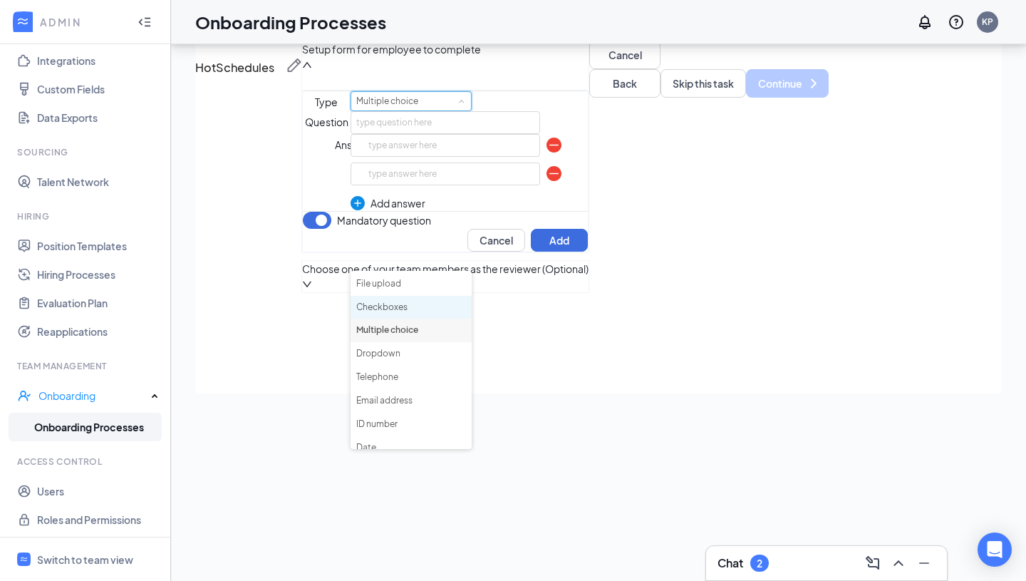
click at [403, 308] on li "Checkboxes" at bounding box center [410, 308] width 121 height 24
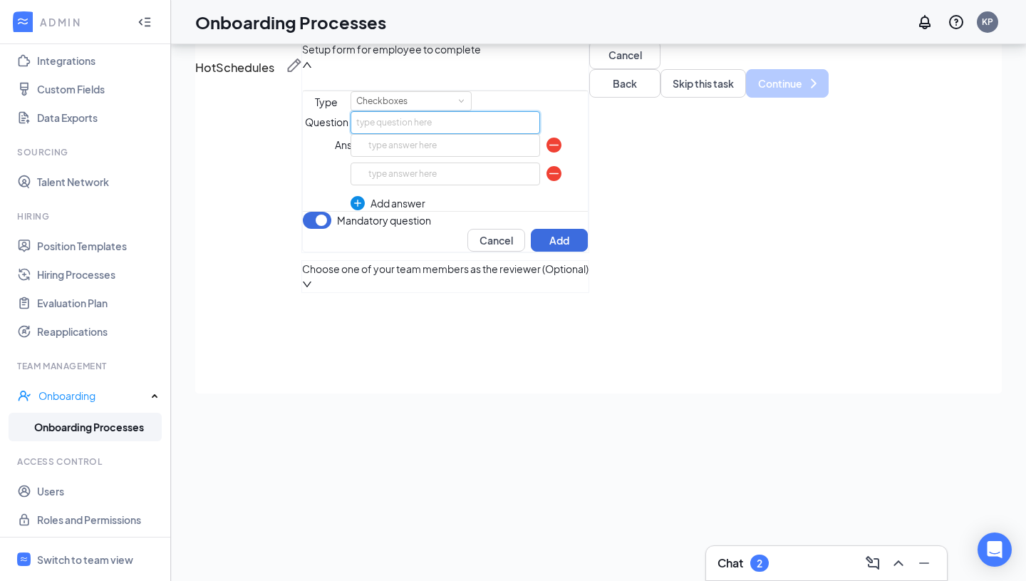
click at [385, 134] on input "text" at bounding box center [445, 122] width 190 height 23
type input "Have you downloaded the HotSchedules app and received access?"
click at [520, 157] on input "text" at bounding box center [445, 145] width 190 height 23
type input "Yes!"
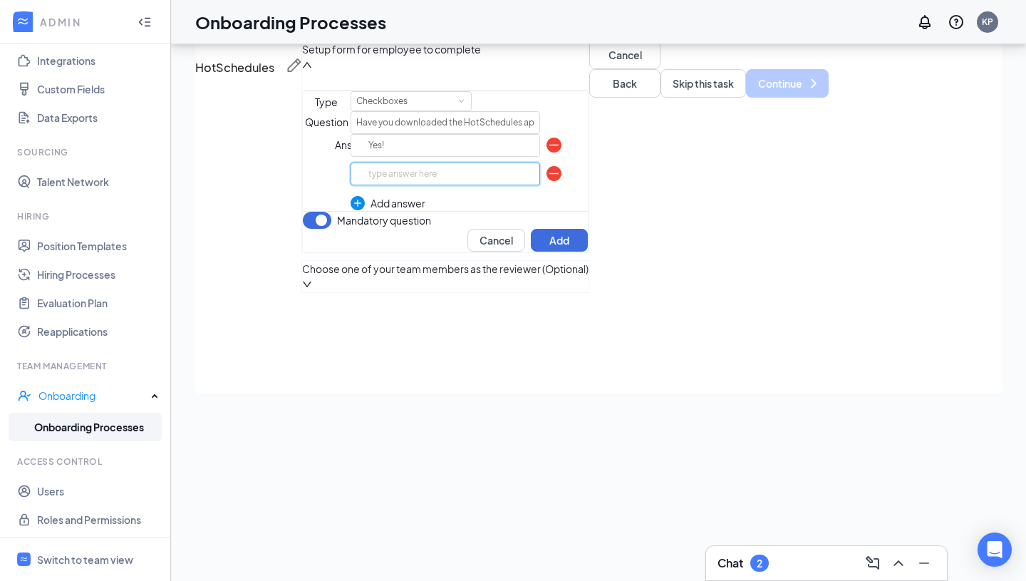
click at [507, 185] on input "text" at bounding box center [445, 173] width 190 height 23
type input "I need help!"
click at [485, 276] on span "Choose one of your team members as the reviewer (Optional)" at bounding box center [445, 269] width 286 height 16
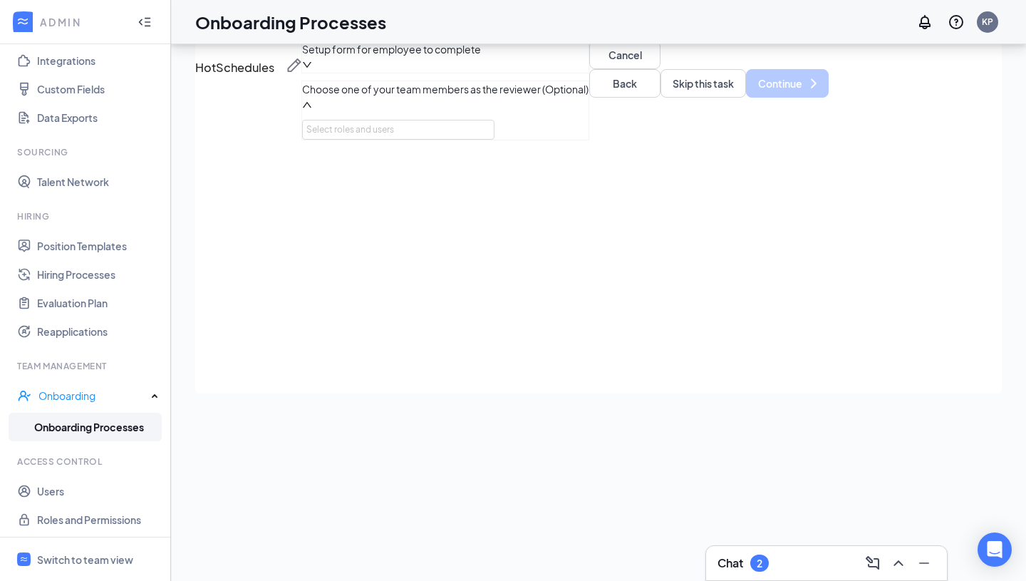
click at [411, 140] on div "Select roles and users" at bounding box center [445, 130] width 286 height 20
click at [402, 137] on div "Select roles and users" at bounding box center [394, 130] width 176 height 14
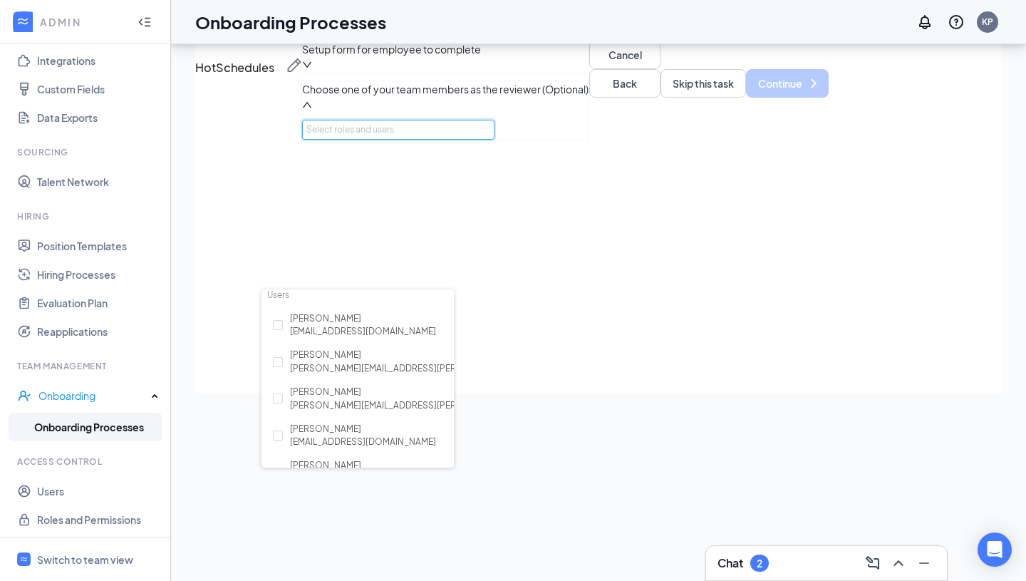
scroll to position [128, 0]
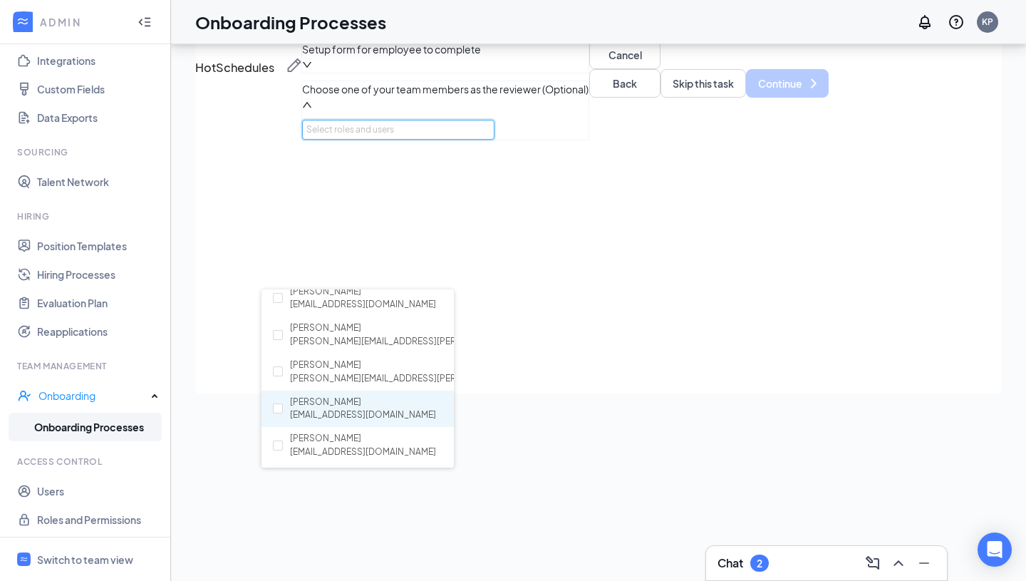
click at [346, 402] on div "[PERSON_NAME] [EMAIL_ADDRESS][DOMAIN_NAME]" at bounding box center [363, 408] width 146 height 27
checkbox input "true"
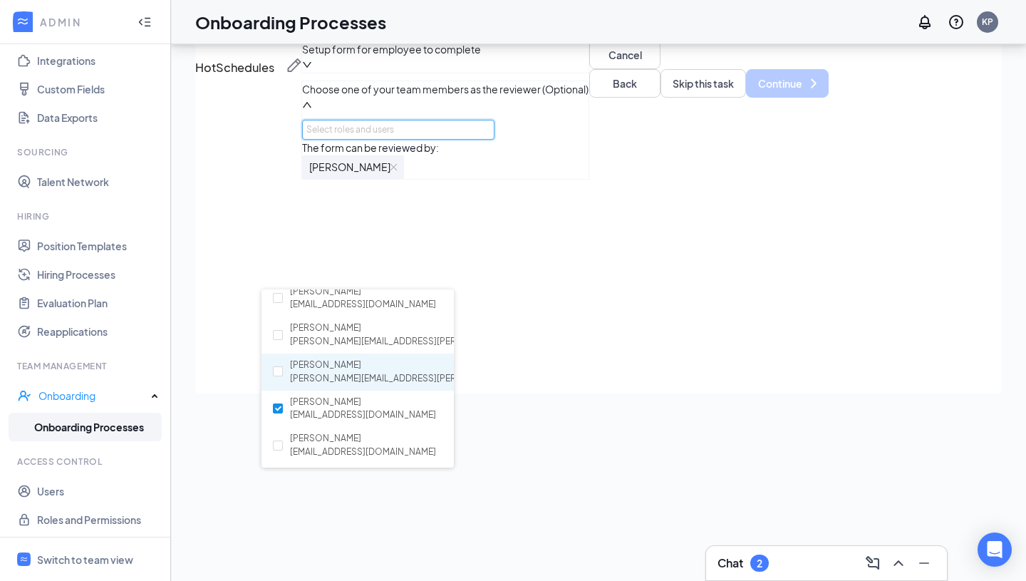
click at [350, 370] on div "Katie Pike [EMAIL_ADDRESS][PERSON_NAME][DOMAIN_NAME]" at bounding box center [434, 371] width 289 height 27
checkbox input "true"
click at [676, 226] on div "Setup form for employee to complete Choose one of your team members as the revi…" at bounding box center [564, 133] width 527 height 185
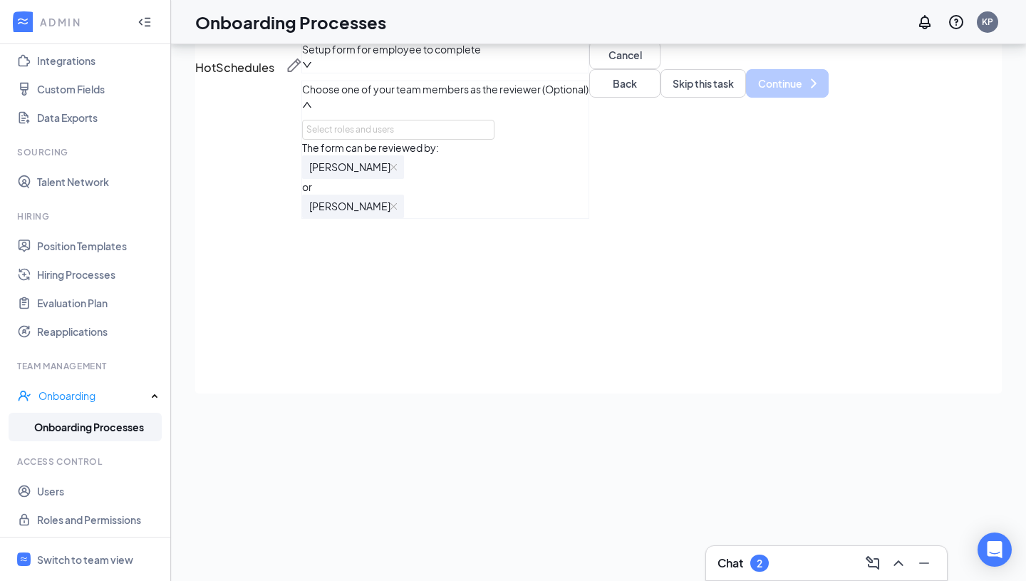
click at [559, 113] on div "Choose one of your team members as the reviewer (Optional)" at bounding box center [445, 96] width 286 height 31
click at [522, 73] on div "Setup form for employee to complete" at bounding box center [445, 56] width 286 height 31
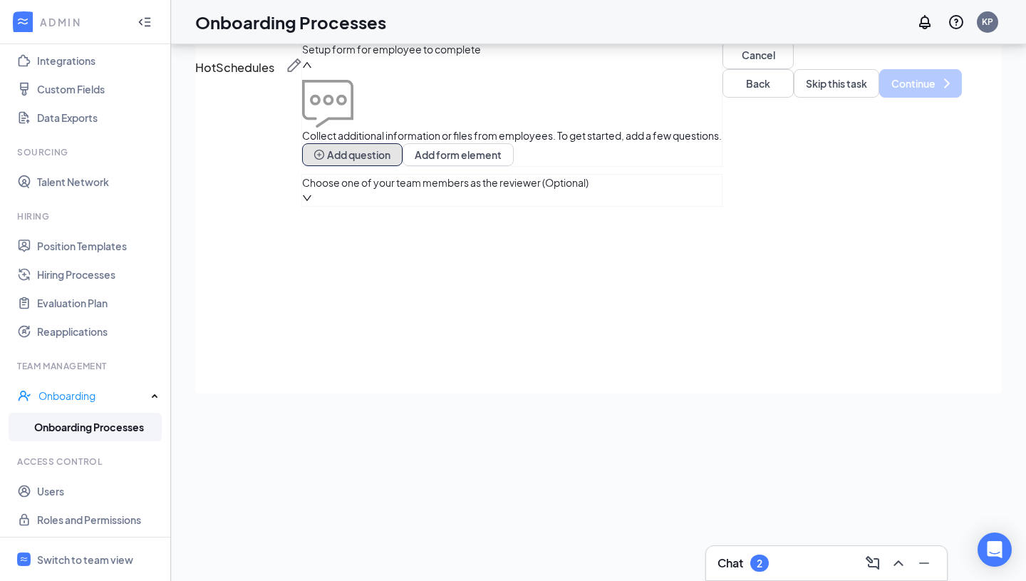
click at [402, 166] on button "Add question" at bounding box center [352, 154] width 100 height 23
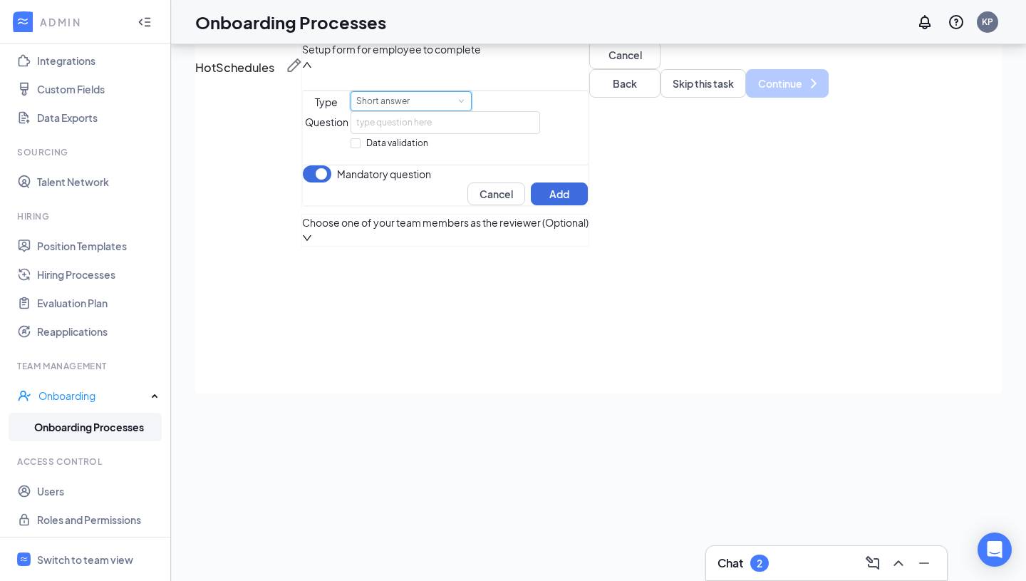
click at [416, 110] on div "Short answer" at bounding box center [387, 101] width 63 height 19
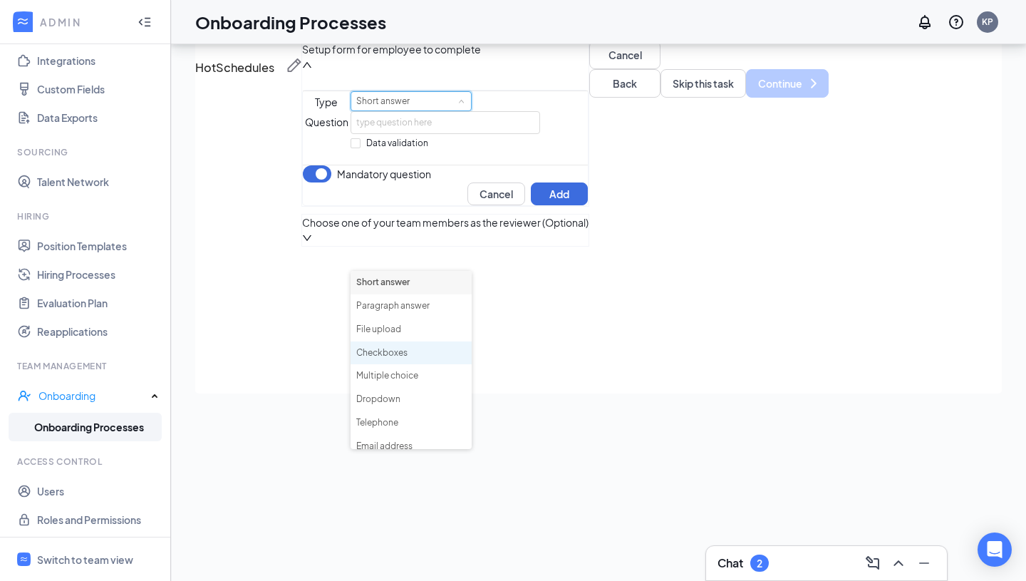
click at [404, 350] on li "Checkboxes" at bounding box center [410, 353] width 121 height 24
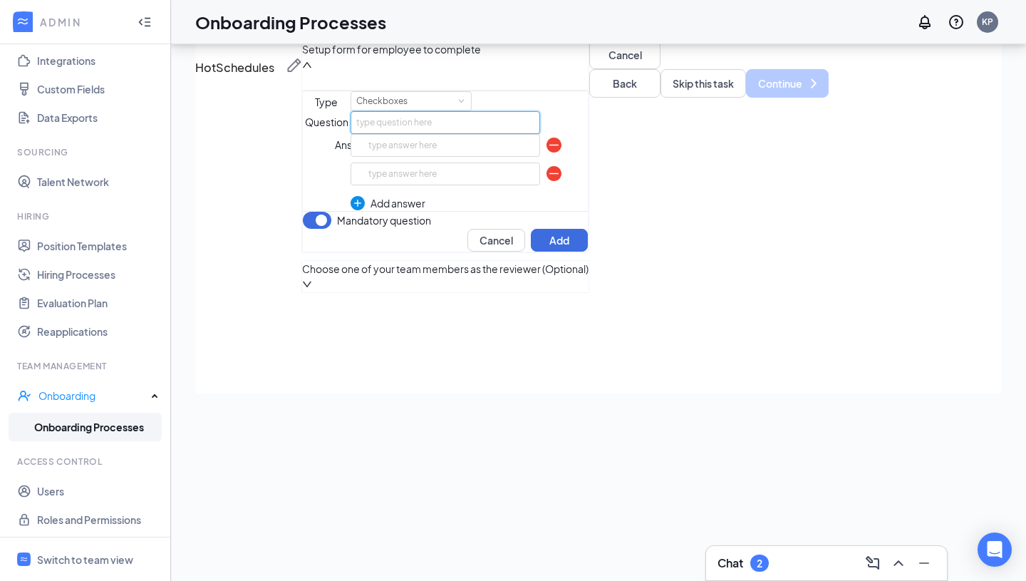
click at [387, 134] on input "text" at bounding box center [445, 122] width 190 height 23
click at [541, 134] on input "Have you downloaded the HotSchedules app and recieved access?" at bounding box center [445, 122] width 190 height 23
click at [541, 134] on input "Have you downloaded the HotSchedules app and received access?" at bounding box center [445, 122] width 190 height 23
type input "Have you downloaded the HotSchedules app and received access?"
click at [541, 157] on input "text" at bounding box center [445, 145] width 190 height 23
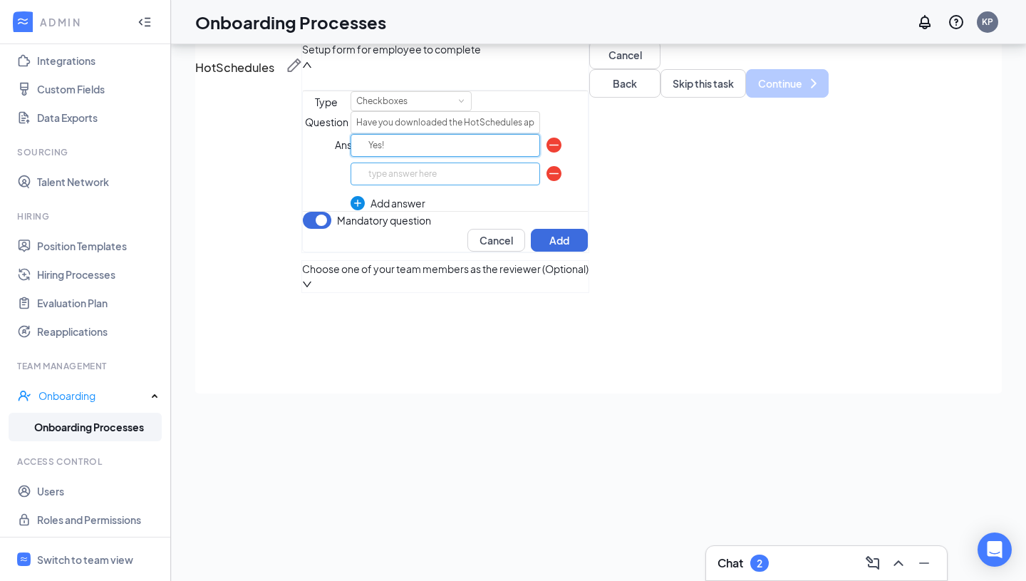
type input "Yes!"
click at [541, 185] on input "text" at bounding box center [445, 173] width 190 height 23
type input "I need help!"
click at [588, 251] on button "Add" at bounding box center [559, 240] width 57 height 23
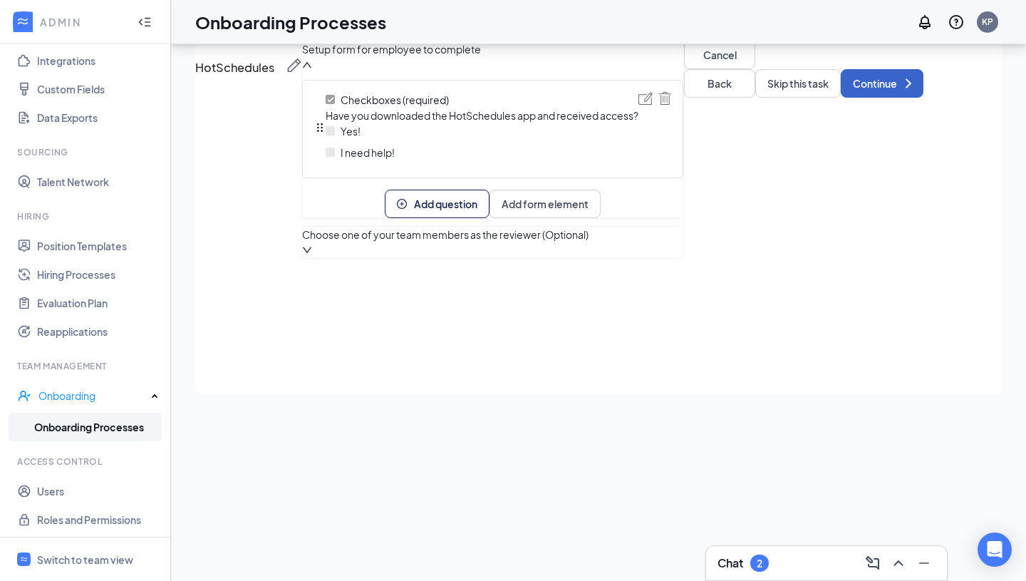
click at [841, 98] on button "Continue" at bounding box center [882, 83] width 83 height 28
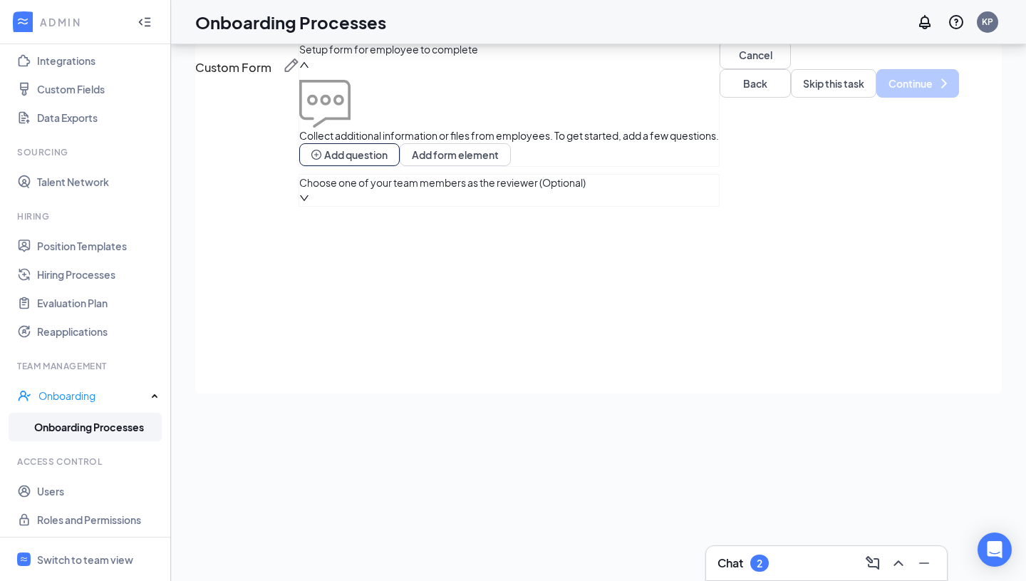
scroll to position [21, 0]
click at [791, 98] on button "Skip this task" at bounding box center [833, 83] width 85 height 28
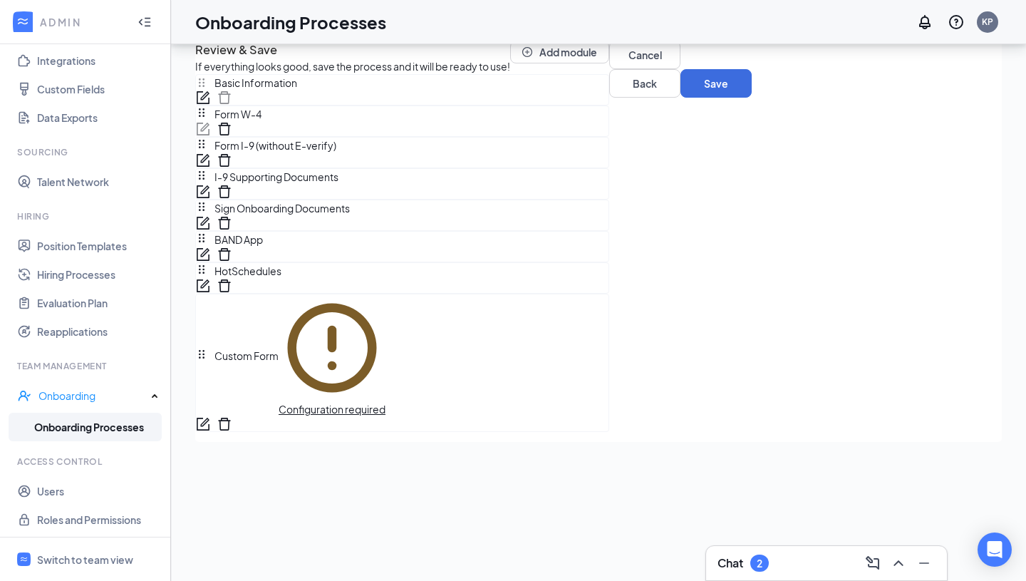
scroll to position [135, 0]
click at [232, 431] on icon "delete" at bounding box center [224, 424] width 14 height 14
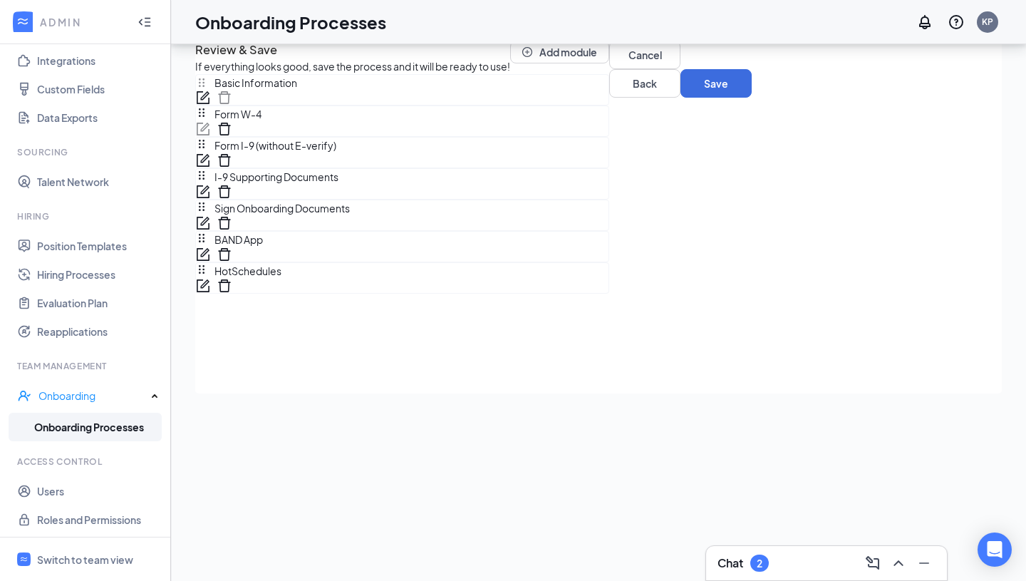
scroll to position [77, 0]
click at [609, 54] on button "Add module" at bounding box center [559, 52] width 99 height 23
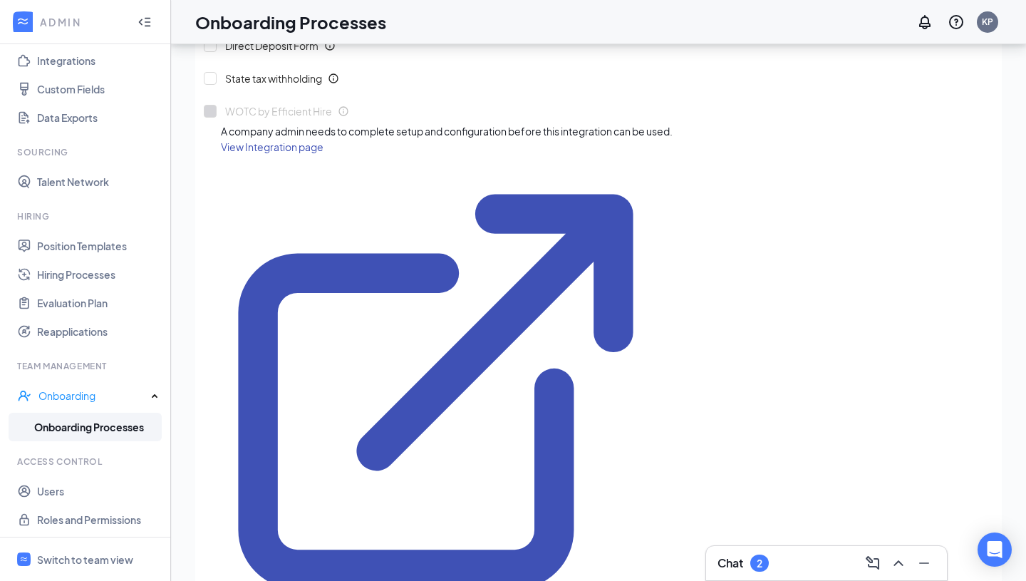
scroll to position [212, 0]
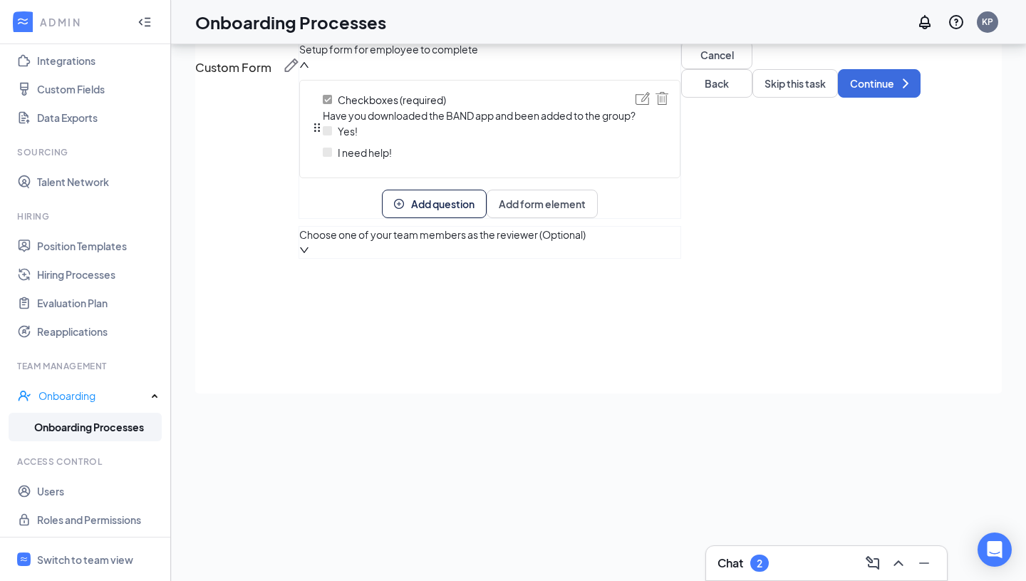
scroll to position [0, 0]
click at [838, 98] on button "Continue" at bounding box center [879, 83] width 83 height 28
click at [841, 98] on button "Continue" at bounding box center [882, 83] width 83 height 28
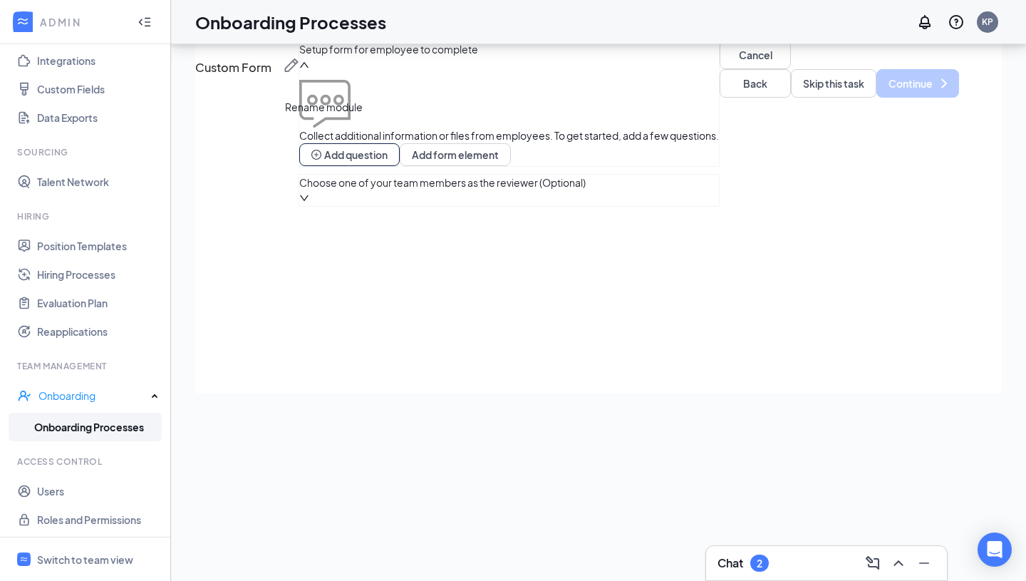
click at [298, 77] on span at bounding box center [284, 67] width 27 height 19
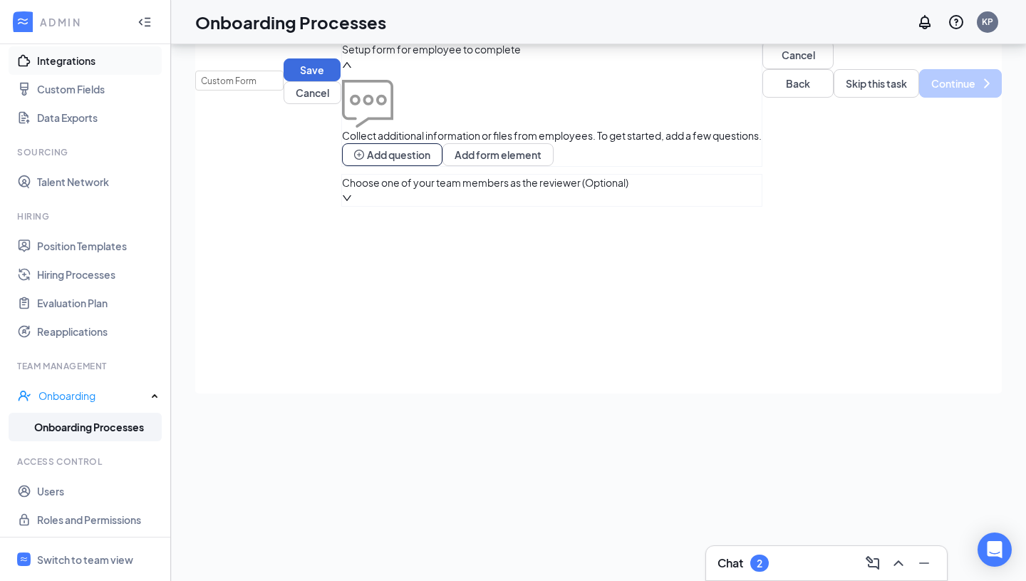
drag, startPoint x: 316, startPoint y: 140, endPoint x: 46, endPoint y: 66, distance: 280.2
click at [46, 66] on div "ADMIN Home Company Settings Locations Tax Entities Departments Integrations Cus…" at bounding box center [513, 258] width 1026 height 645
type input "Uniform Sizes"
click at [442, 166] on button "Add question" at bounding box center [392, 154] width 100 height 23
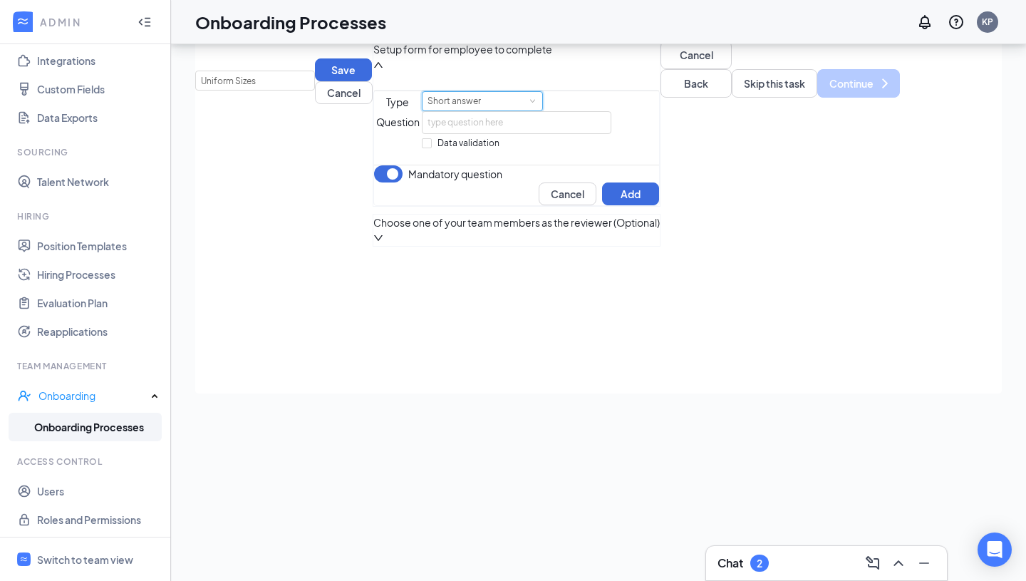
click at [427, 110] on div "Short answer" at bounding box center [482, 101] width 110 height 19
click at [587, 206] on div "Type Short answer Question Data validation Mandatory question Cancel Add" at bounding box center [516, 148] width 286 height 116
click at [455, 134] on input "text" at bounding box center [517, 122] width 190 height 23
click at [422, 134] on input "Please put your shirt size and pant size (waist and length for men; number size…" at bounding box center [517, 122] width 190 height 23
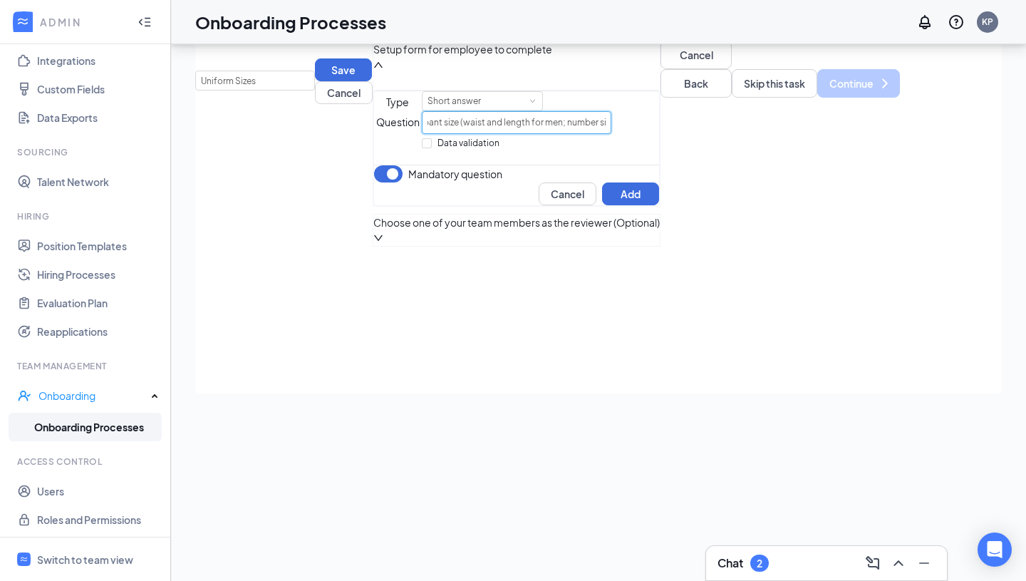
click at [422, 134] on input "Please put your shirt size and pant size (waist and length for men; number size…" at bounding box center [517, 122] width 190 height 23
click at [612, 134] on input "Please put your shirt size and pant size below (waist and length for men; numbe…" at bounding box center [517, 122] width 190 height 23
type input "Please put your shirt size and pant size below (waist and length for men; numbe…"
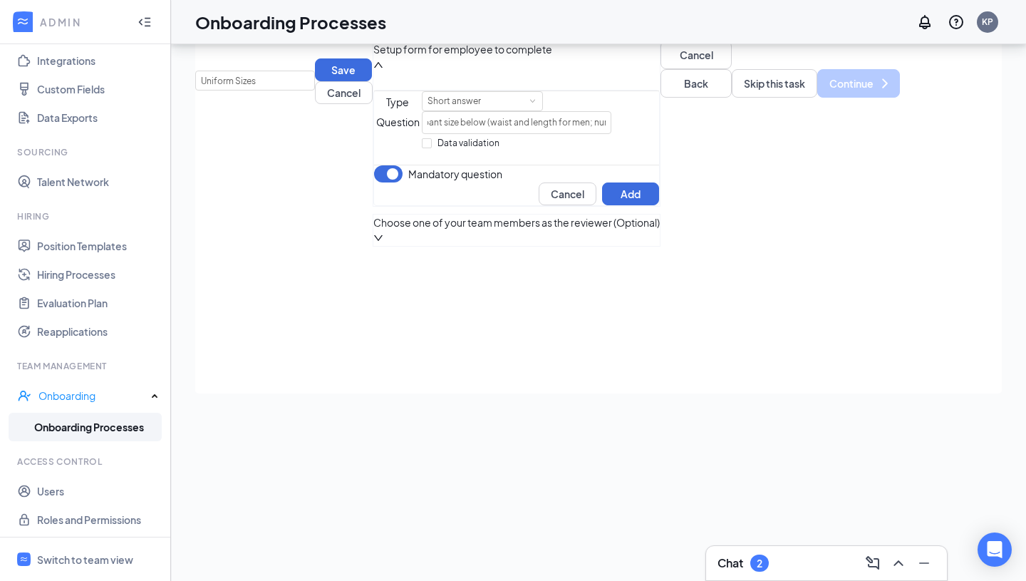
click at [511, 230] on span "Choose one of your team members as the reviewer (Optional)" at bounding box center [516, 222] width 286 height 16
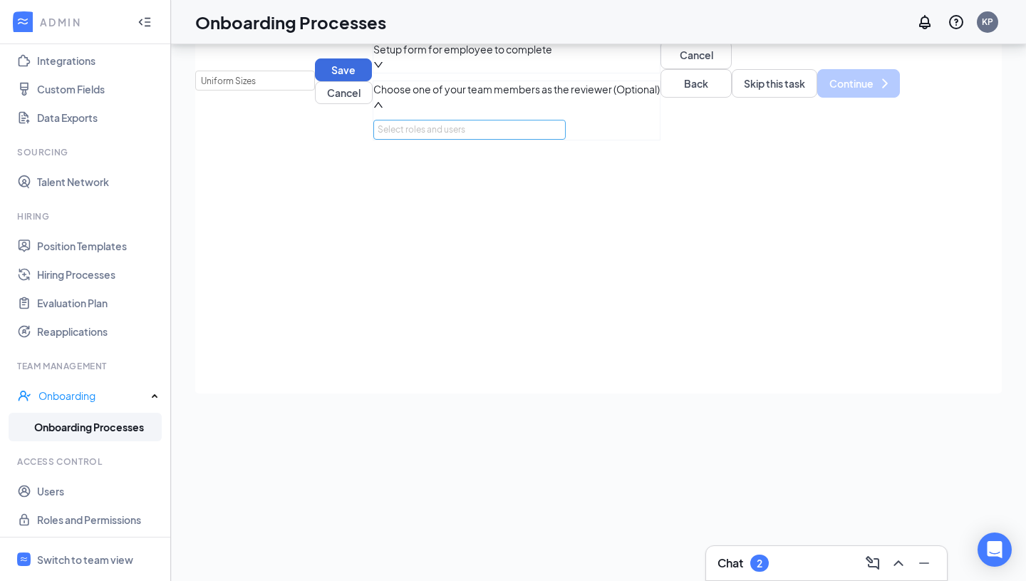
click at [415, 137] on div "Select roles and users" at bounding box center [466, 130] width 176 height 14
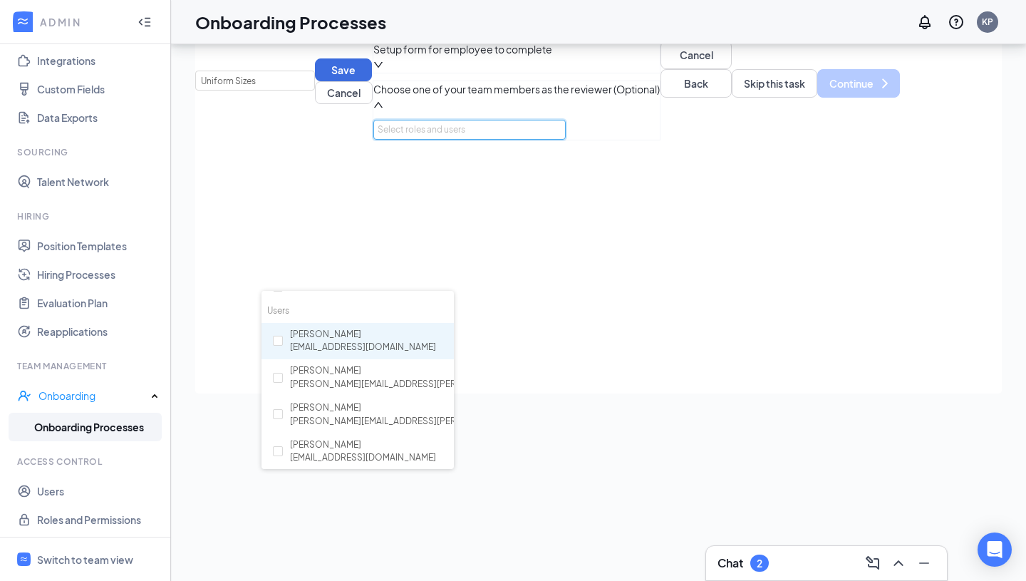
scroll to position [90, 0]
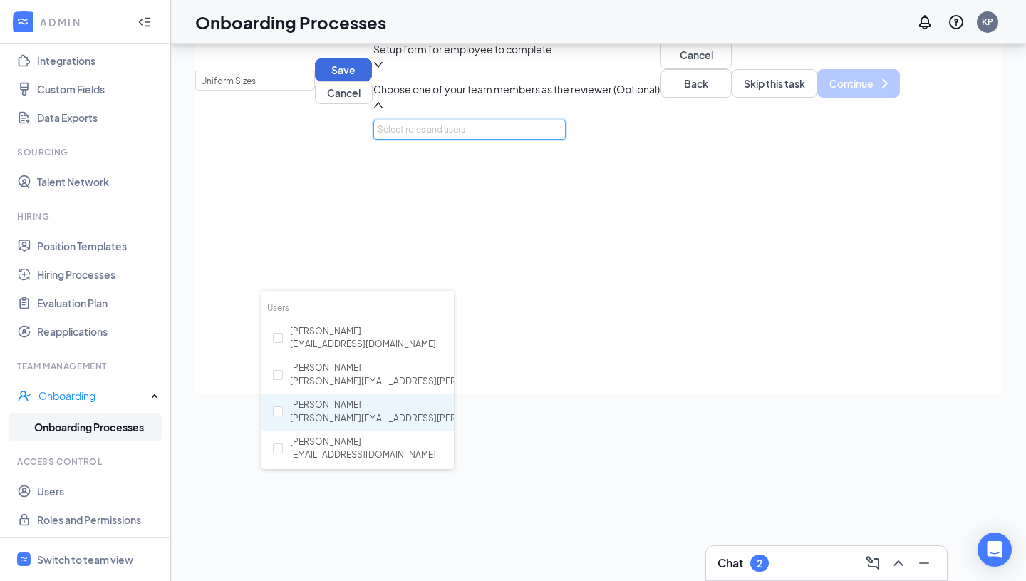
click at [326, 412] on span "[PERSON_NAME][EMAIL_ADDRESS][PERSON_NAME][DOMAIN_NAME]" at bounding box center [434, 419] width 289 height 14
checkbox input "true"
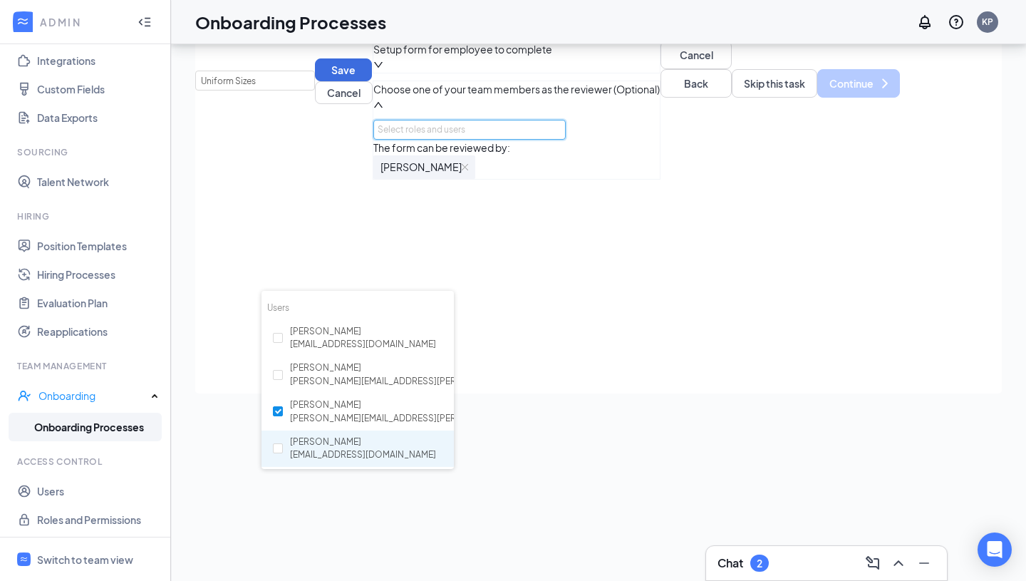
click at [332, 445] on div "[PERSON_NAME] [EMAIL_ADDRESS][DOMAIN_NAME]" at bounding box center [363, 448] width 146 height 27
checkbox input "true"
click at [656, 226] on div "Setup form for employee to complete Choose one of your team members as the revi…" at bounding box center [636, 133] width 527 height 185
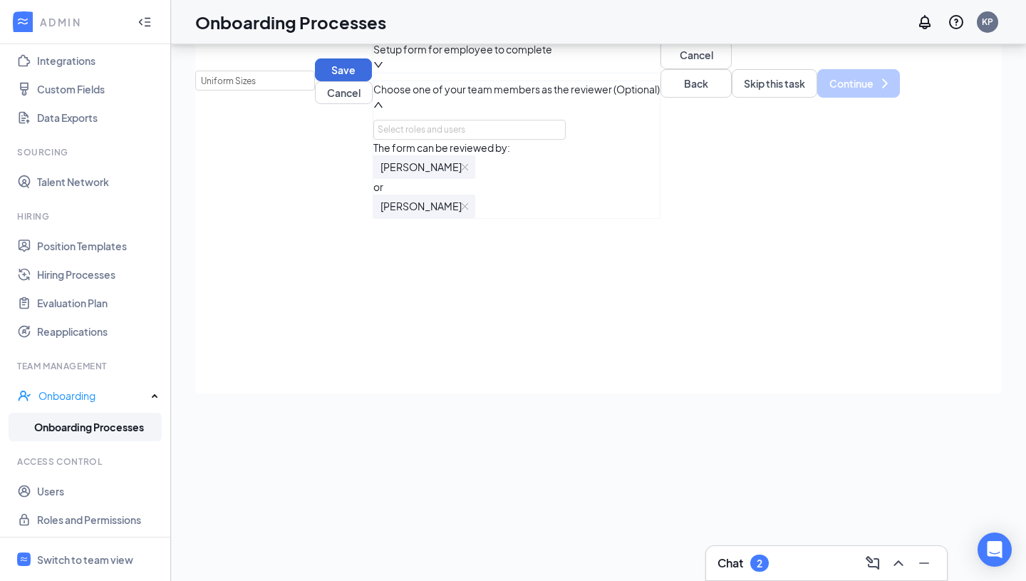
click at [445, 73] on div "Setup form for employee to complete" at bounding box center [516, 56] width 286 height 31
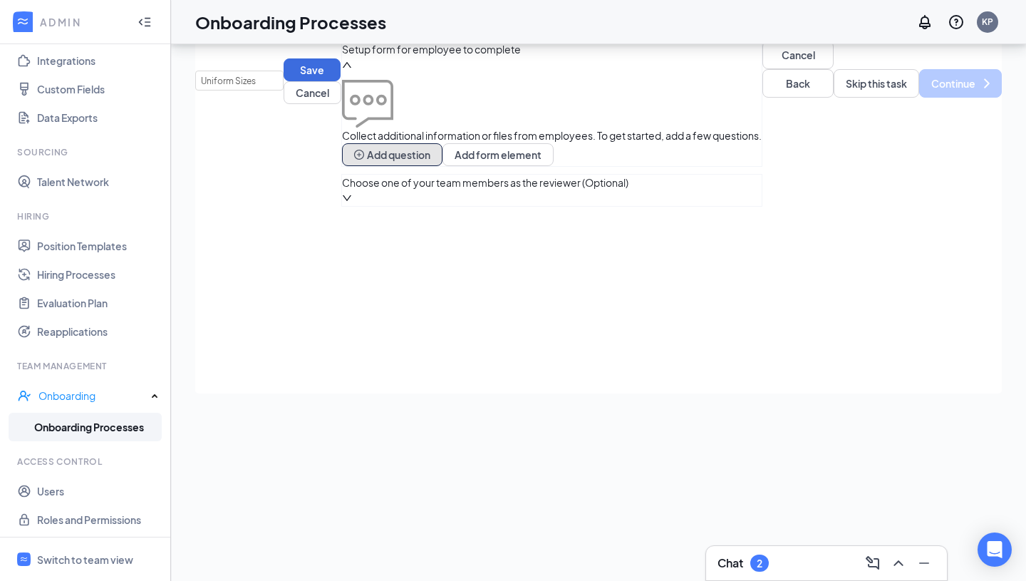
click at [442, 166] on button "Add question" at bounding box center [392, 154] width 100 height 23
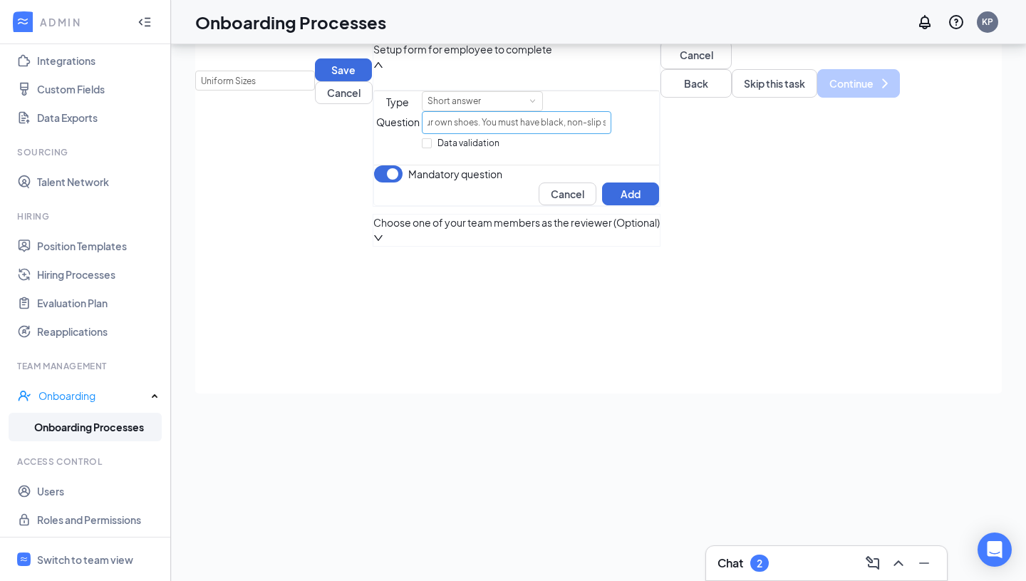
scroll to position [0, 1216]
type input "Please provide shirt size and pant size below (waist and length size for men; n…"
click at [659, 205] on button "Add" at bounding box center [630, 193] width 57 height 23
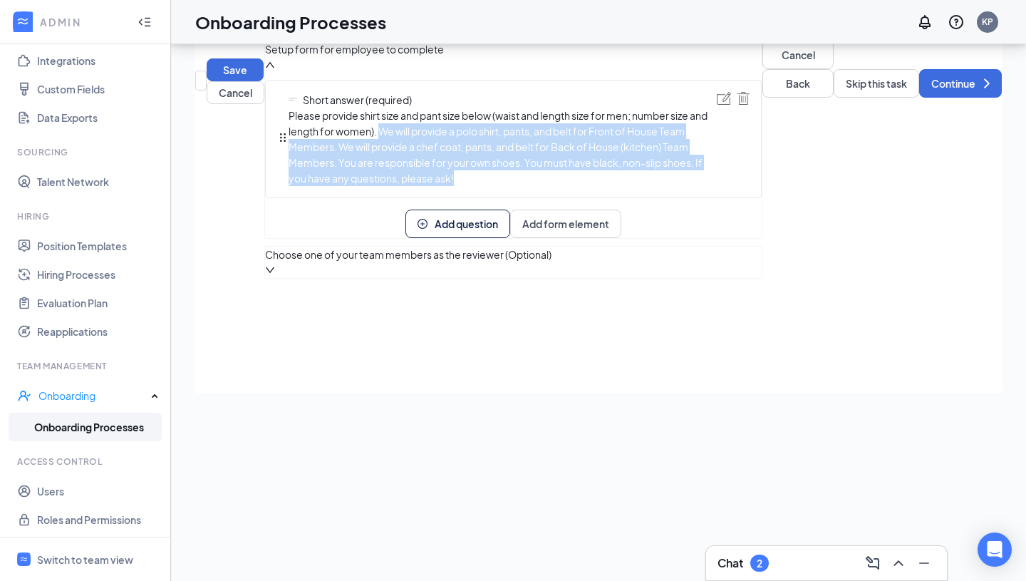
drag, startPoint x: 390, startPoint y: 265, endPoint x: 412, endPoint y: 311, distance: 51.3
click at [412, 186] on span "Please provide shirt size and pant size below (waist and length size for men; n…" at bounding box center [503, 147] width 428 height 78
copy span "We will provide a polo shirt, pants, and belt for Front of House Team Members. …"
click at [472, 229] on span "Add question" at bounding box center [466, 224] width 63 height 10
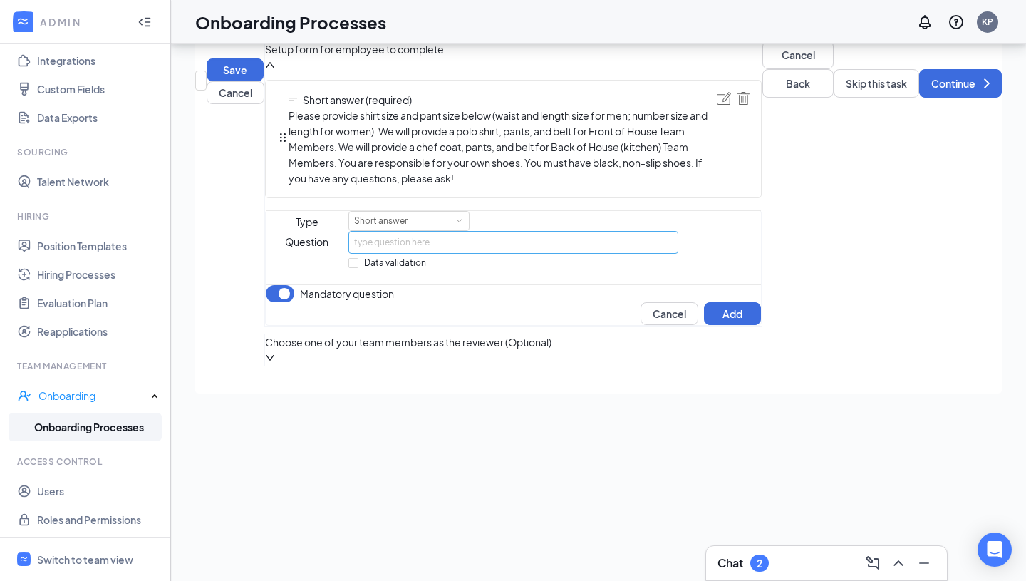
click at [445, 254] on input "text" at bounding box center [513, 242] width 330 height 23
click at [425, 230] on div "Short answer" at bounding box center [409, 221] width 110 height 19
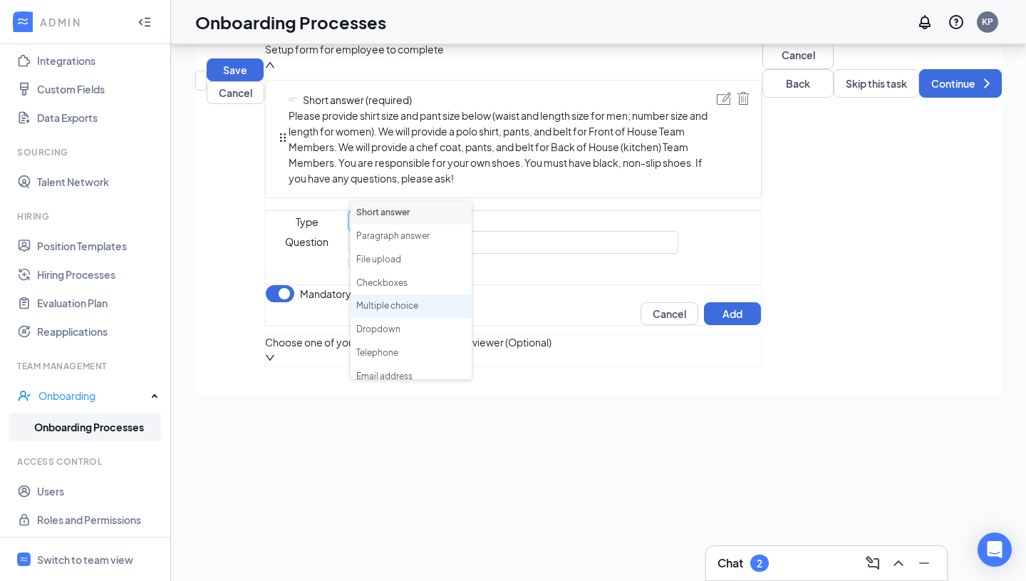
click at [412, 303] on li "Multiple choice" at bounding box center [410, 306] width 121 height 24
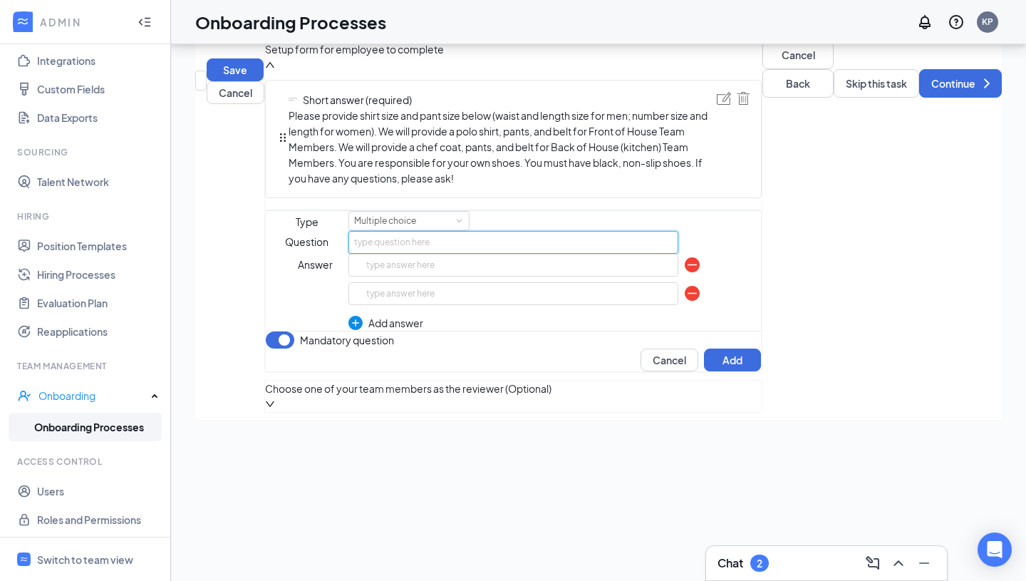
click at [414, 254] on input "text" at bounding box center [513, 242] width 330 height 23
paste input "We will provide a polo shirt, pants, and belt for Front of House Team Members. …"
drag, startPoint x: 549, startPoint y: 425, endPoint x: 757, endPoint y: 439, distance: 207.7
click at [757, 331] on div "Question We will provide a polo shirt, pants, and belt for Front of House Team …" at bounding box center [513, 281] width 495 height 100
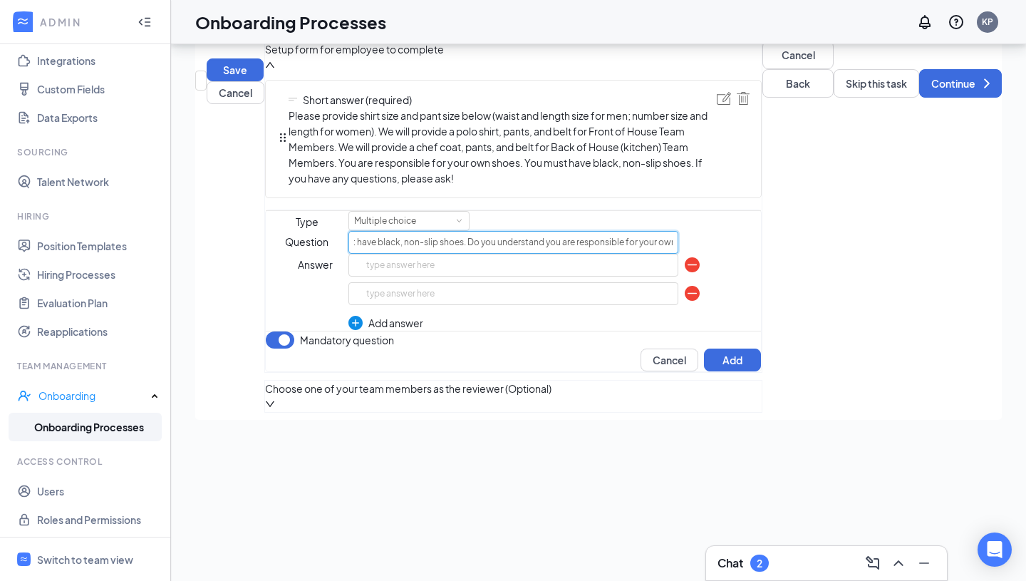
scroll to position [0, 862]
type input "We will provide a polo shirt, pants, and belt for Front of House Team Members. …"
click at [599, 276] on input "text" at bounding box center [513, 265] width 330 height 23
type input "y"
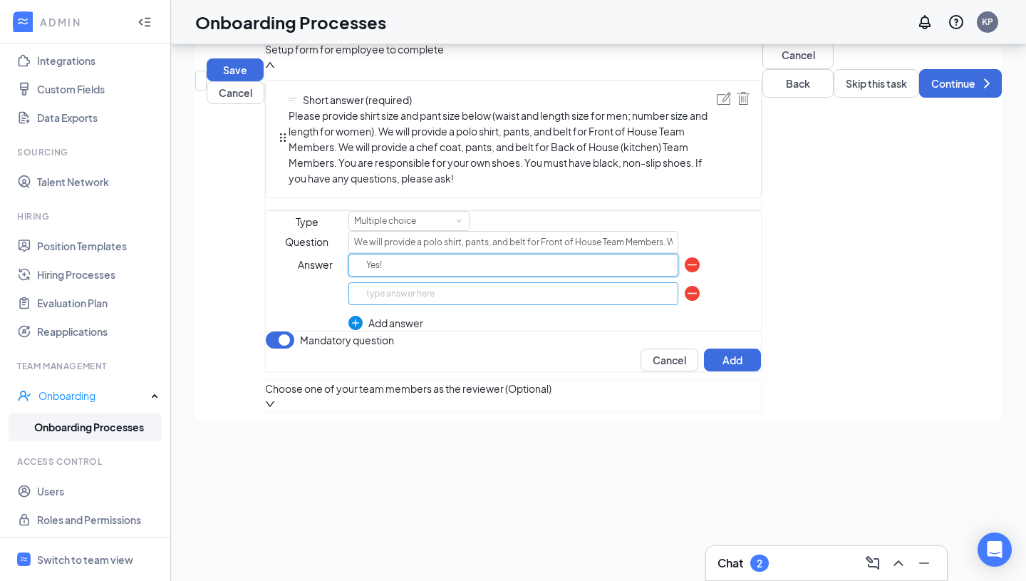
type input "Yes!"
click at [599, 305] on input "text" at bounding box center [513, 293] width 330 height 23
type input "I have questions!"
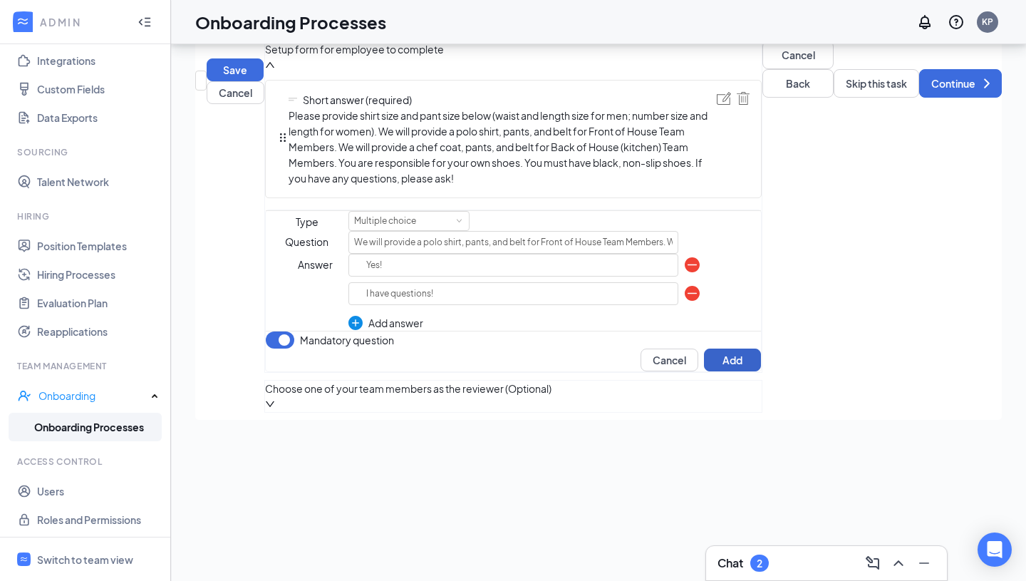
click at [750, 371] on button "Add" at bounding box center [732, 359] width 57 height 23
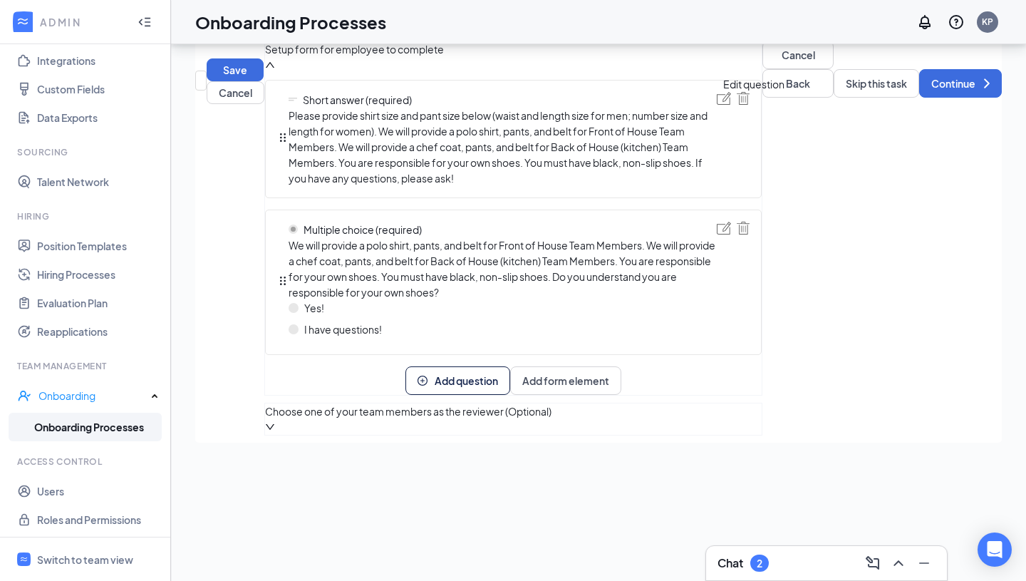
click at [731, 105] on img at bounding box center [724, 98] width 14 height 13
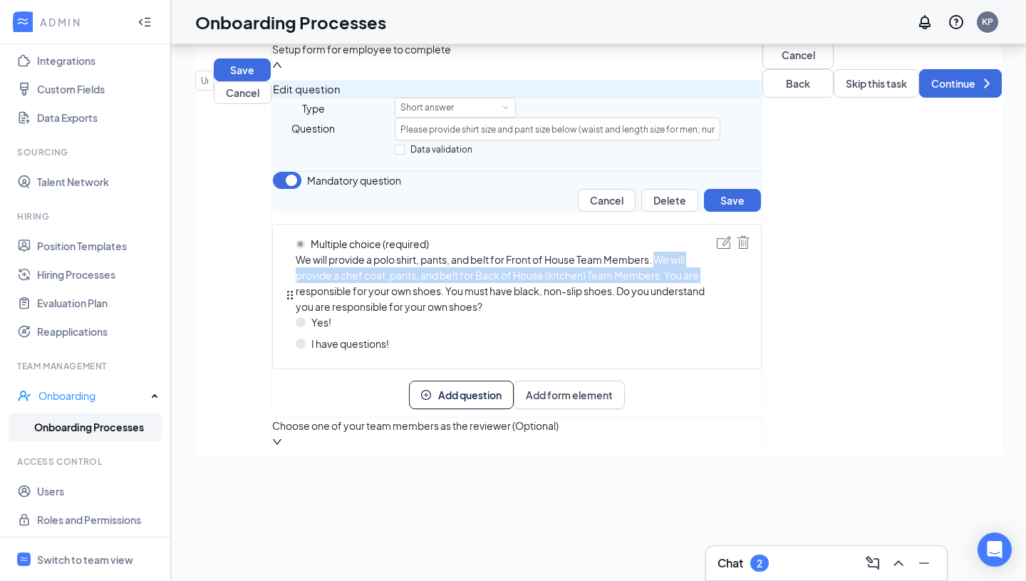
click at [660, 314] on span "We will provide a polo shirt, pants, and belt for Front of House Team Members. …" at bounding box center [506, 282] width 421 height 63
click at [625, 212] on button "Cancel" at bounding box center [607, 200] width 58 height 23
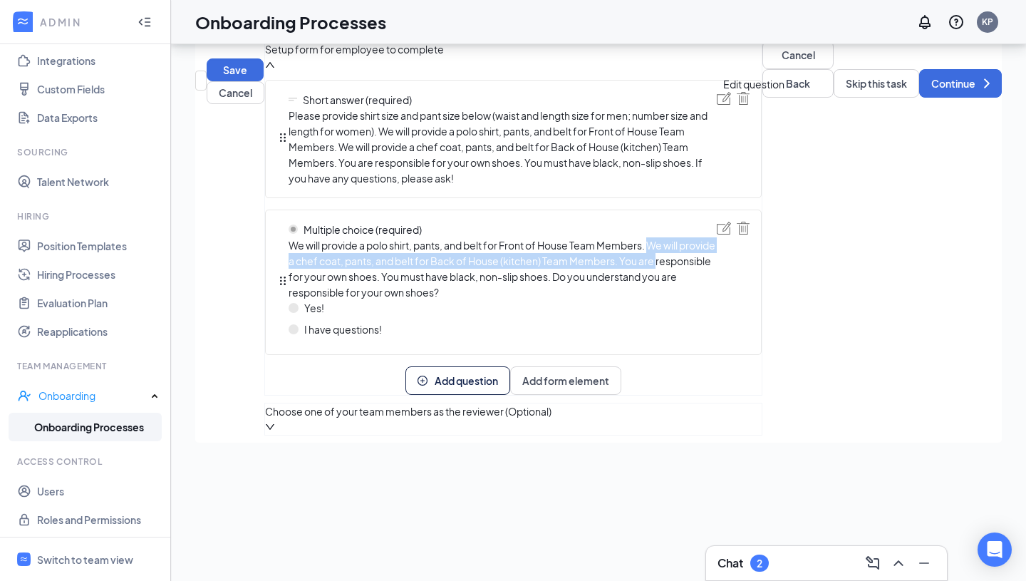
click at [731, 105] on img at bounding box center [724, 98] width 14 height 13
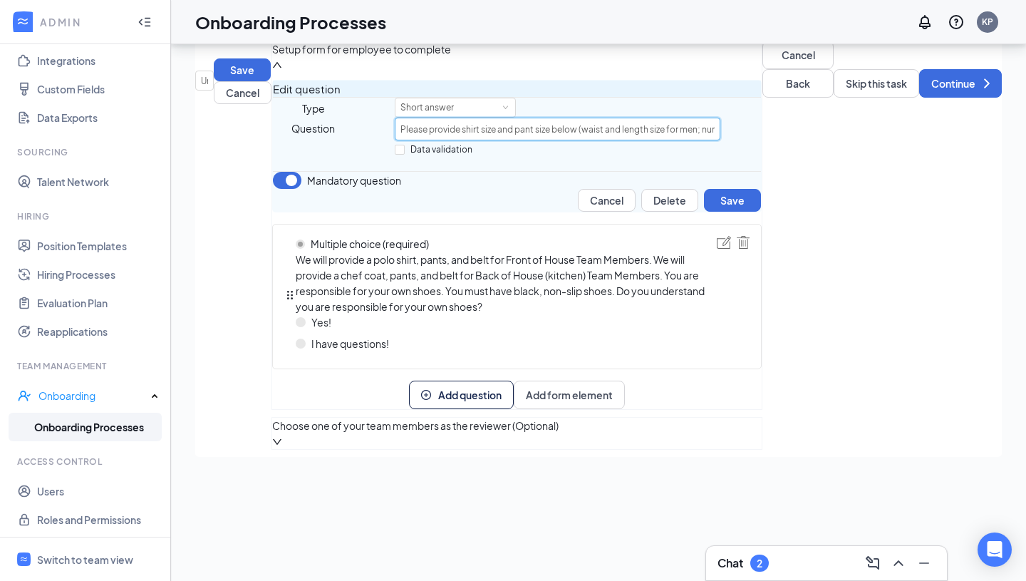
click at [472, 140] on input "Please provide shirt size and pant size below (waist and length size for men; n…" at bounding box center [558, 129] width 326 height 23
drag, startPoint x: 710, startPoint y: 191, endPoint x: 947, endPoint y: 218, distance: 238.8
click at [947, 218] on div "Team Member Onboarding Process Uniform Sizes Save Cancel Setup form for employe…" at bounding box center [598, 280] width 806 height 566
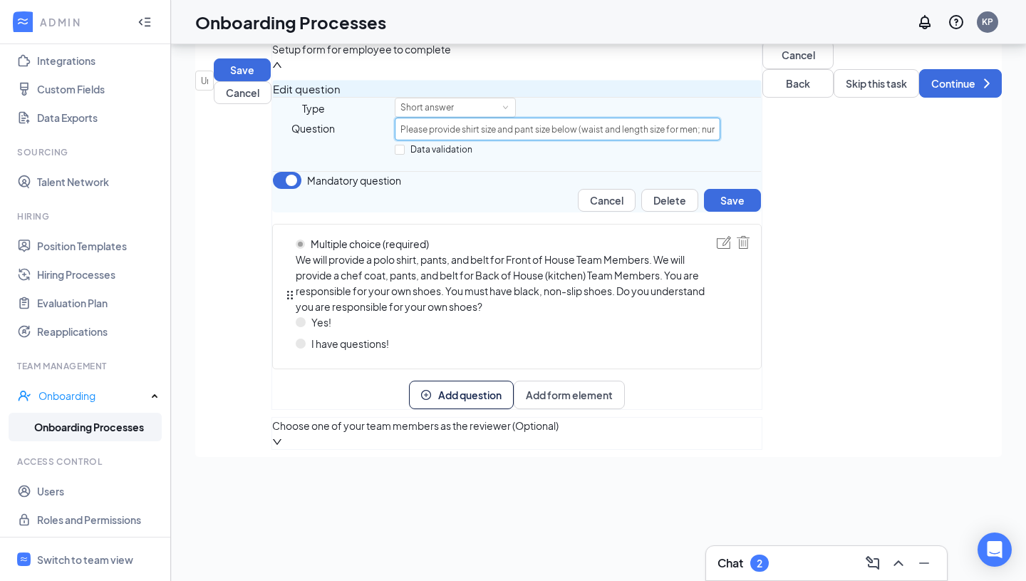
click at [713, 140] on input "Please provide shirt size and pant size below (waist and length size for men; n…" at bounding box center [558, 129] width 326 height 23
type input "Please provide shirt size and pant size below (waist and length size for men; n…"
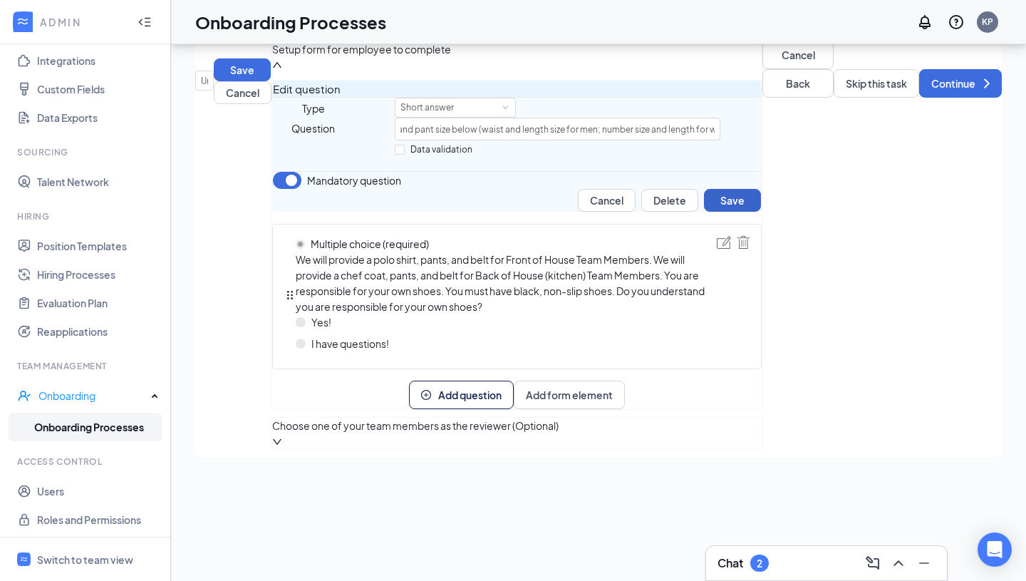
click at [754, 212] on button "Save" at bounding box center [732, 200] width 57 height 23
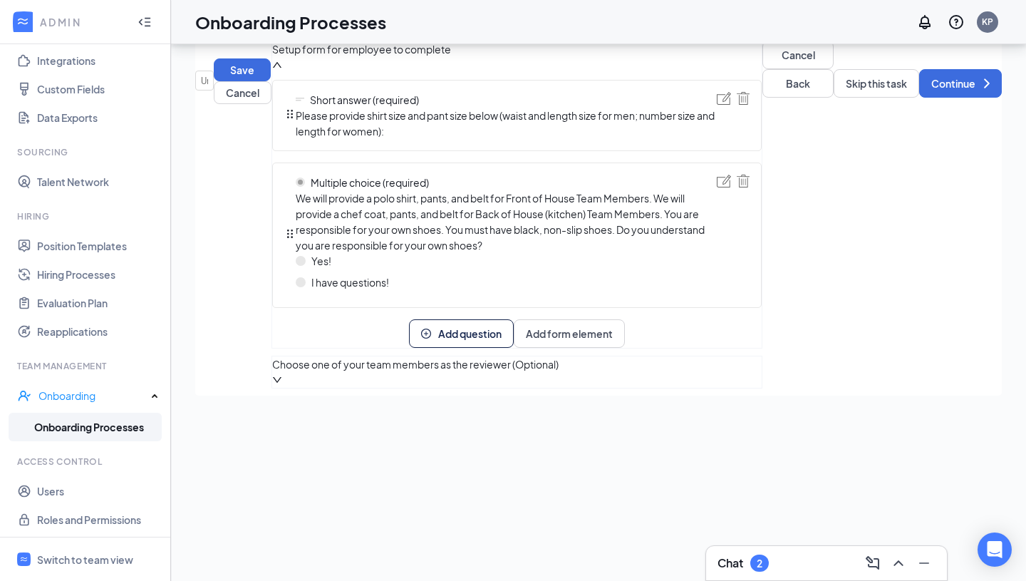
scroll to position [123, 0]
click at [713, 388] on div "Choose one of your team members as the reviewer (Optional)" at bounding box center [516, 371] width 489 height 31
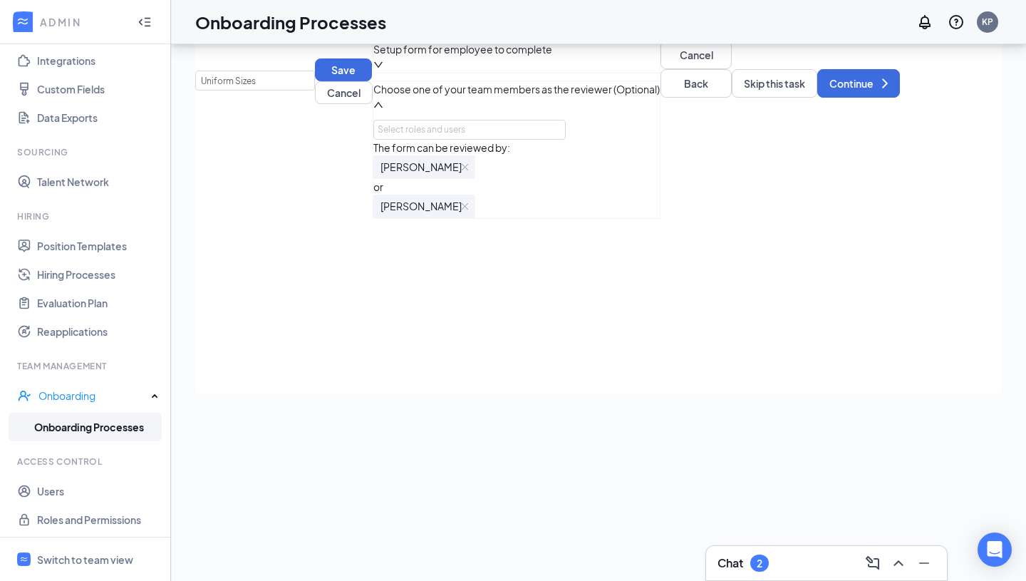
scroll to position [0, 0]
click at [817, 98] on button "Continue" at bounding box center [858, 83] width 83 height 28
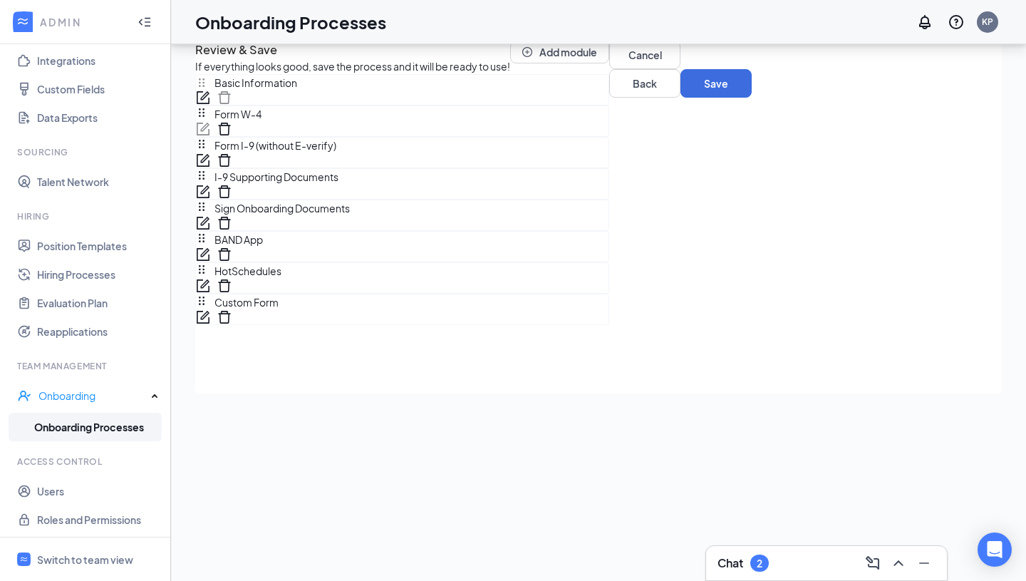
scroll to position [135, 0]
click at [210, 324] on icon "form" at bounding box center [203, 317] width 14 height 14
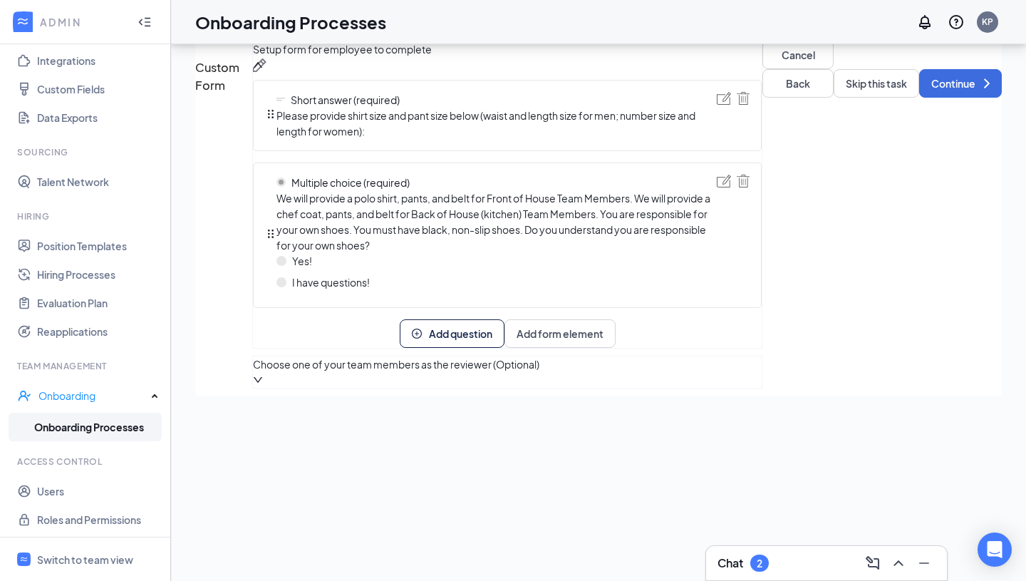
scroll to position [12, 0]
click at [266, 73] on img at bounding box center [259, 65] width 14 height 14
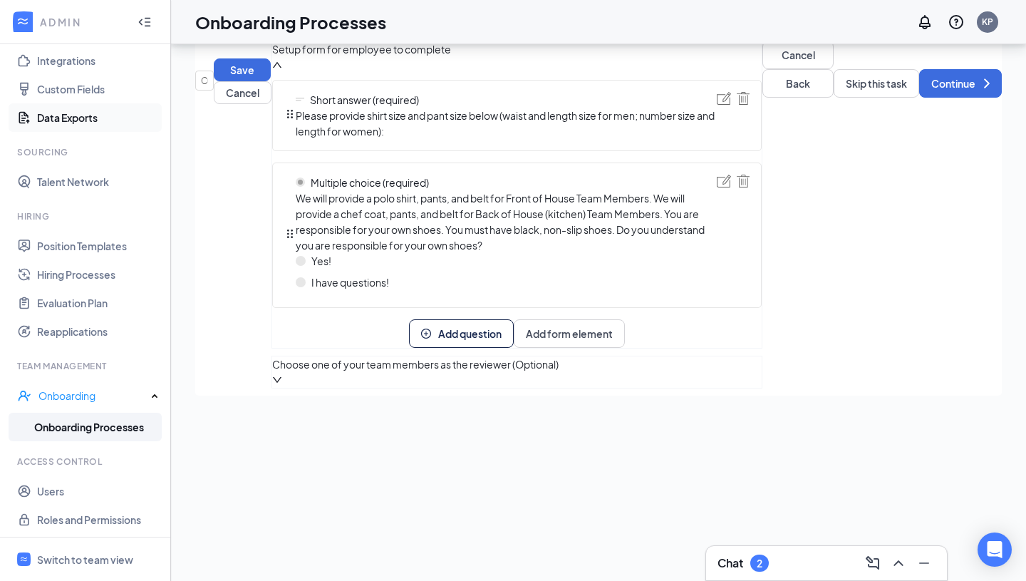
drag, startPoint x: 338, startPoint y: 133, endPoint x: 50, endPoint y: 116, distance: 288.3
click at [50, 116] on div "ADMIN Home Company Settings Locations Tax Entities Departments Integrations Cus…" at bounding box center [513, 258] width 1026 height 645
type input "Uniform Sizes"
click at [271, 81] on button "Save" at bounding box center [242, 69] width 57 height 23
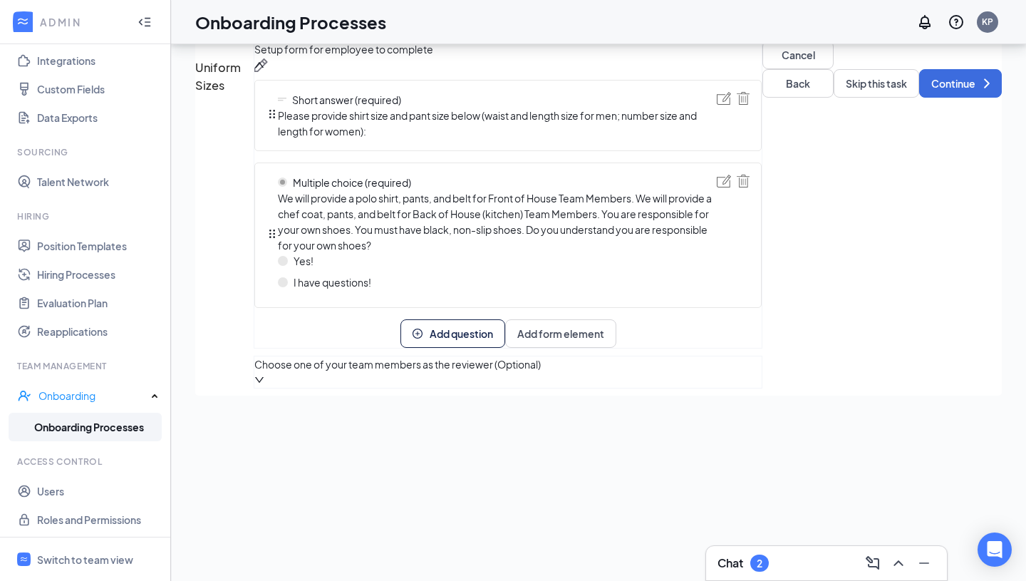
scroll to position [122, 0]
click at [919, 98] on button "Continue" at bounding box center [960, 83] width 83 height 28
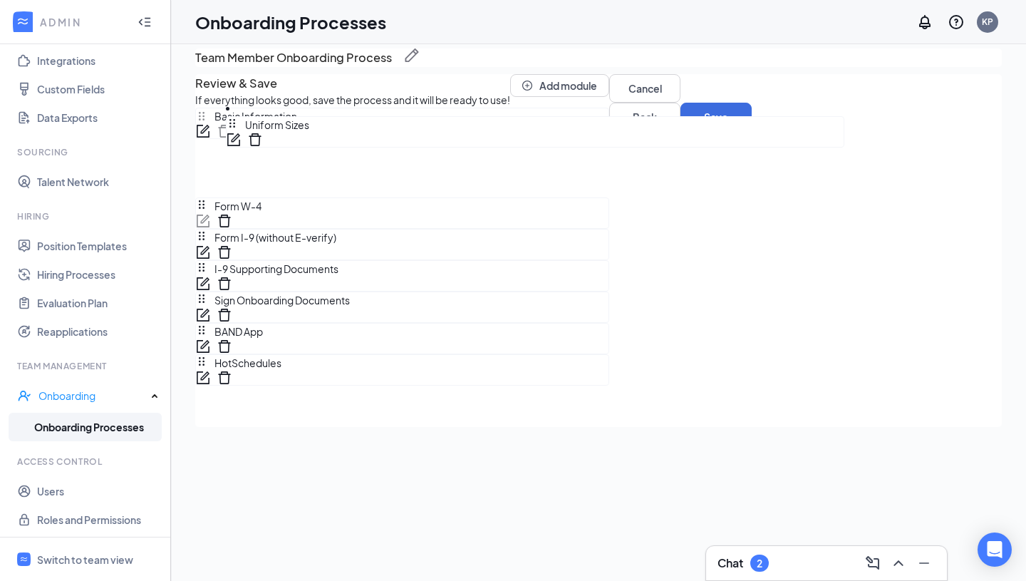
scroll to position [126, 0]
drag, startPoint x: 237, startPoint y: 471, endPoint x: 242, endPoint y: 149, distance: 322.1
click at [242, 149] on div "Review & Save If everything looks good, save the process and it will be ready t…" at bounding box center [402, 221] width 414 height 295
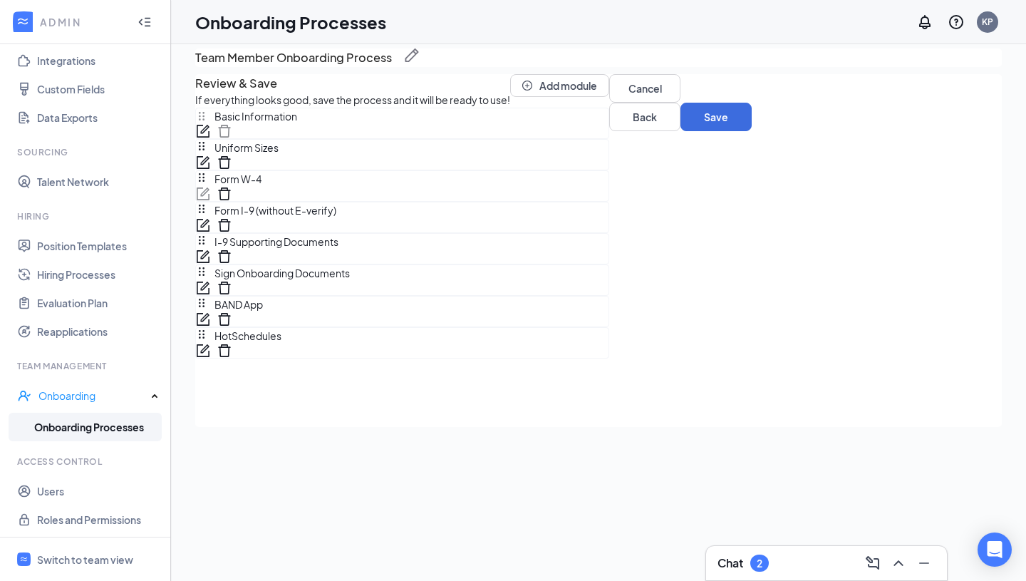
scroll to position [135, 0]
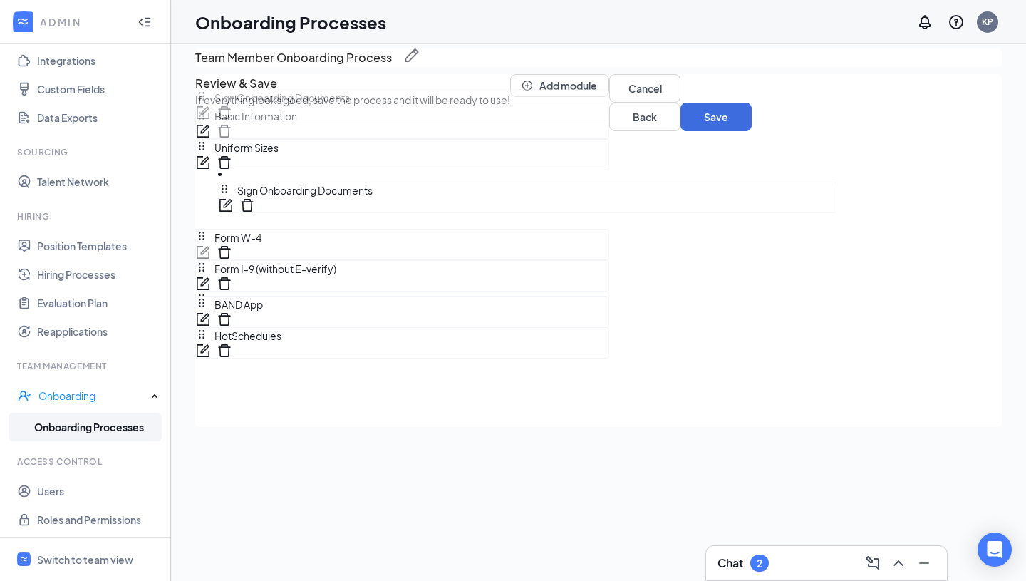
drag, startPoint x: 233, startPoint y: 389, endPoint x: 232, endPoint y: 196, distance: 193.1
click at [232, 196] on div "Review & Save If everything looks good, save the process and it will be ready t…" at bounding box center [402, 221] width 414 height 295
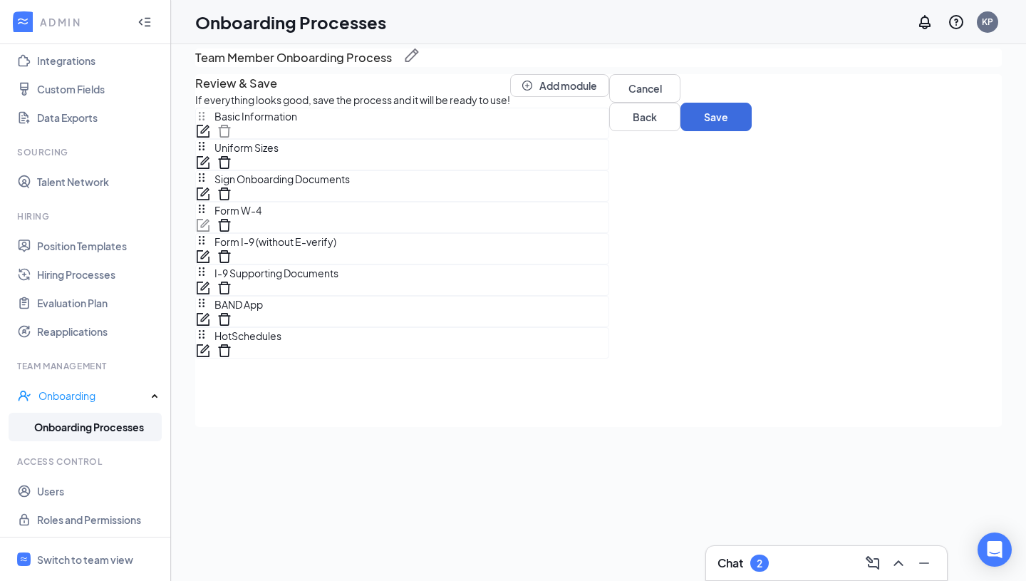
scroll to position [64, 0]
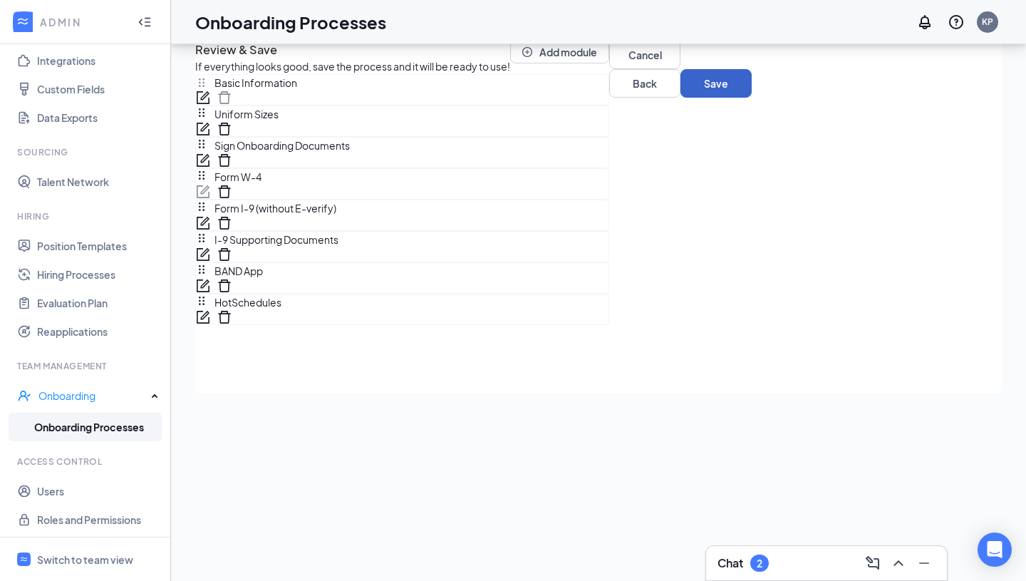
click at [752, 98] on button "Save" at bounding box center [715, 83] width 71 height 28
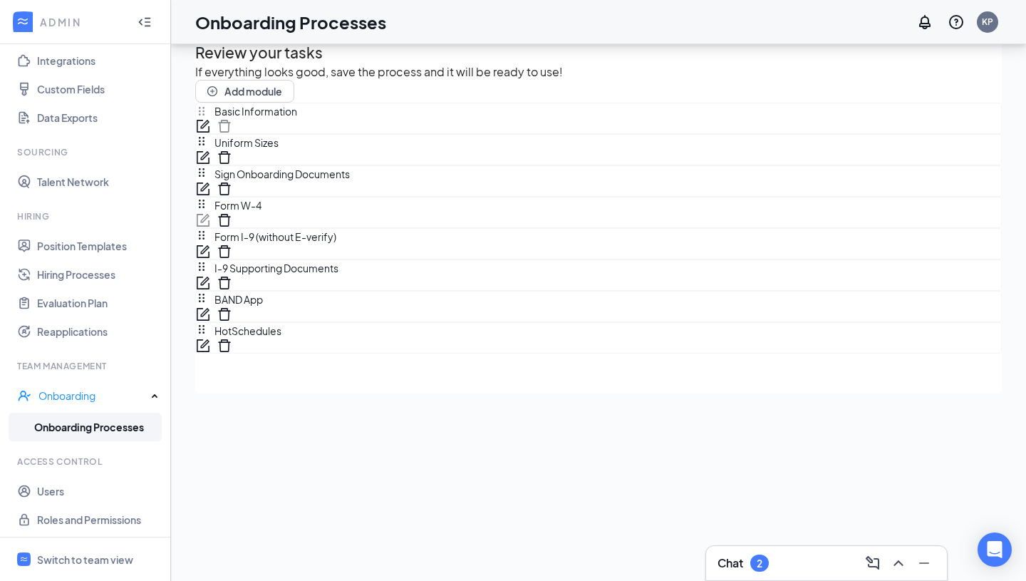
scroll to position [86, 0]
click at [925, 563] on icon "Minimize" at bounding box center [924, 562] width 10 height 1
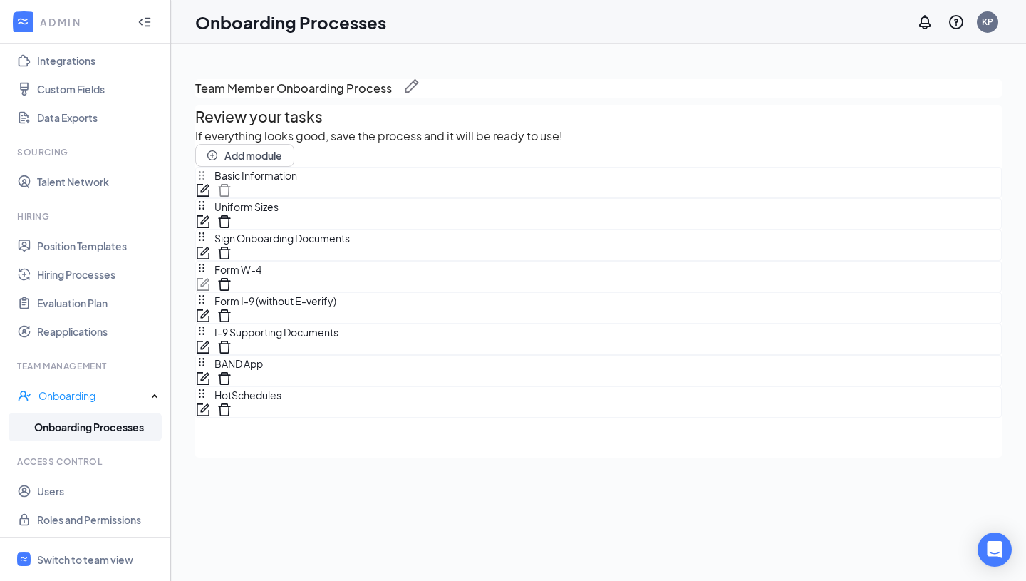
scroll to position [64, 0]
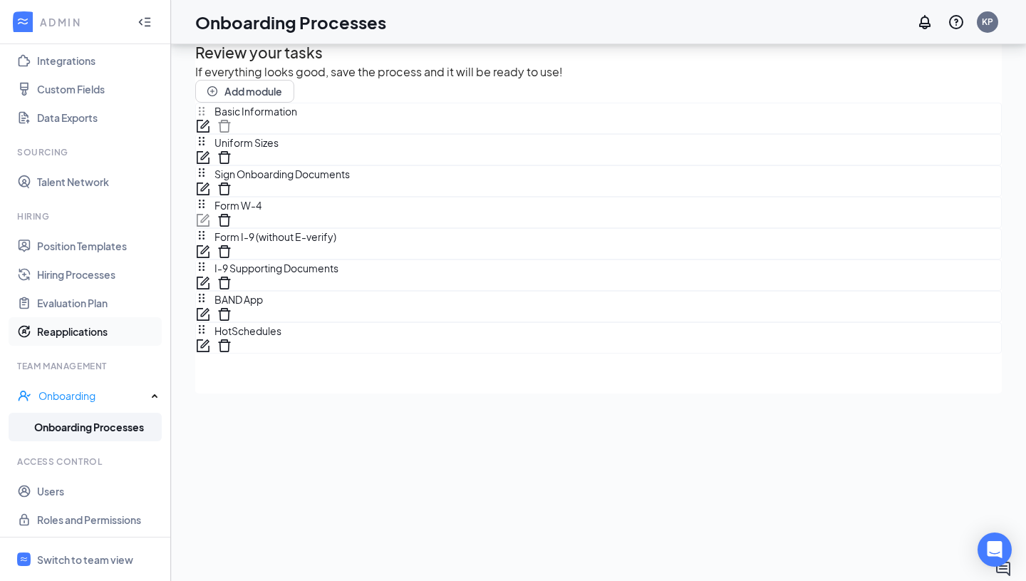
click at [71, 327] on link "Reapplications" at bounding box center [98, 331] width 122 height 28
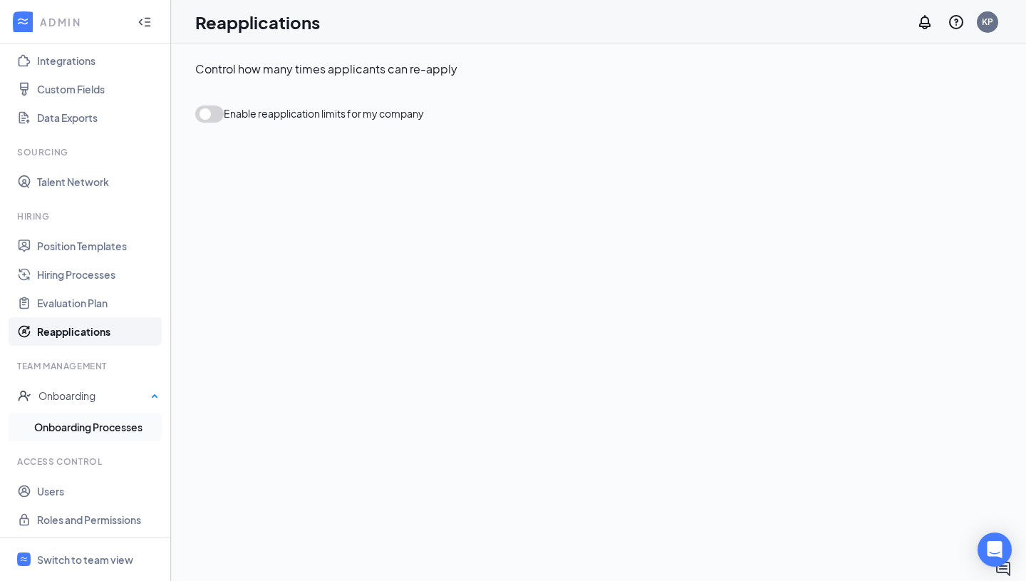
click at [98, 424] on link "Onboarding Processes" at bounding box center [96, 426] width 125 height 28
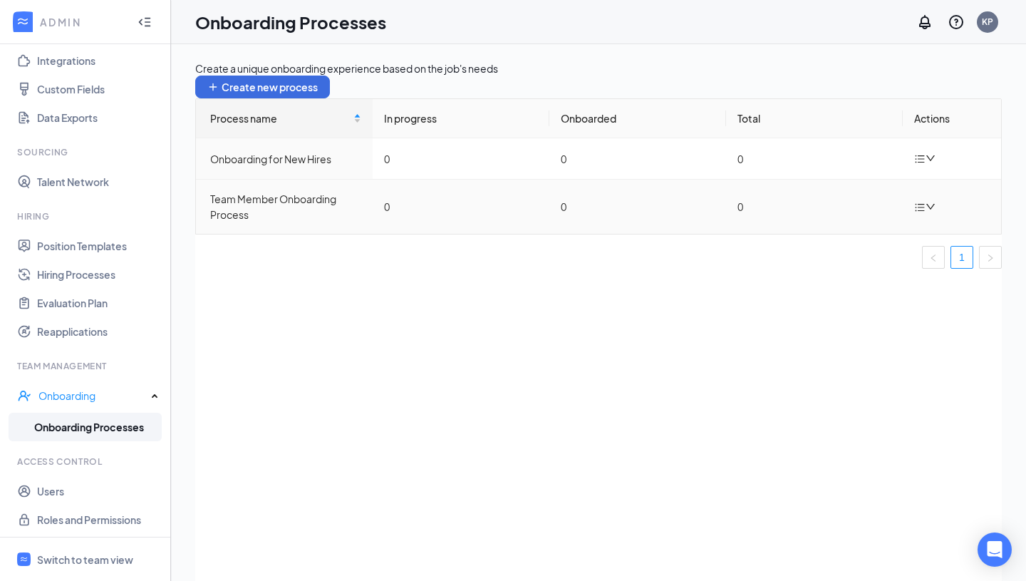
click at [265, 222] on div "Team Member Onboarding Process" at bounding box center [285, 206] width 151 height 31
